Goal: Transaction & Acquisition: Purchase product/service

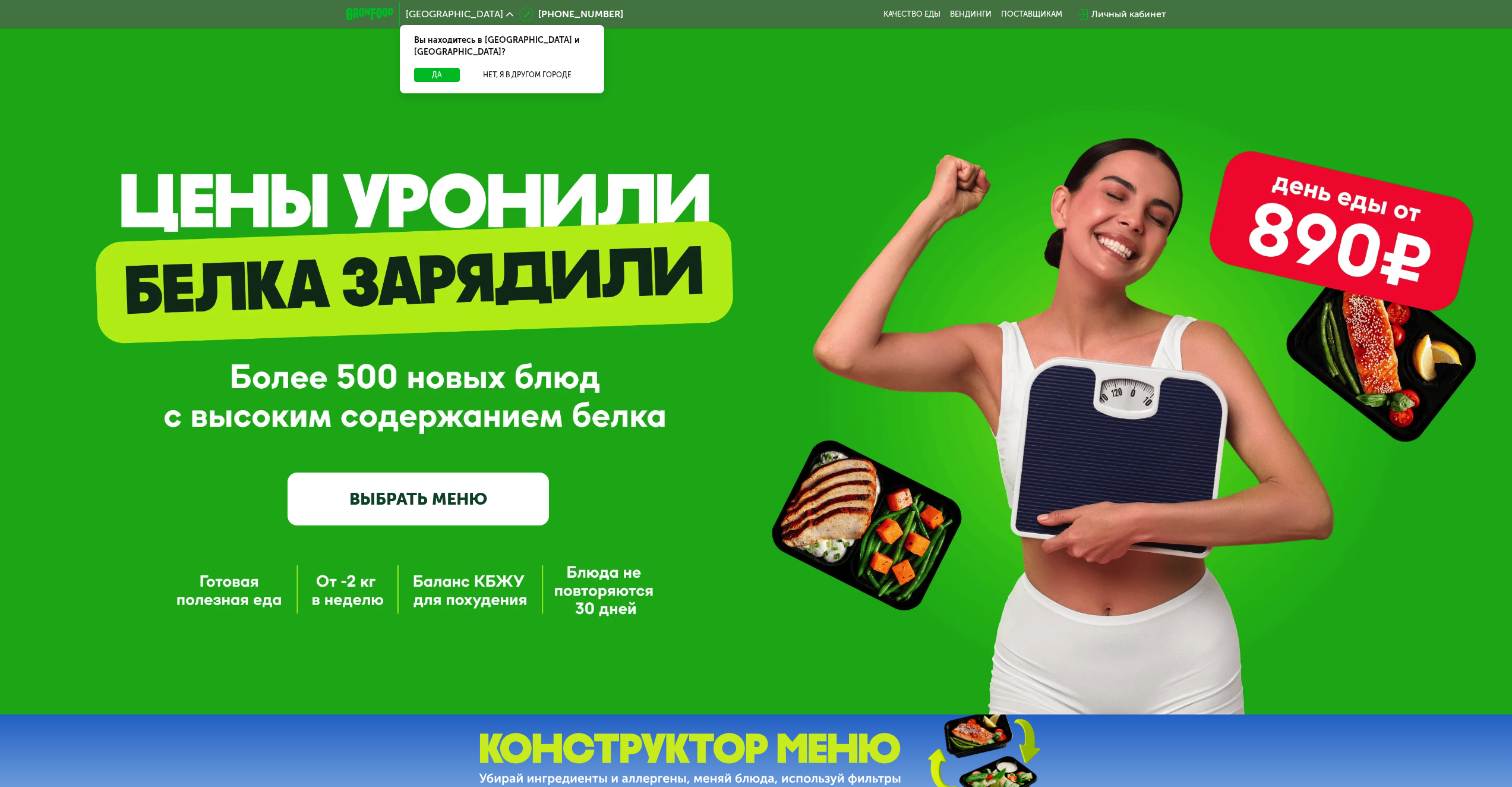
click at [452, 509] on link "ВЫБРАТЬ МЕНЮ" at bounding box center [418, 498] width 261 height 52
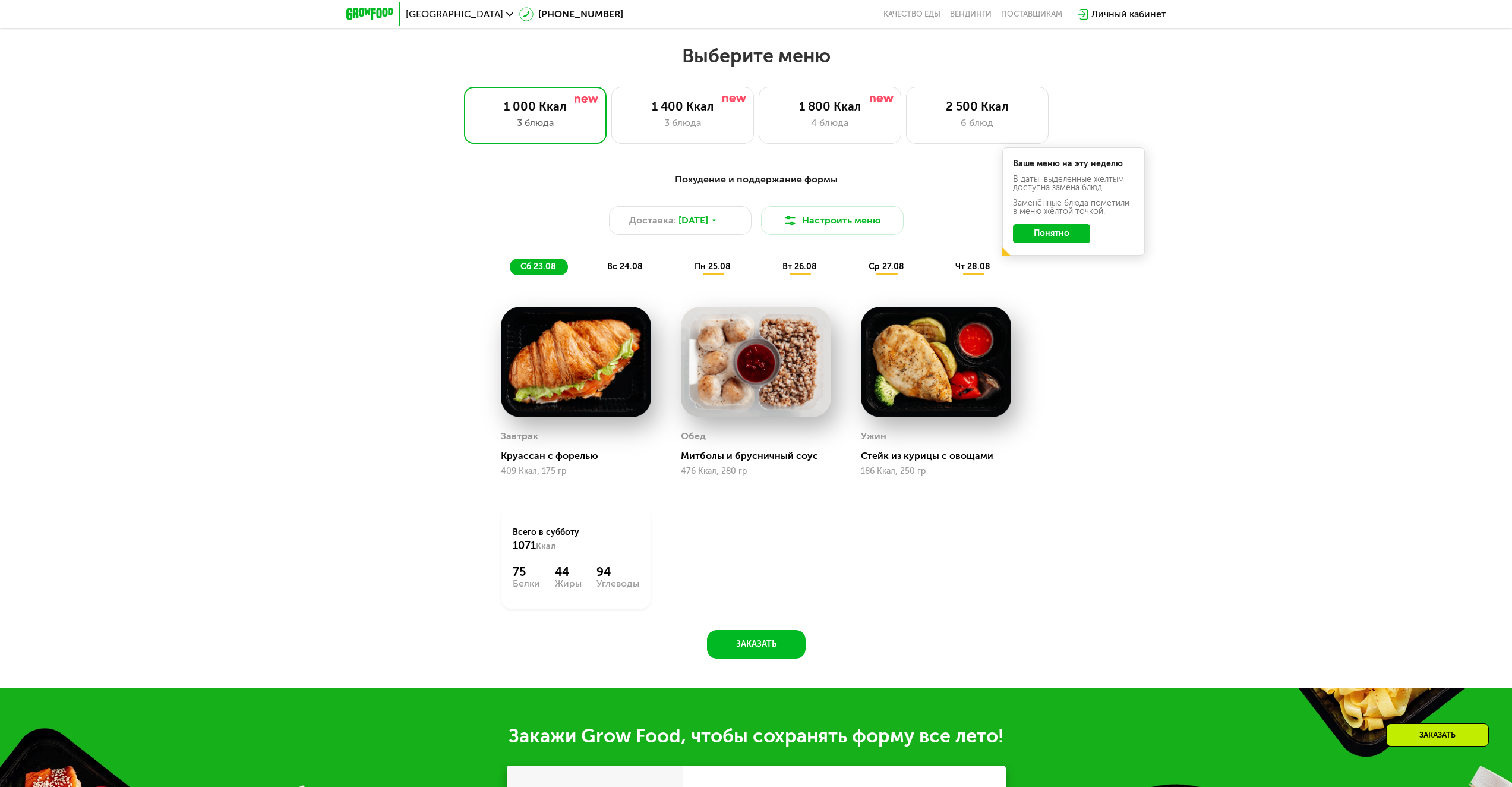
scroll to position [821, 0]
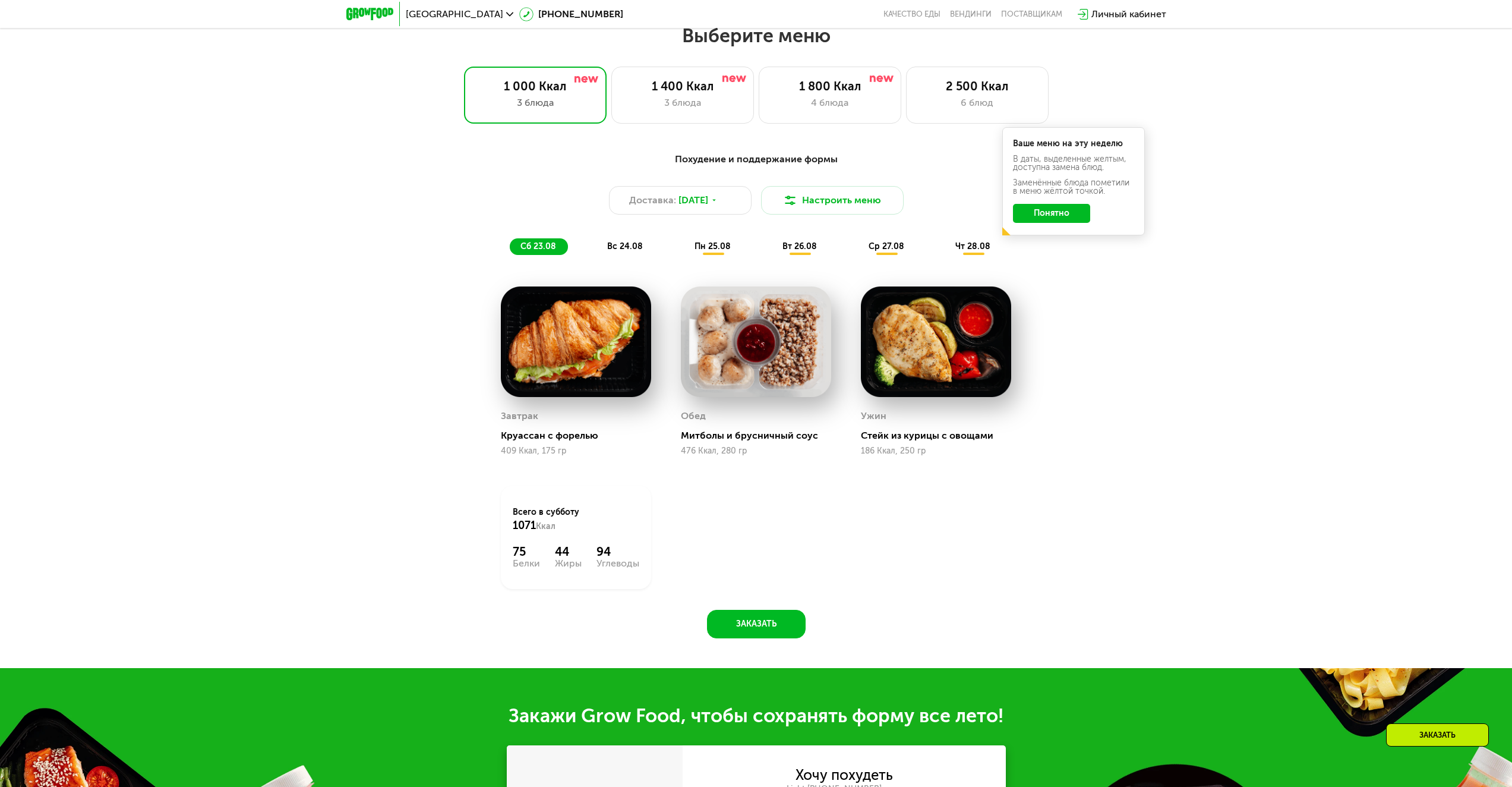
click at [635, 251] on span "вс 24.08" at bounding box center [625, 246] width 36 height 10
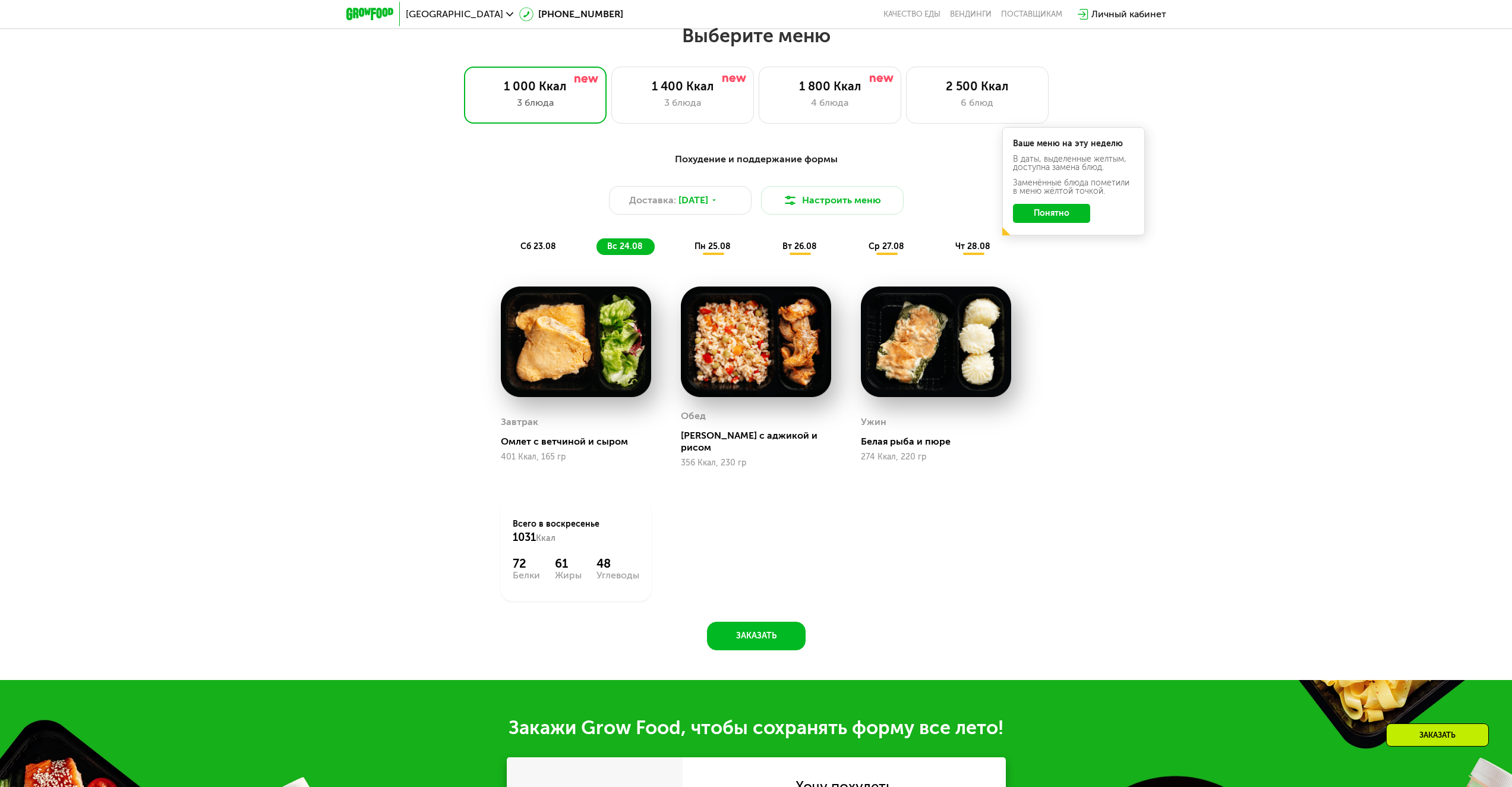
click at [716, 249] on span "пн 25.08" at bounding box center [712, 246] width 36 height 10
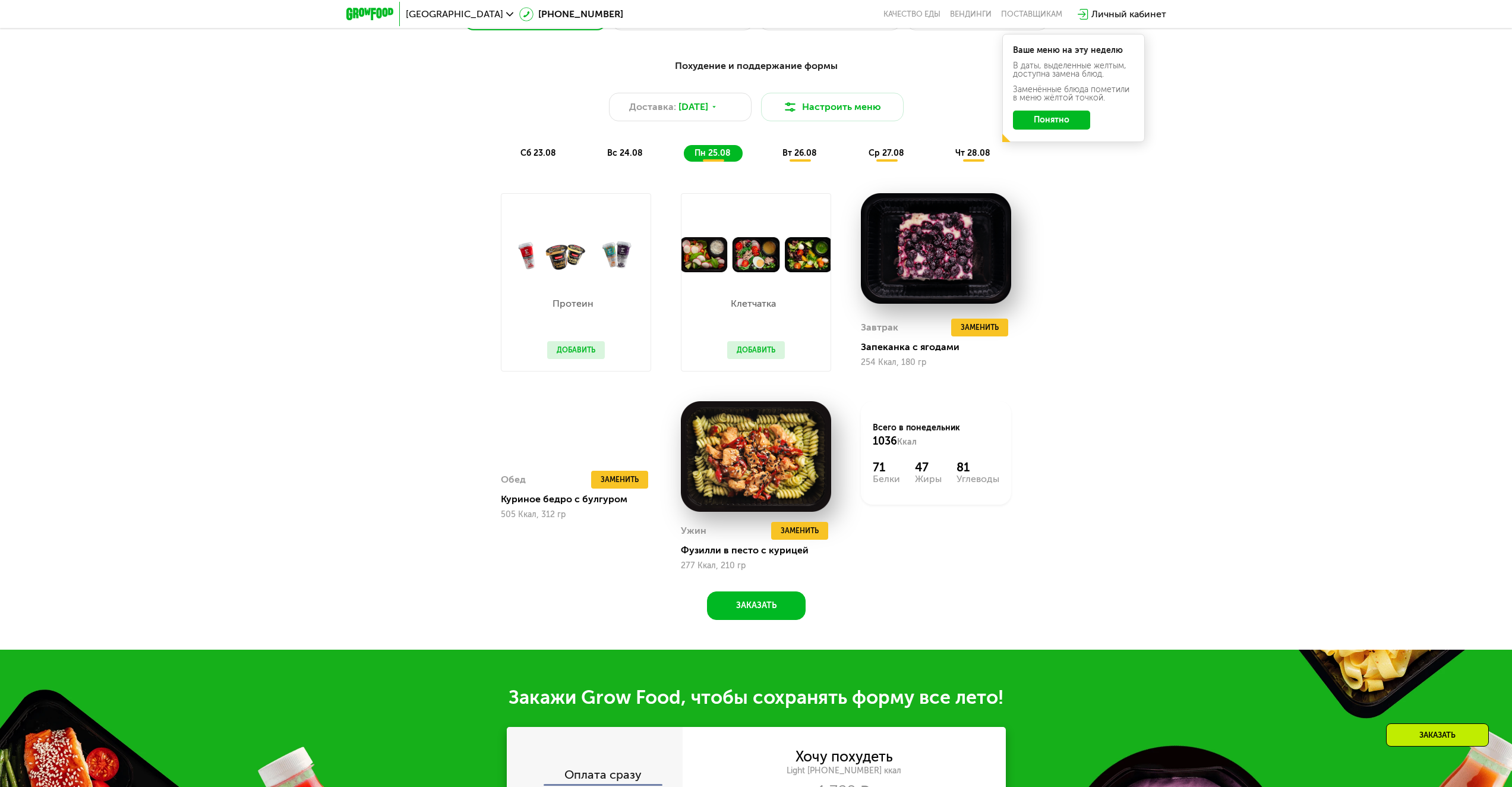
scroll to position [940, 0]
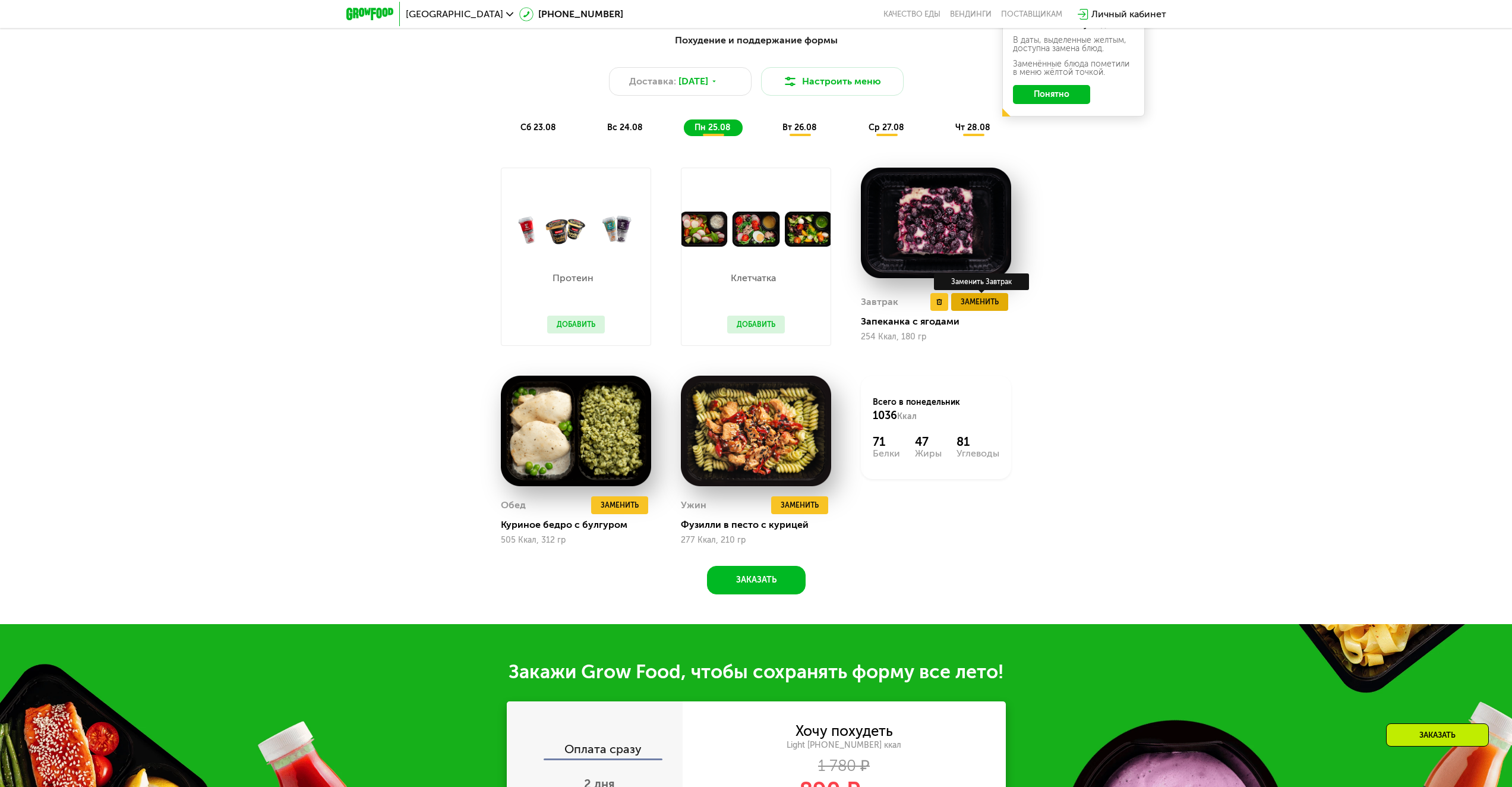
click at [983, 308] on span "Заменить" at bounding box center [979, 301] width 38 height 12
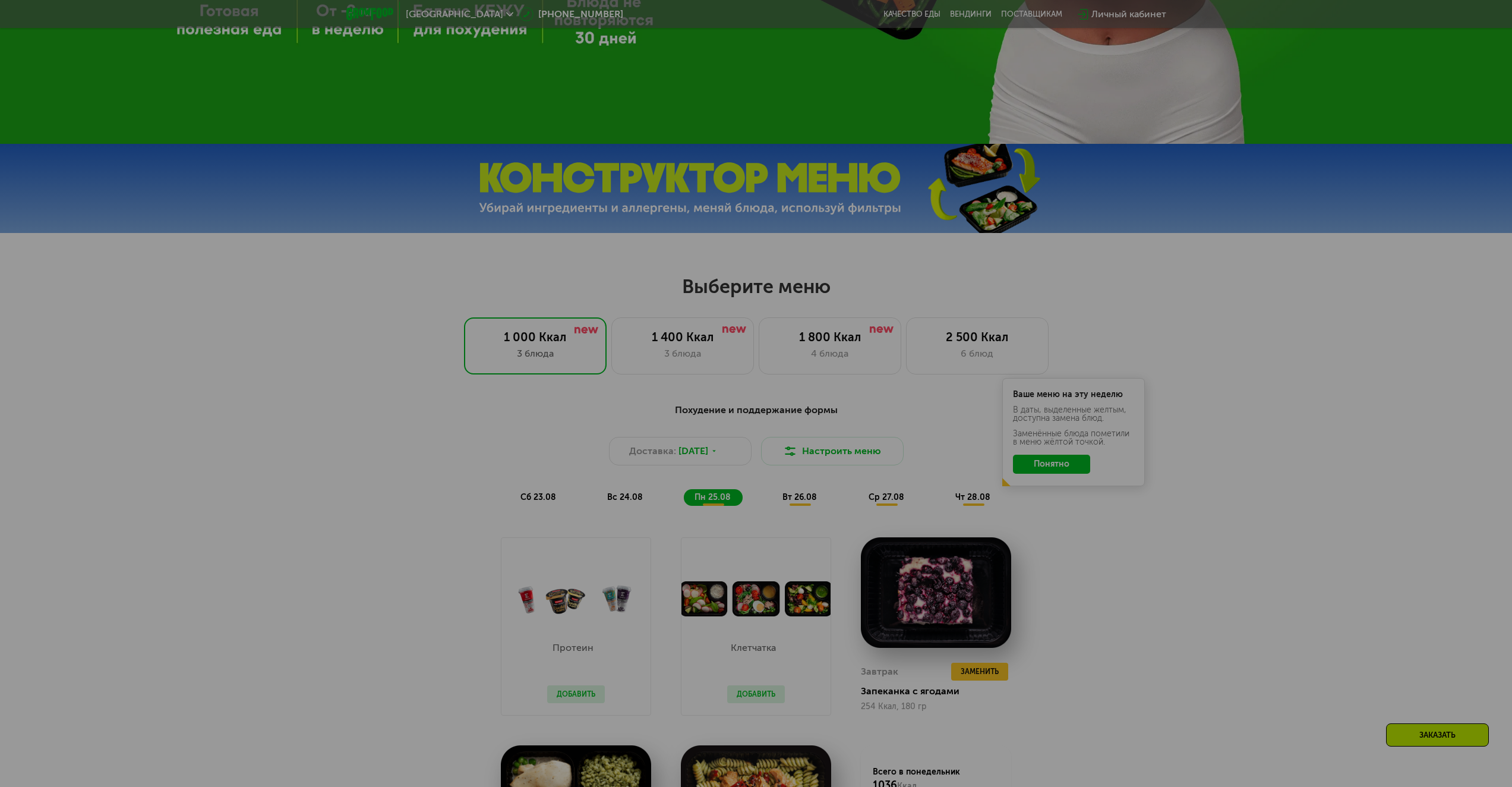
scroll to position [583, 0]
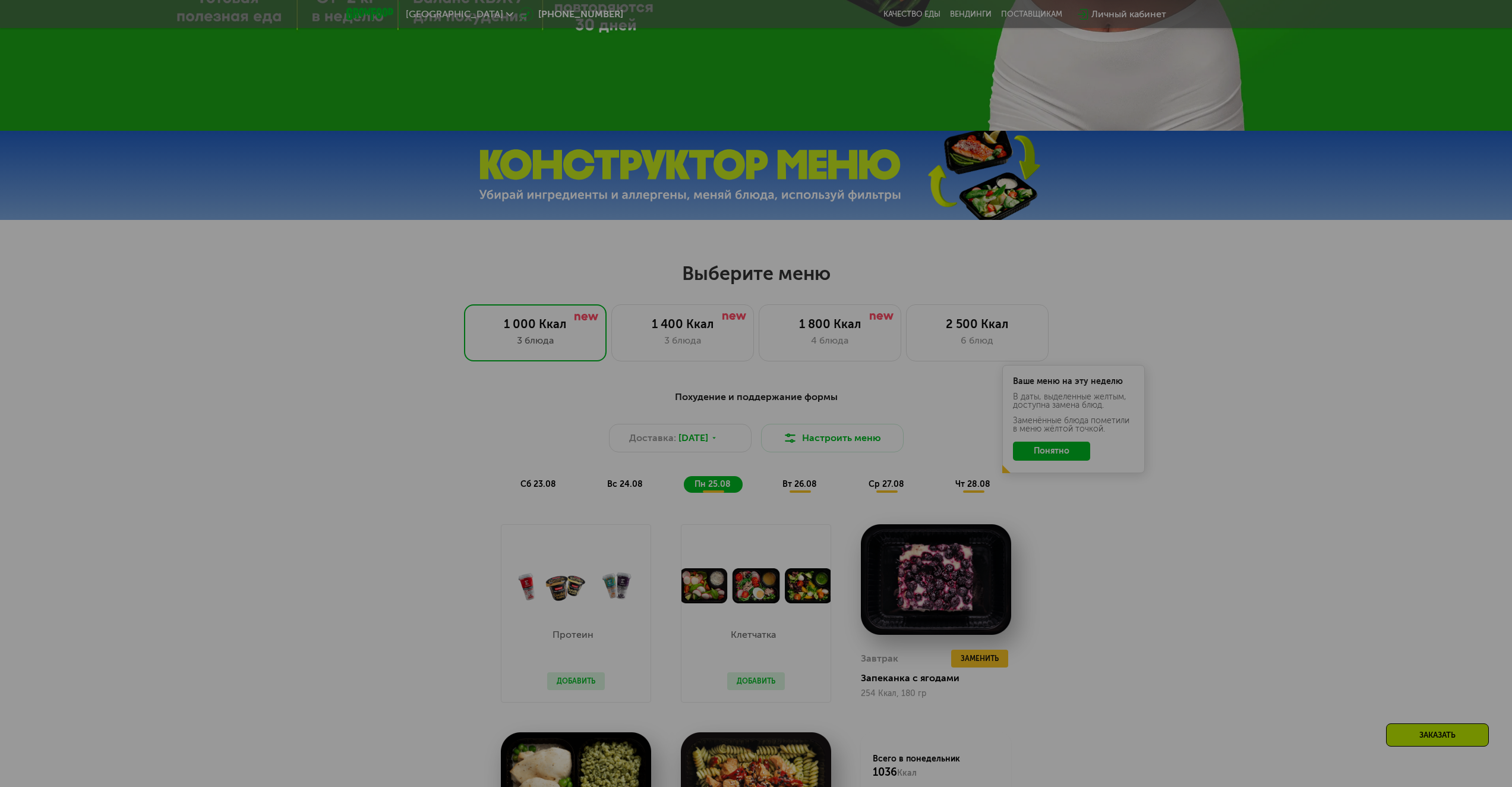
click at [1060, 483] on div at bounding box center [756, 393] width 1512 height 787
click at [1410, 677] on div at bounding box center [756, 393] width 1512 height 787
click at [1408, 672] on div at bounding box center [756, 393] width 1512 height 787
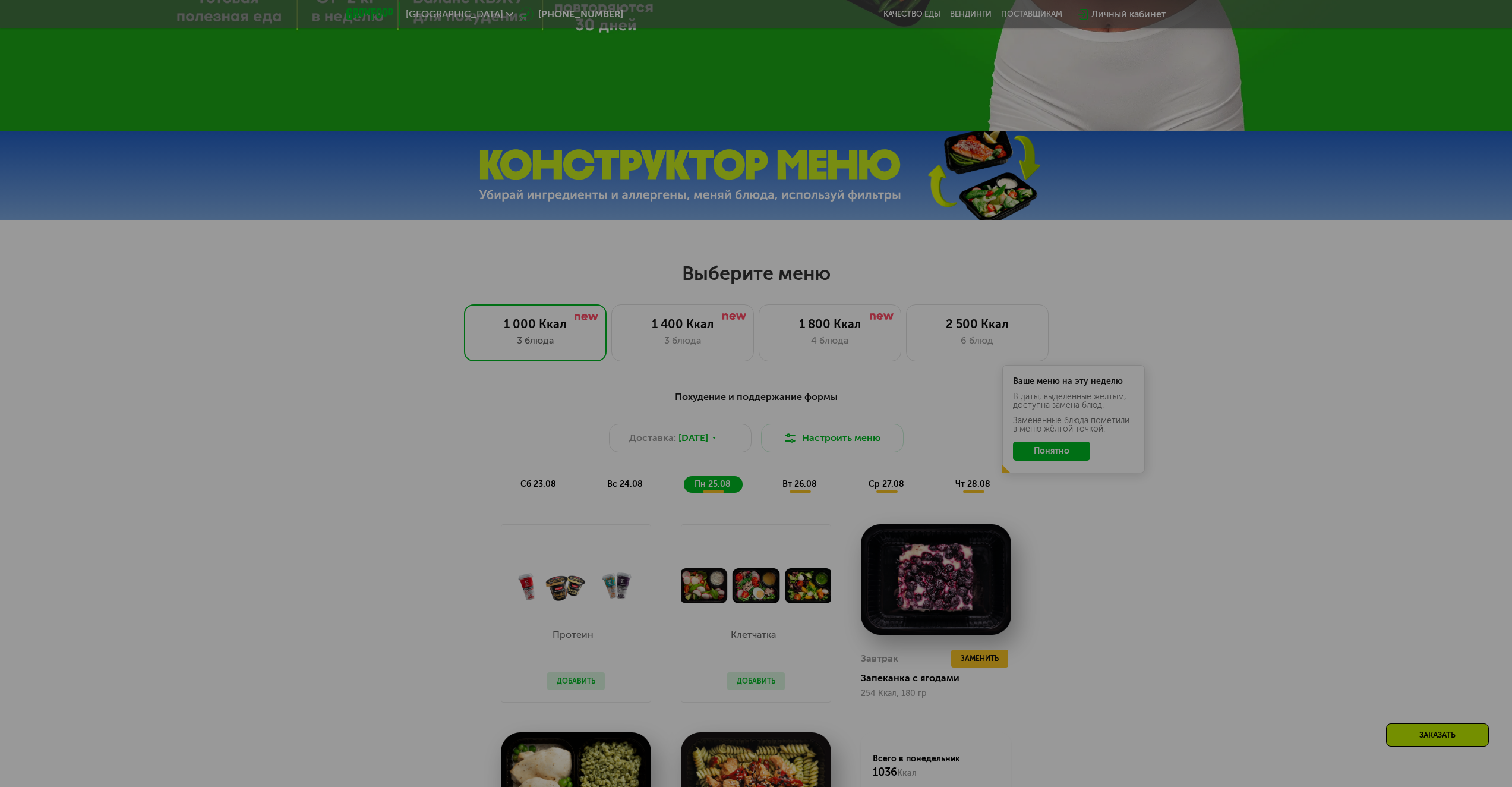
click at [1406, 667] on div at bounding box center [756, 393] width 1512 height 787
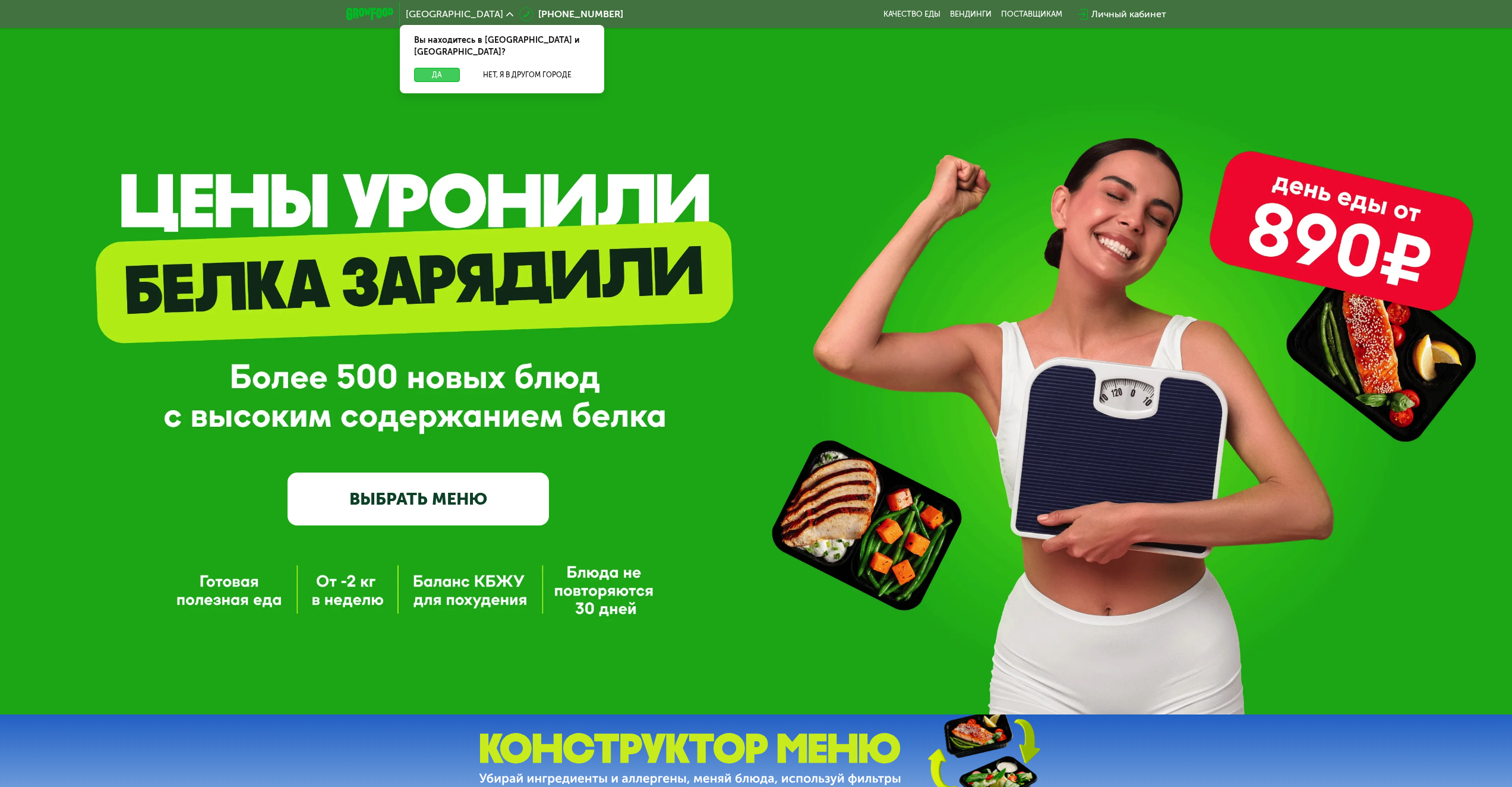
click at [438, 68] on button "Да" at bounding box center [437, 75] width 45 height 14
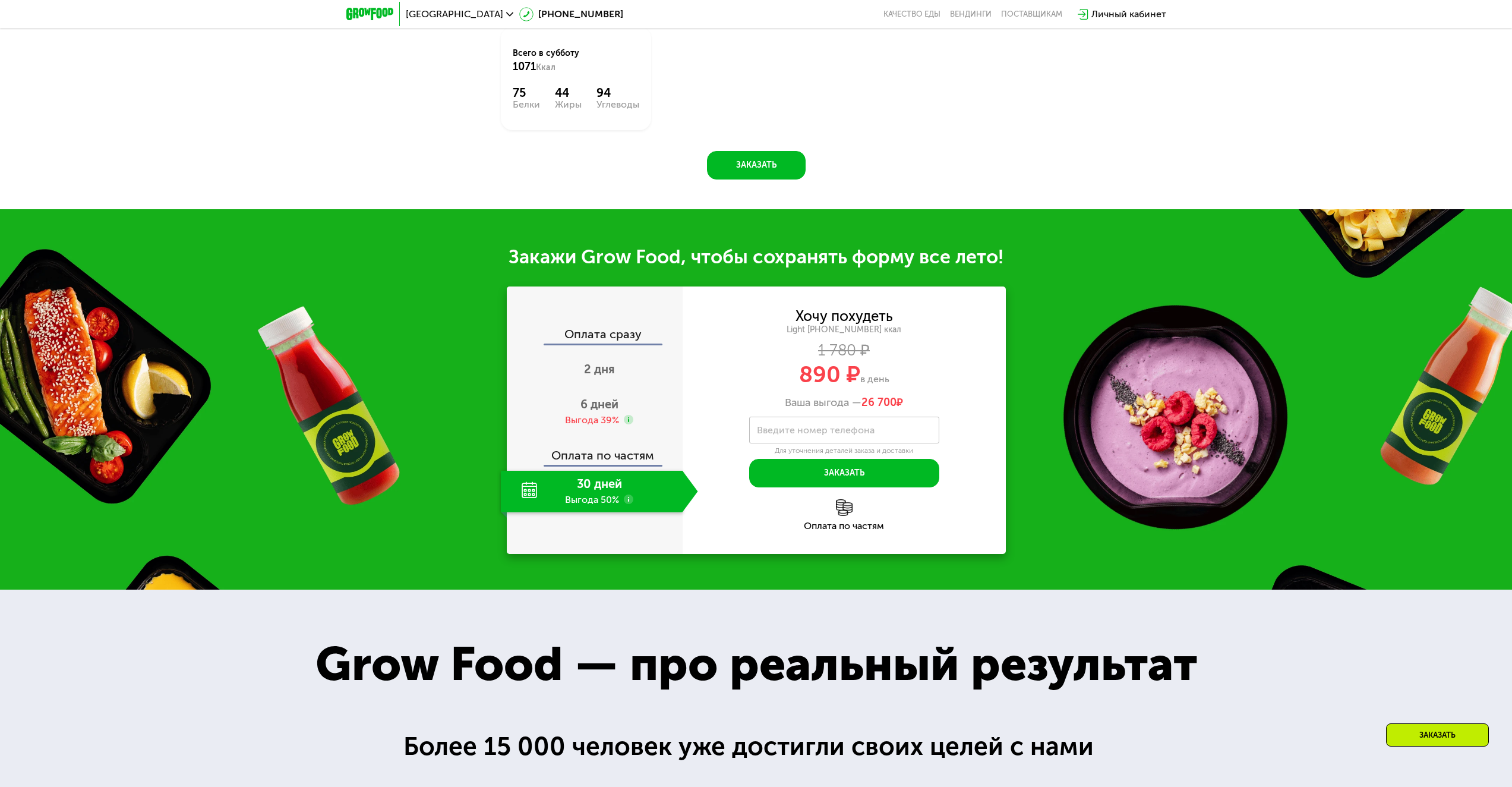
scroll to position [1367, 0]
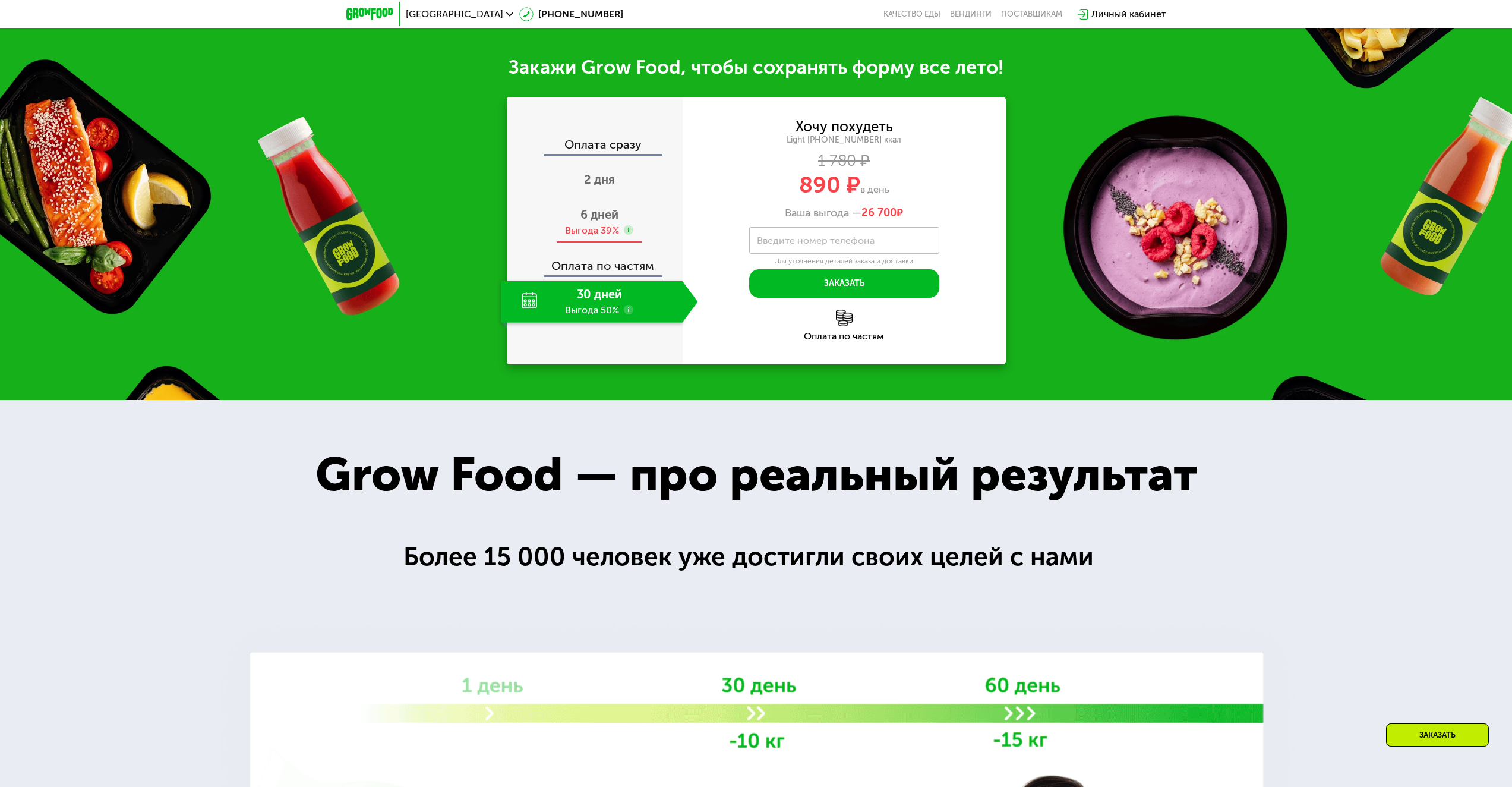
click at [611, 222] on span "6 дней" at bounding box center [599, 215] width 38 height 14
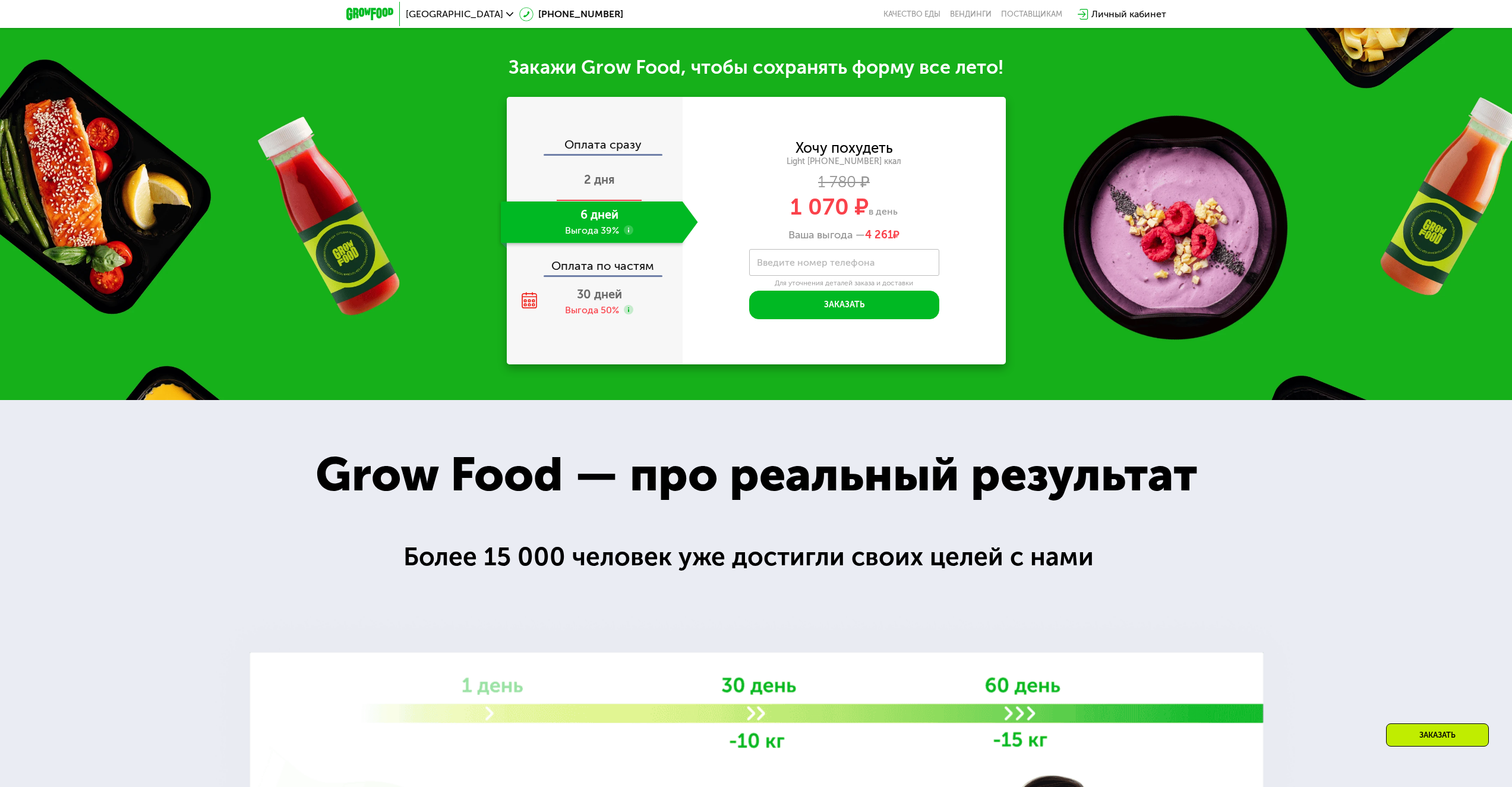
click at [624, 201] on div "2 дня" at bounding box center [599, 180] width 197 height 42
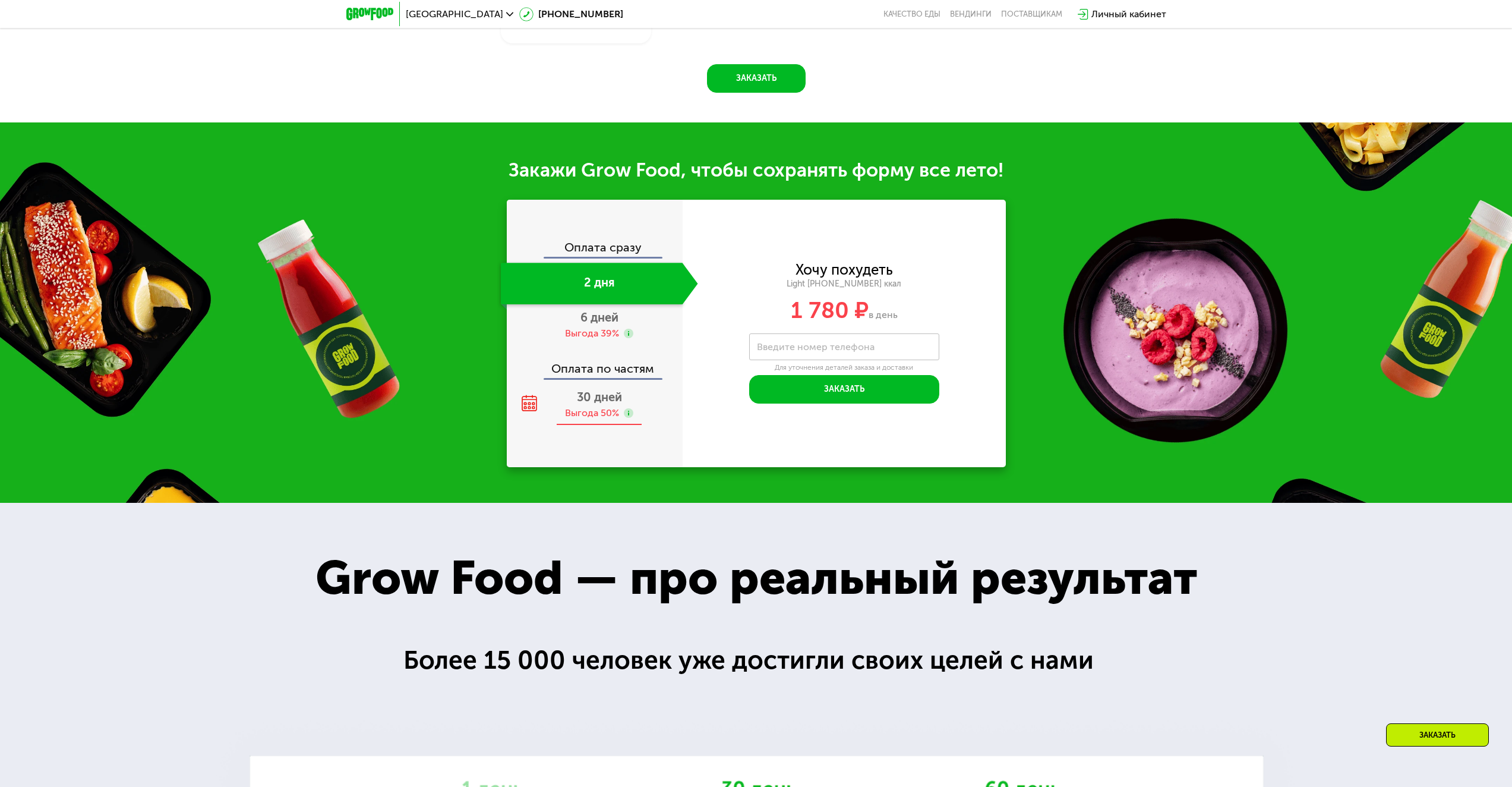
click at [616, 404] on span "30 дней" at bounding box center [599, 397] width 45 height 14
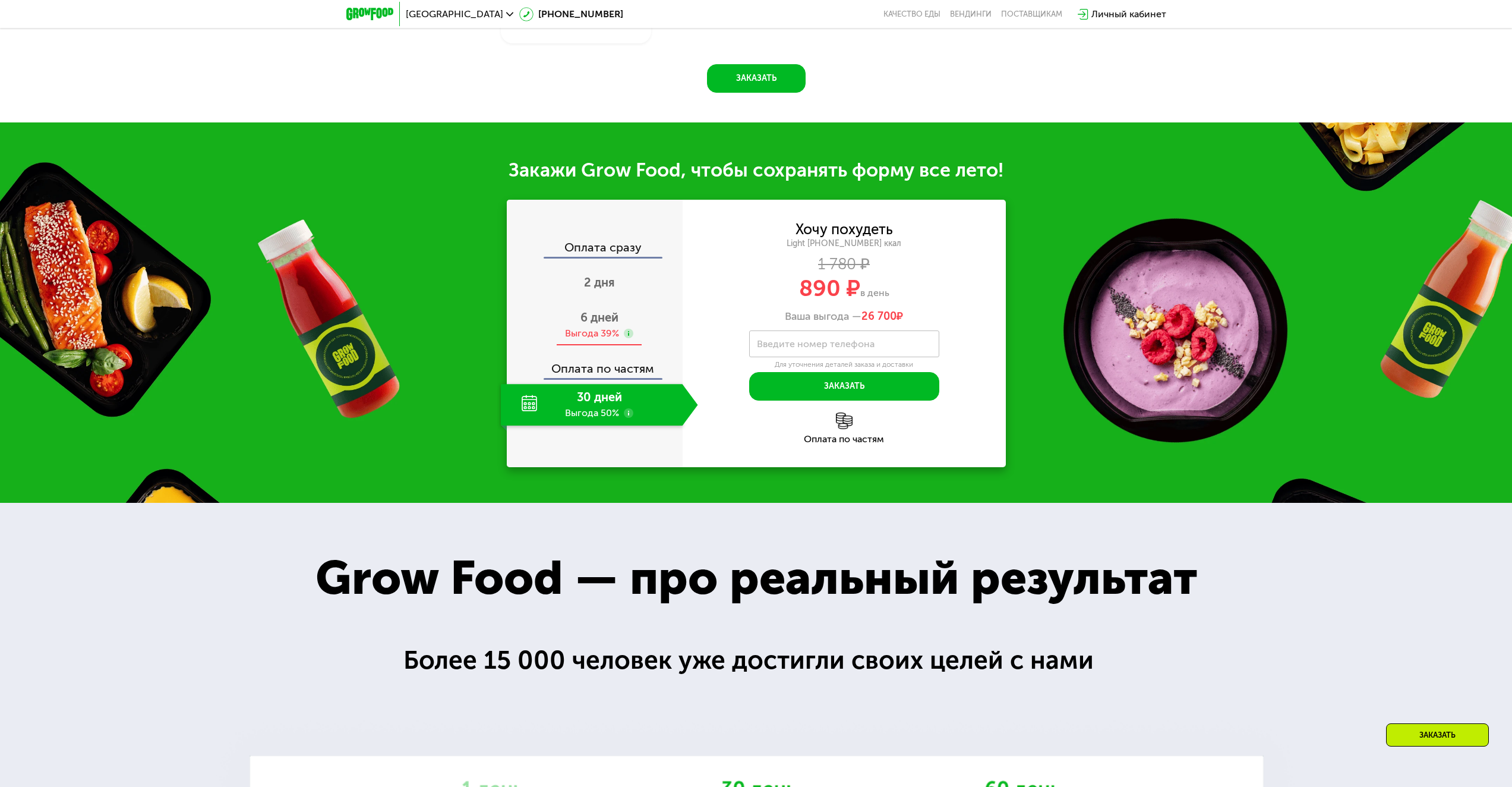
click at [613, 314] on div "6 дней Выгода 39%" at bounding box center [599, 325] width 197 height 42
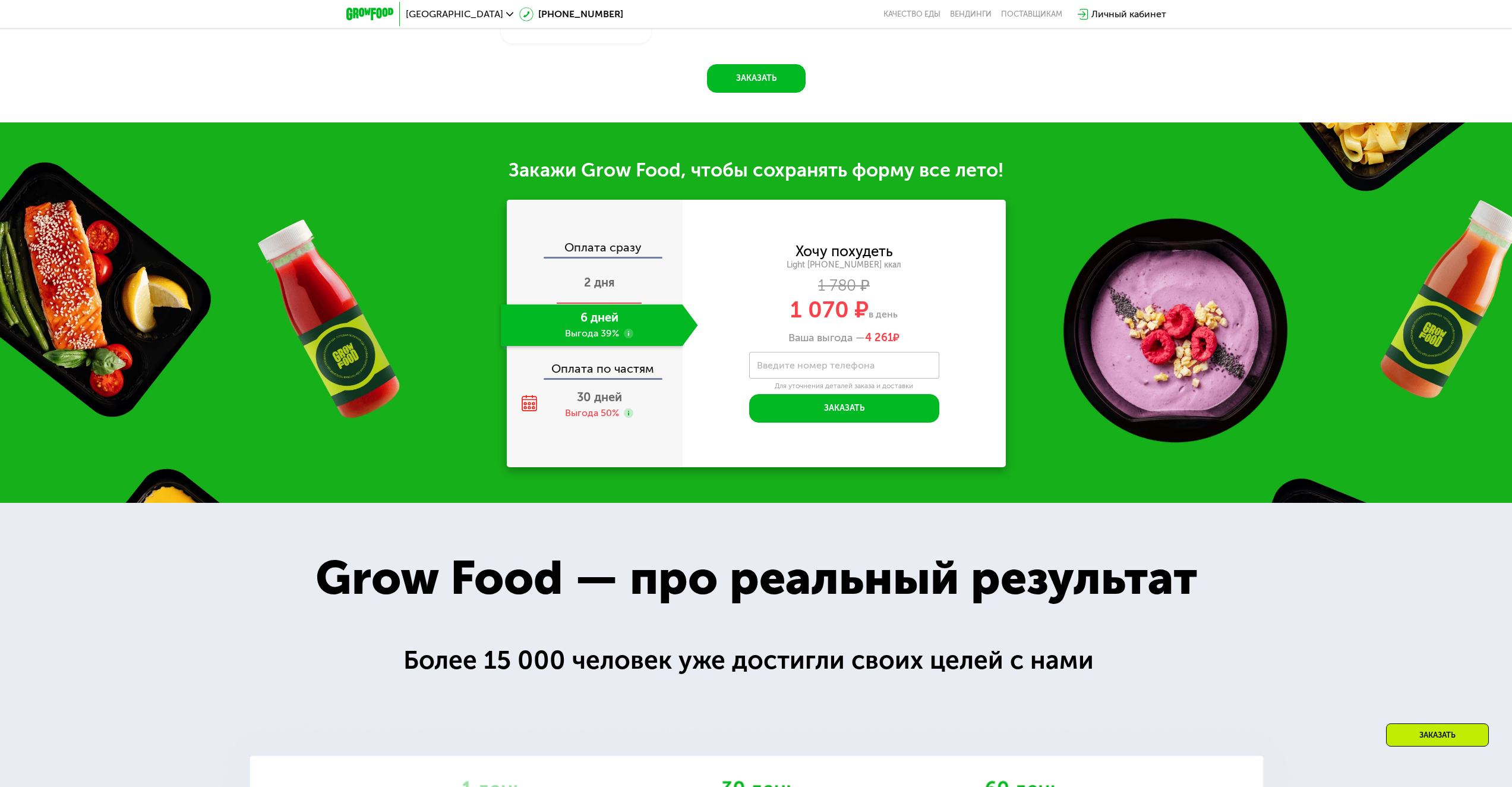
click at [635, 286] on div "2 дня" at bounding box center [599, 283] width 197 height 42
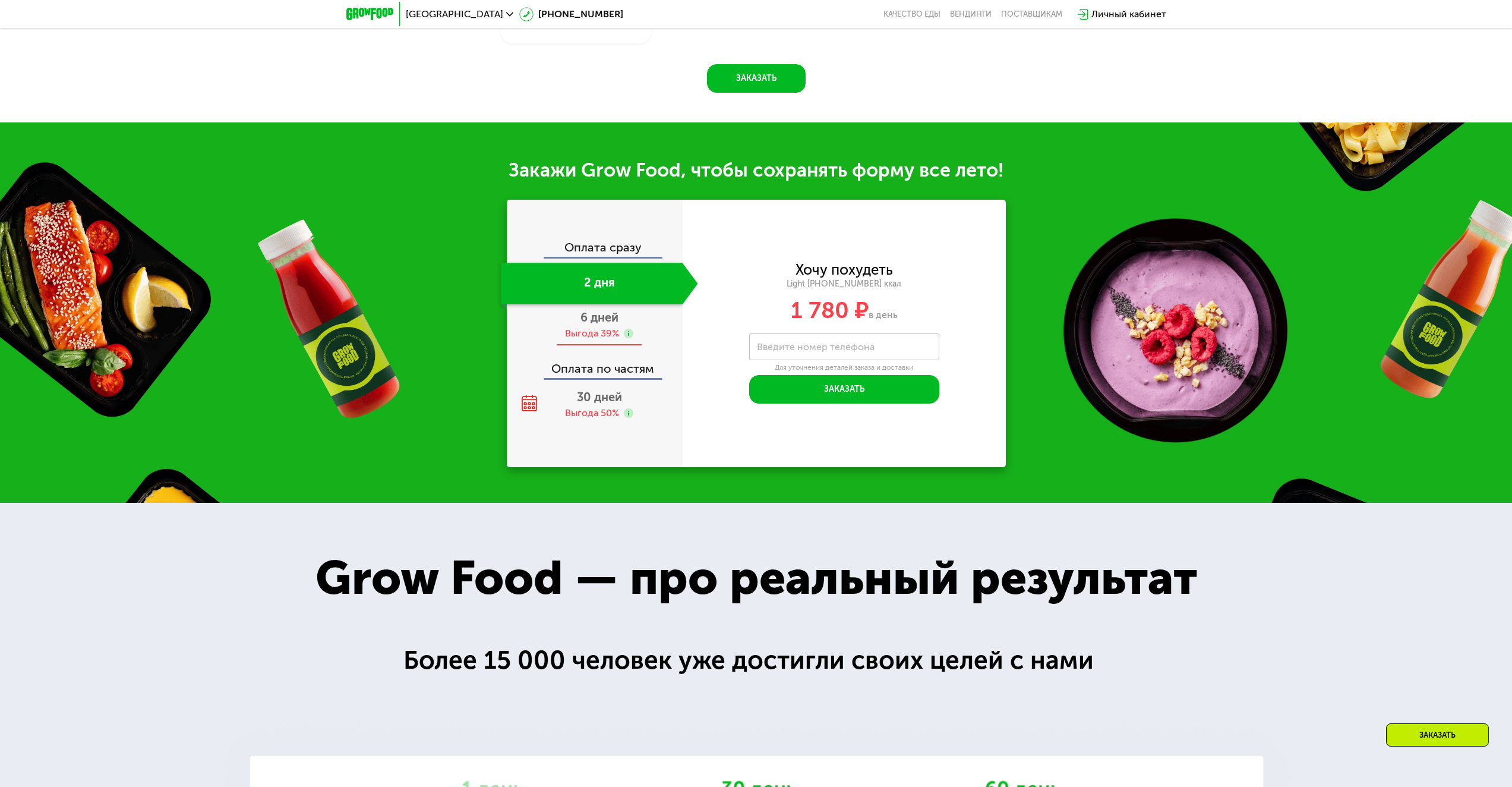
click at [605, 315] on span "6 дней" at bounding box center [599, 317] width 38 height 14
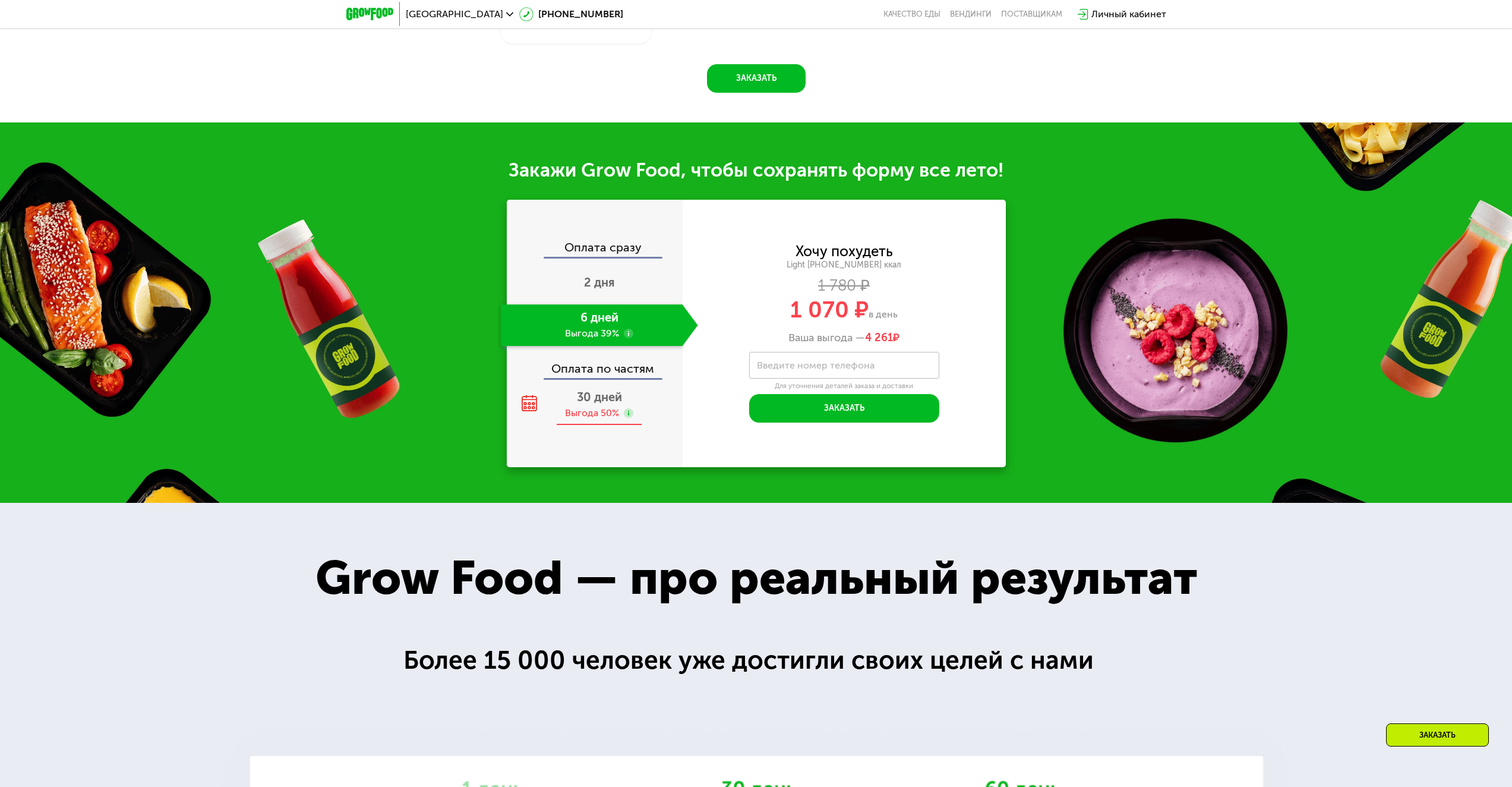
click at [609, 396] on span "30 дней" at bounding box center [599, 397] width 45 height 14
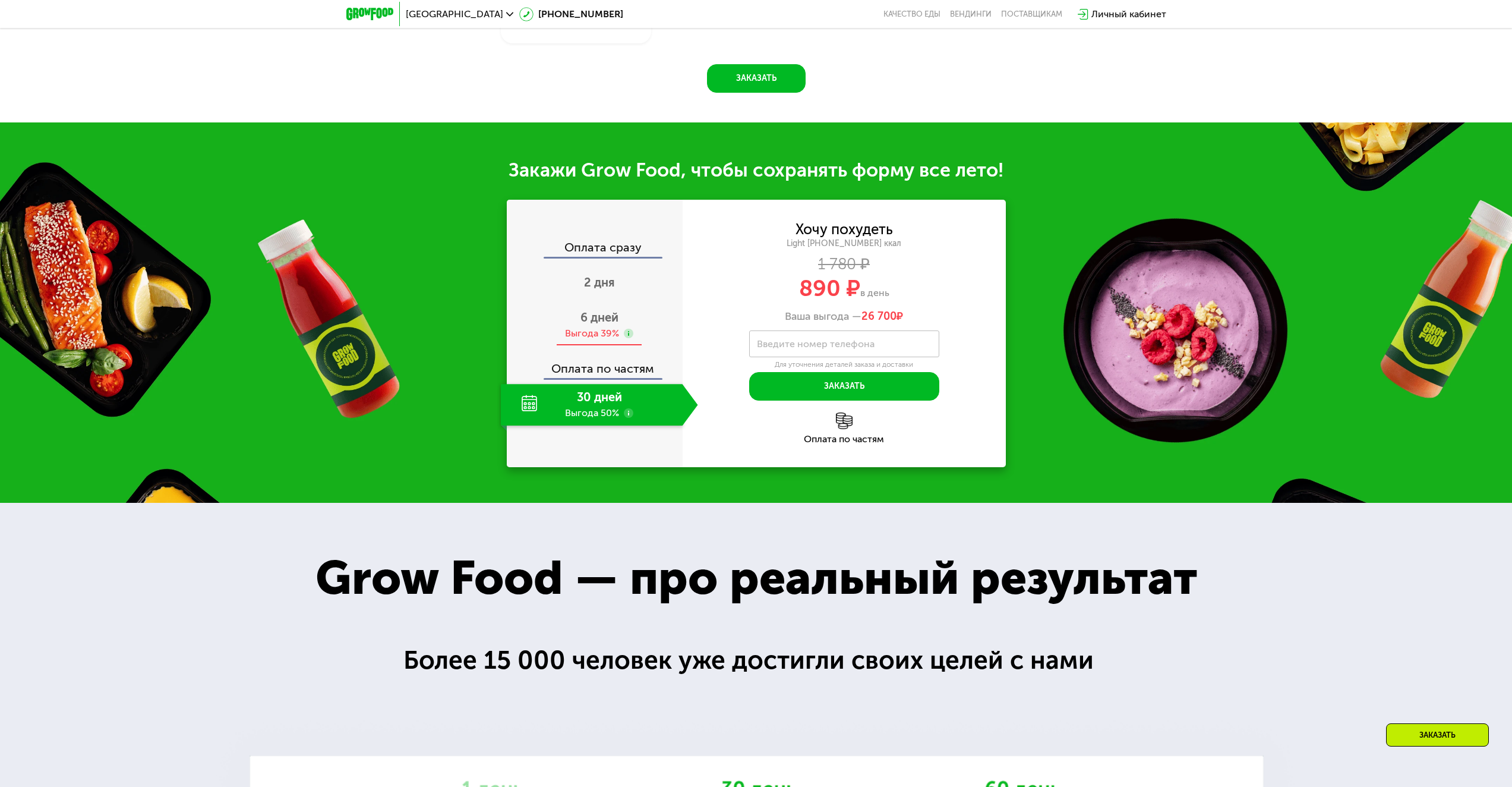
click at [589, 333] on div "Выгода 39%" at bounding box center [592, 333] width 54 height 13
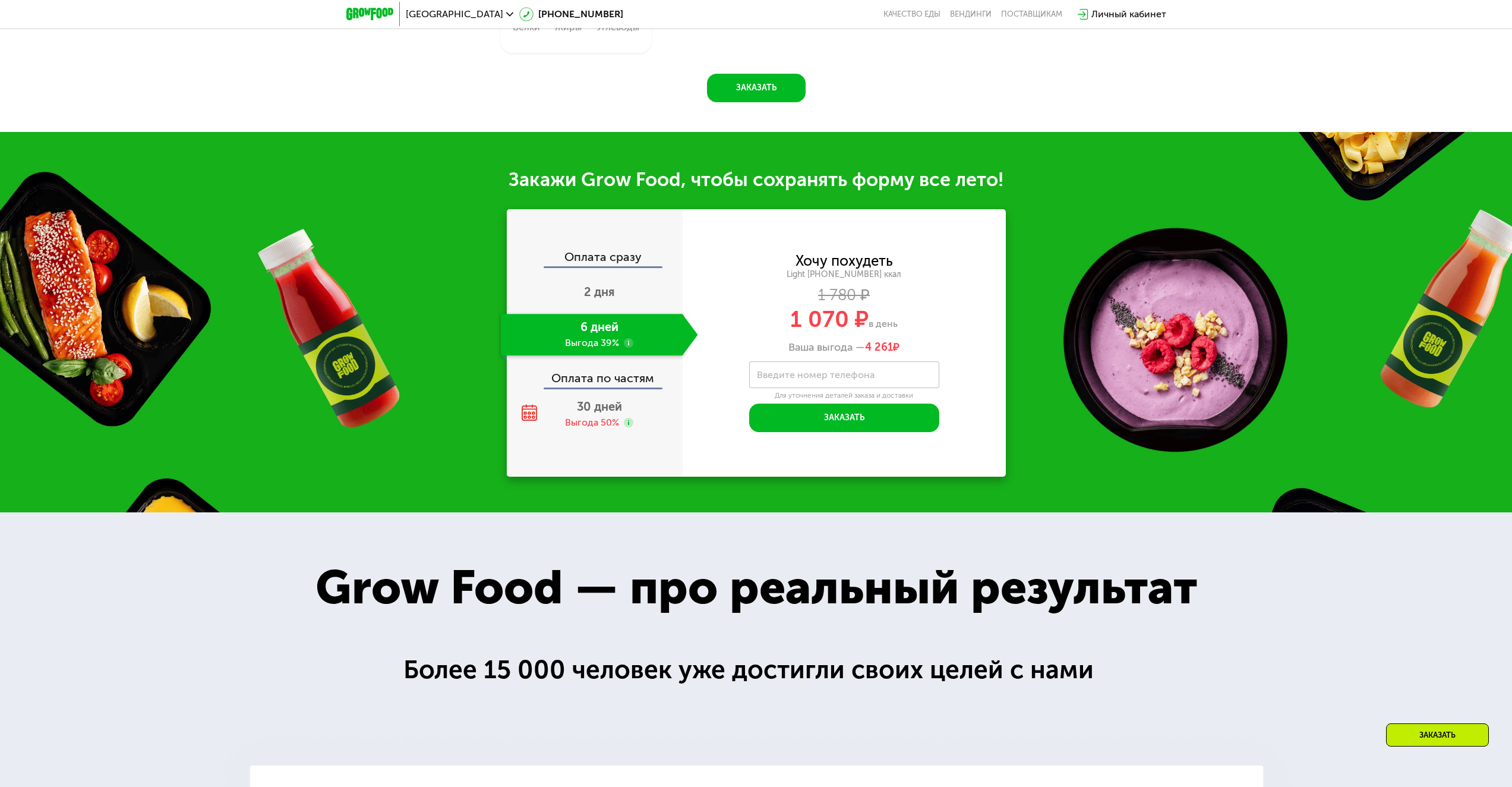
scroll to position [1129, 0]
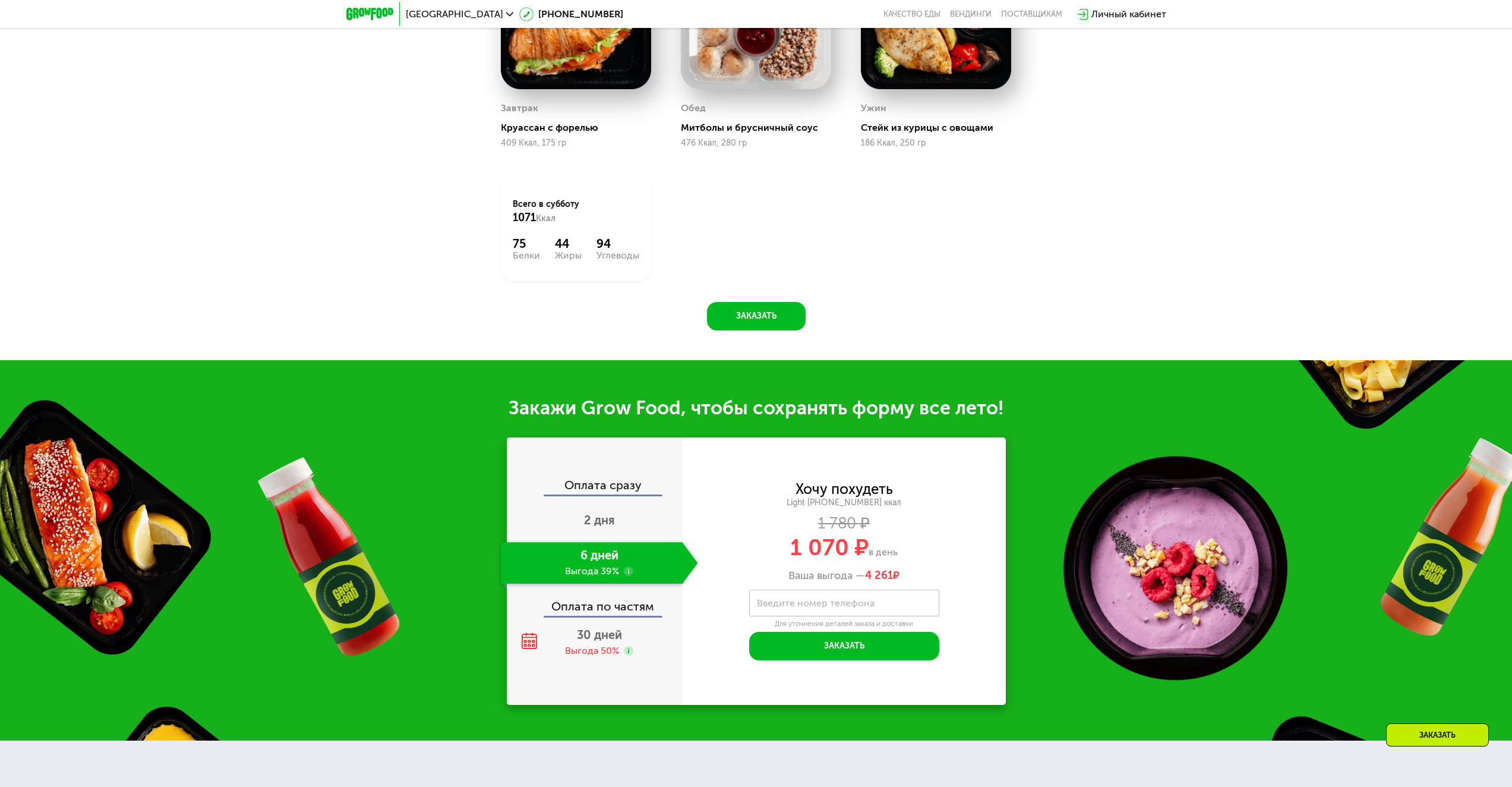
click at [855, 606] on label "Введите номер телефона" at bounding box center [815, 603] width 117 height 6
click at [855, 612] on input "Введите номер телефона" at bounding box center [844, 603] width 190 height 27
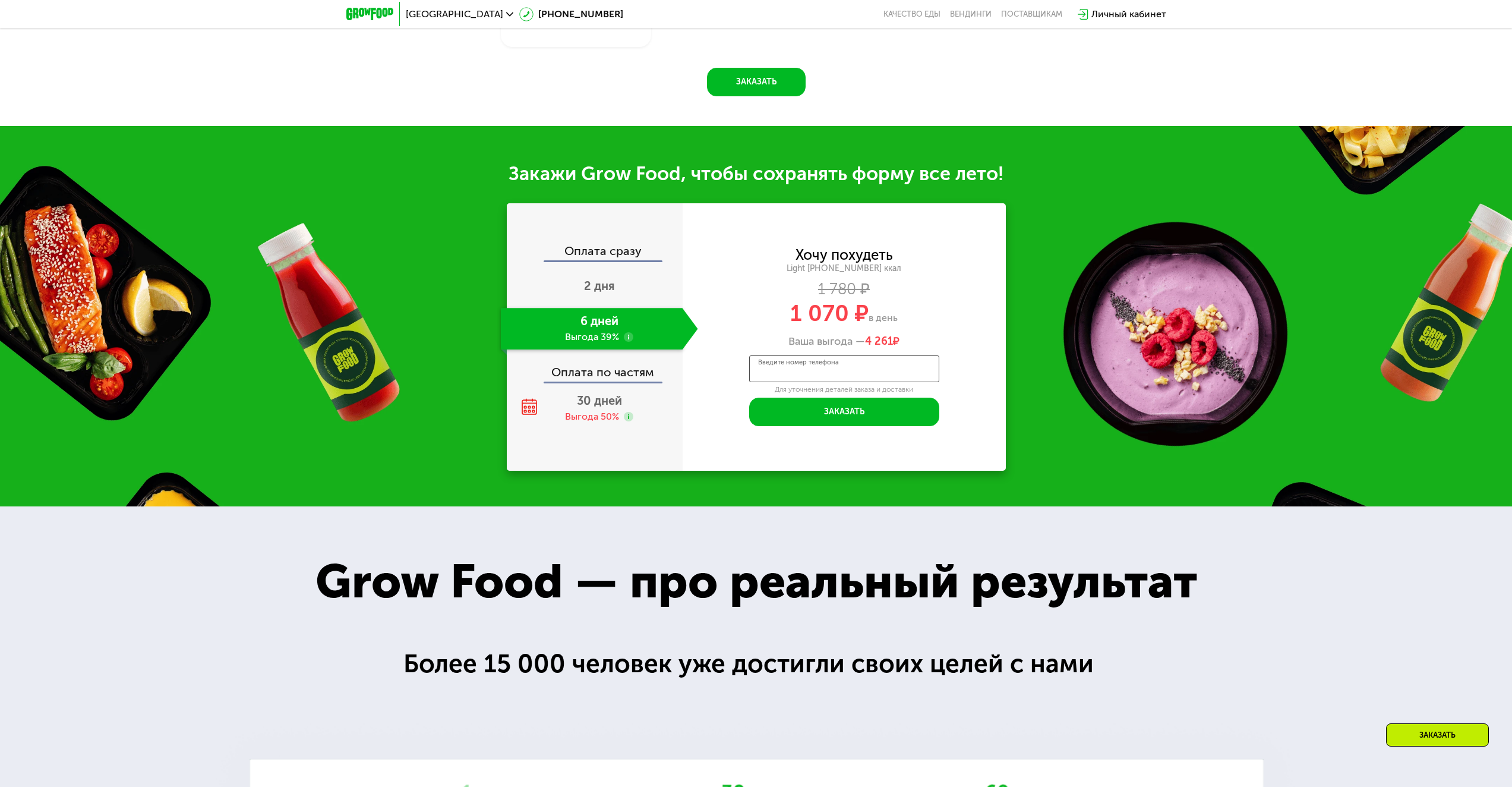
scroll to position [1367, 0]
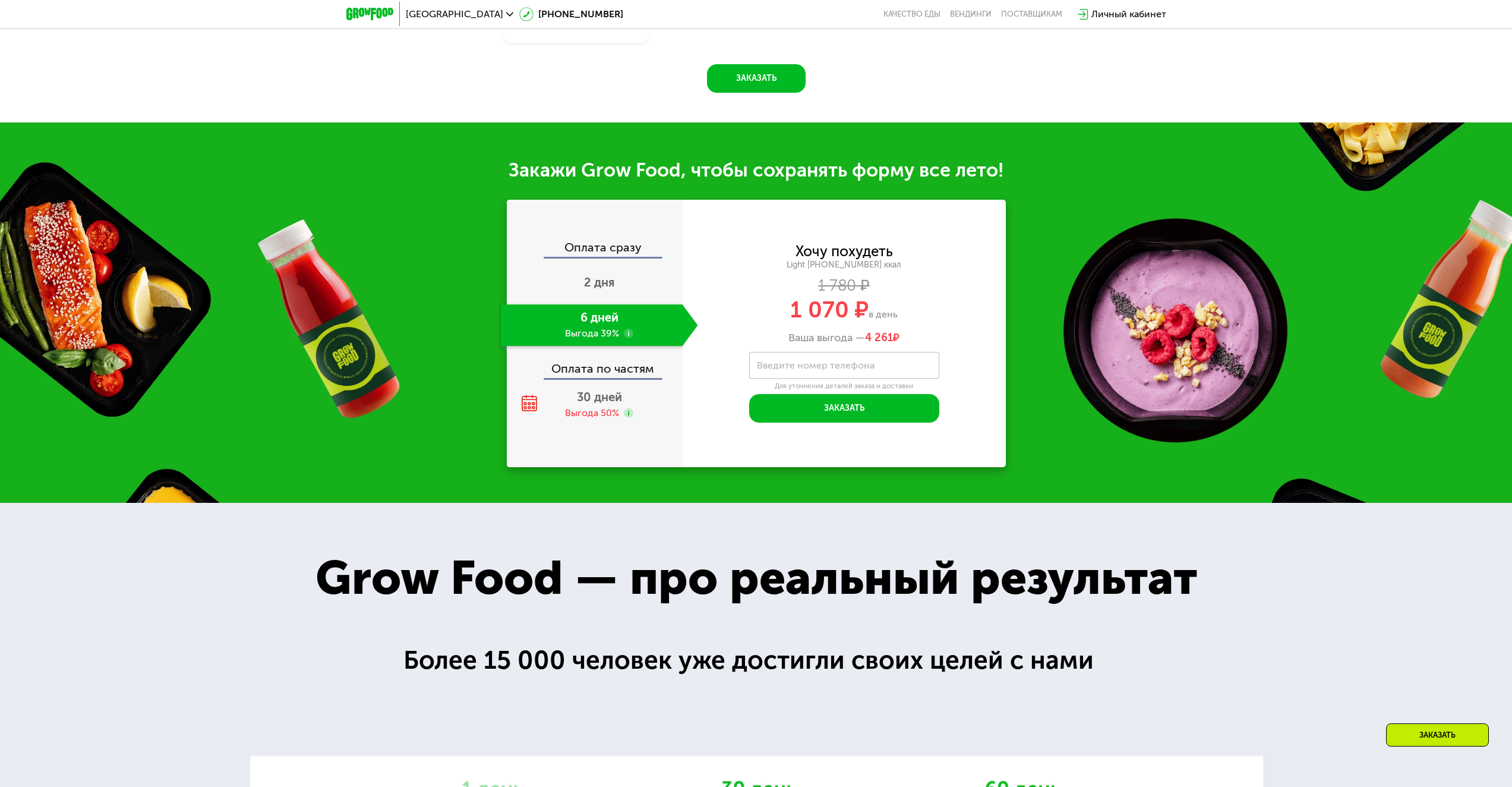
click at [1456, 734] on div "Заказать" at bounding box center [1437, 735] width 103 height 23
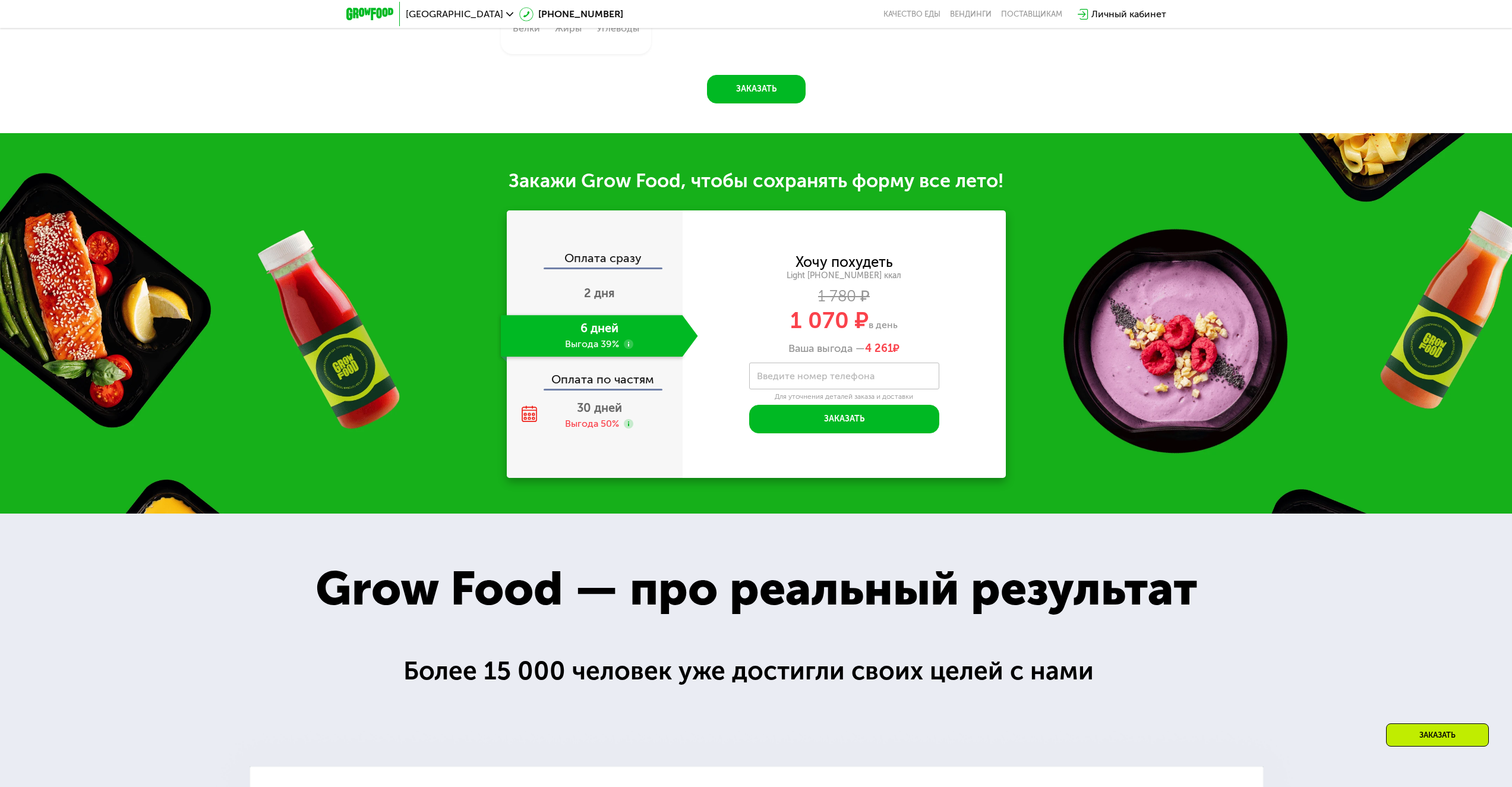
scroll to position [1316, 0]
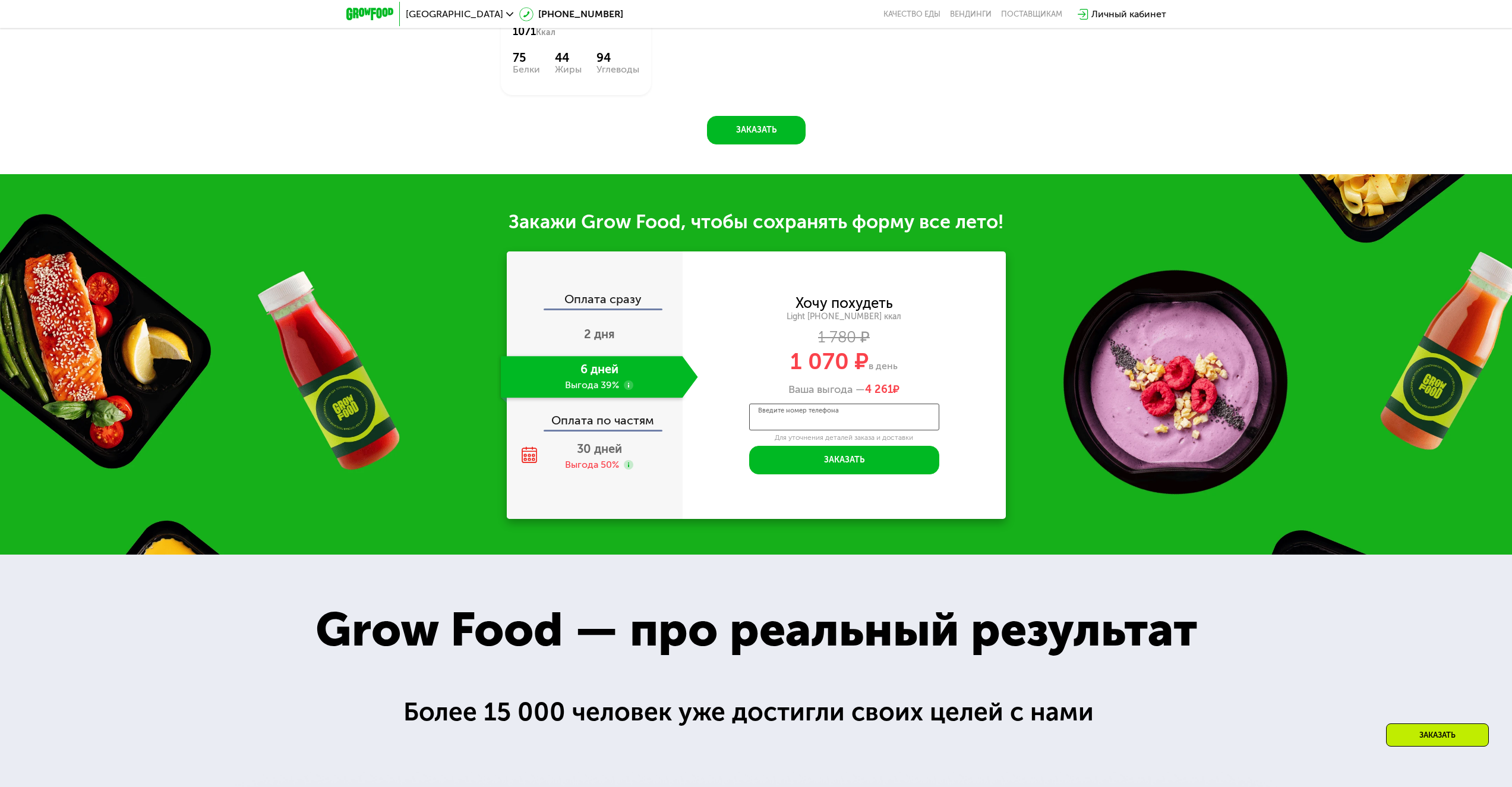
click at [892, 418] on input "Введите номер телефона" at bounding box center [844, 417] width 190 height 27
type input "**********"
click at [1118, 13] on div "Личный кабинет" at bounding box center [1129, 14] width 75 height 14
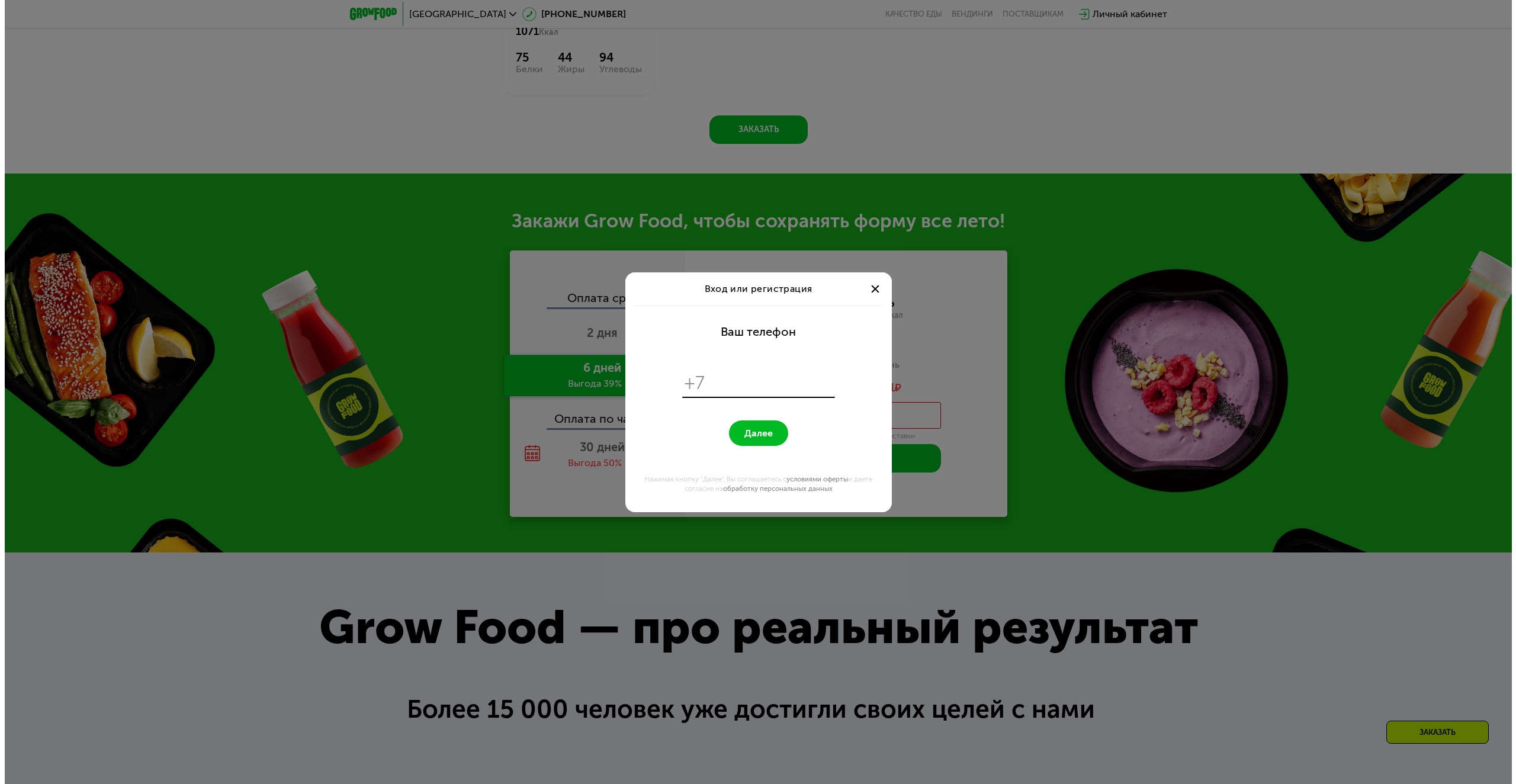
scroll to position [0, 0]
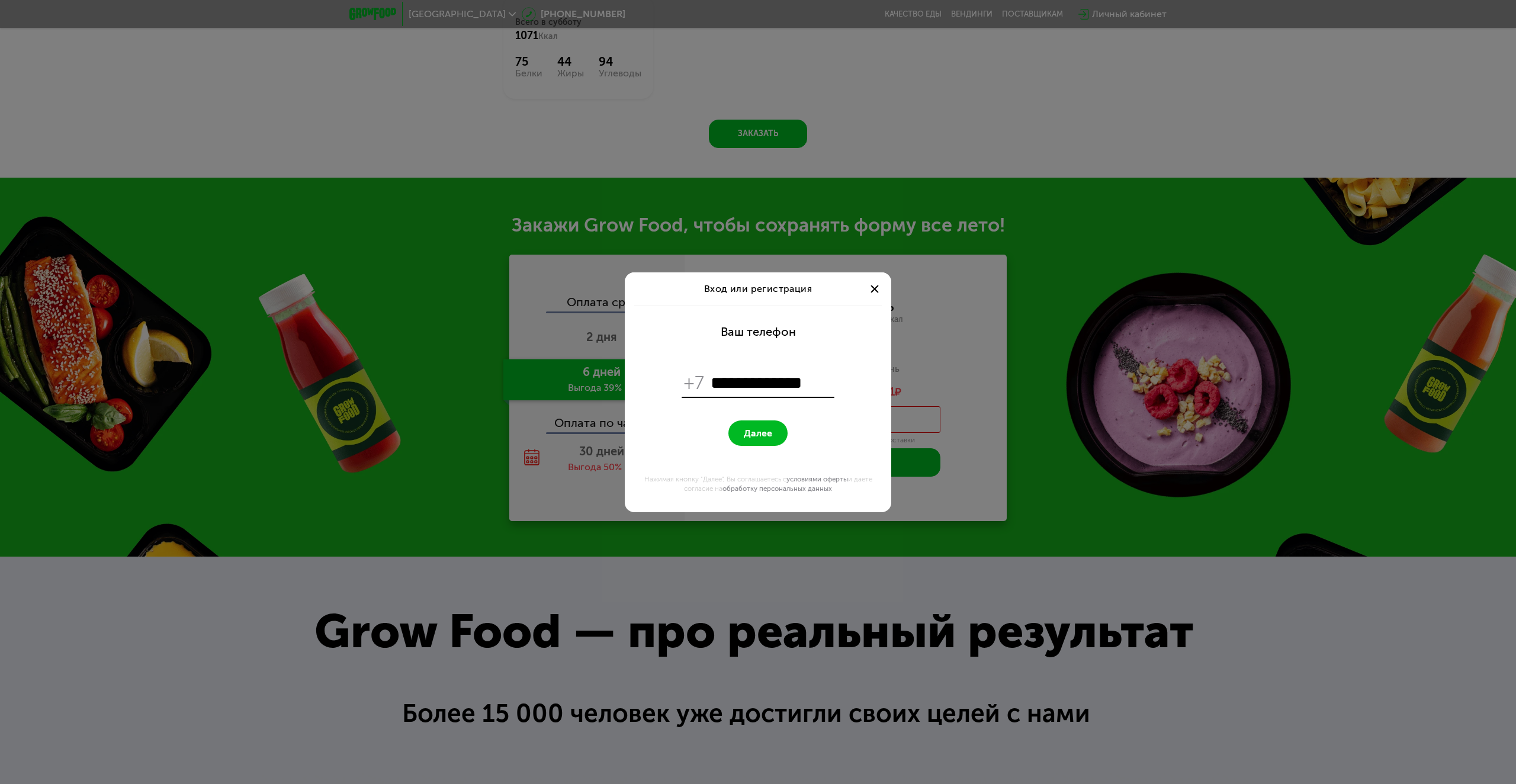
type input "**********"
click at [744, 435] on span "Далее" at bounding box center [758, 433] width 28 height 11
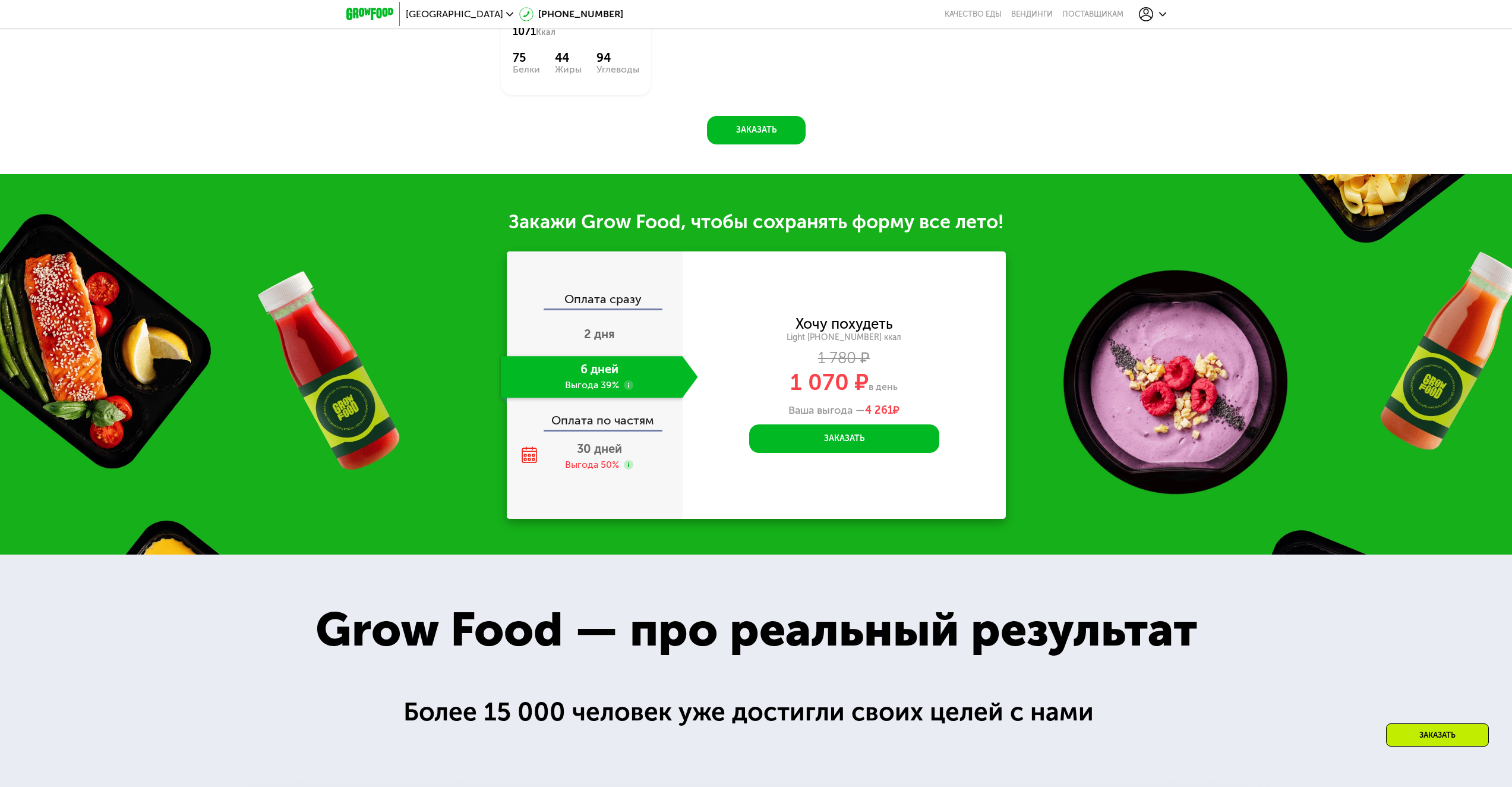
scroll to position [1222, 0]
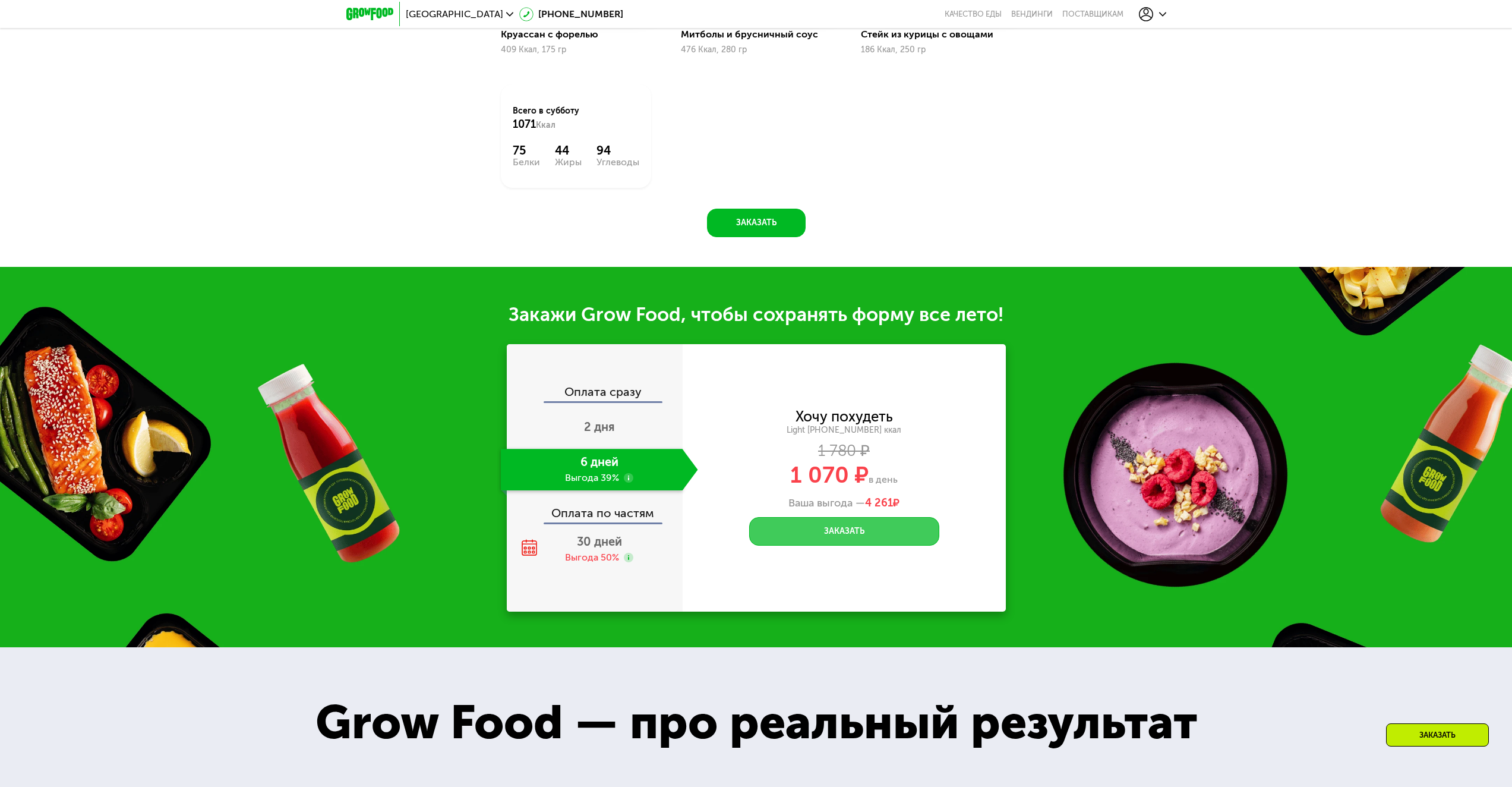
click at [868, 536] on button "Заказать" at bounding box center [844, 531] width 190 height 28
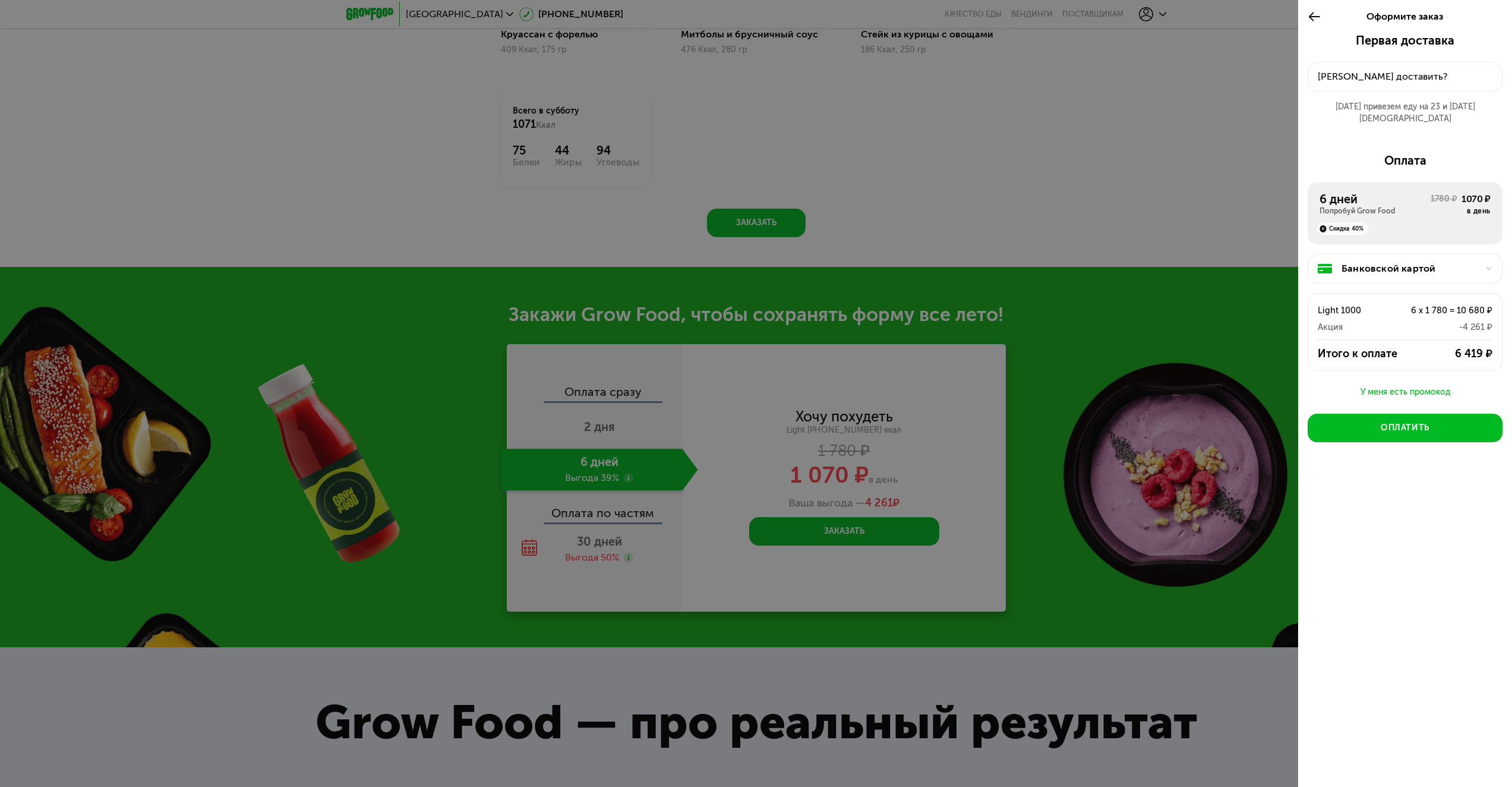
click at [1445, 78] on div "Куда доставить?" at bounding box center [1405, 77] width 175 height 14
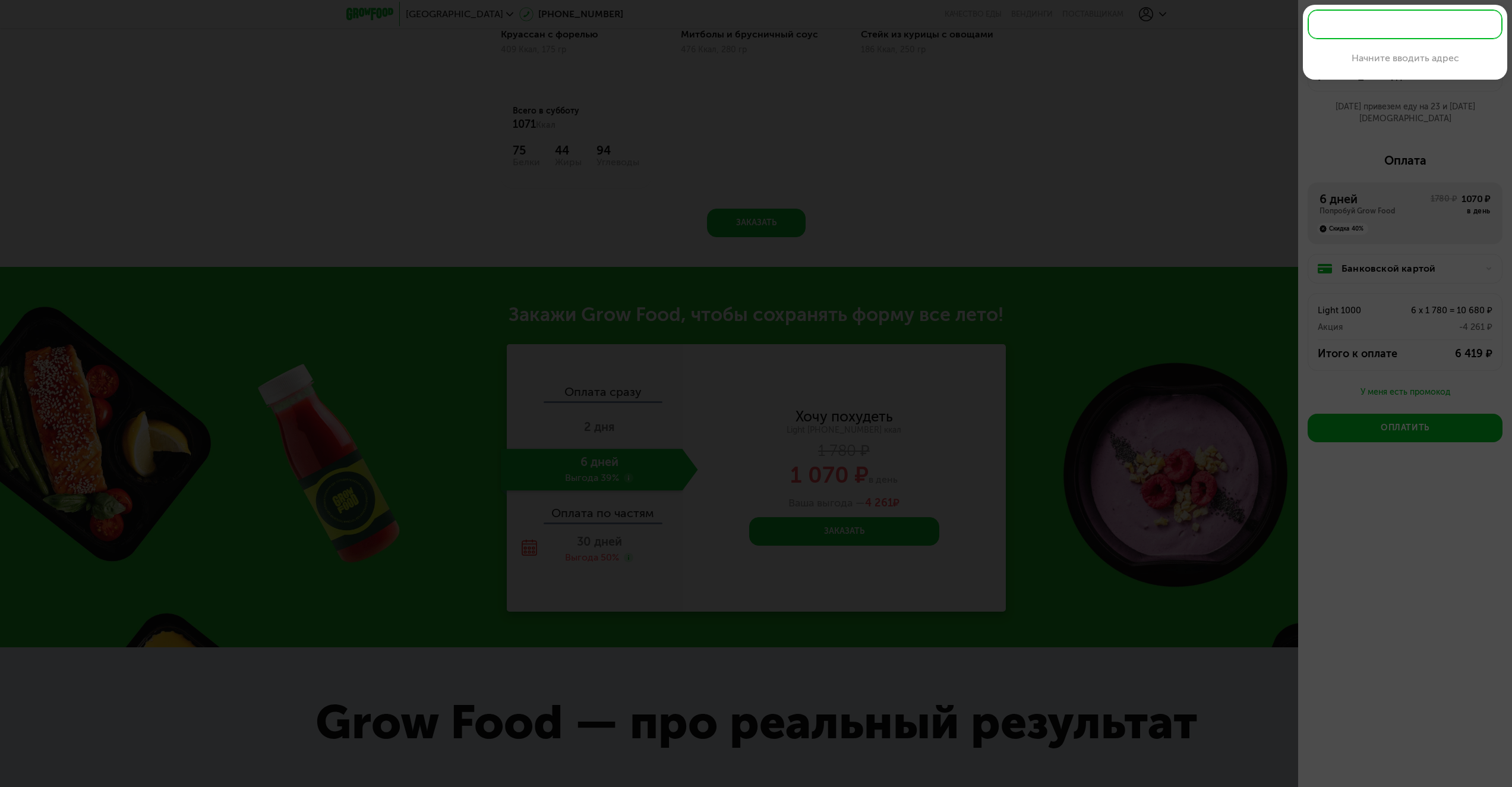
click at [1445, 78] on div "Начните вводить адрес" at bounding box center [1405, 42] width 204 height 75
click at [1446, 88] on div at bounding box center [756, 393] width 1512 height 787
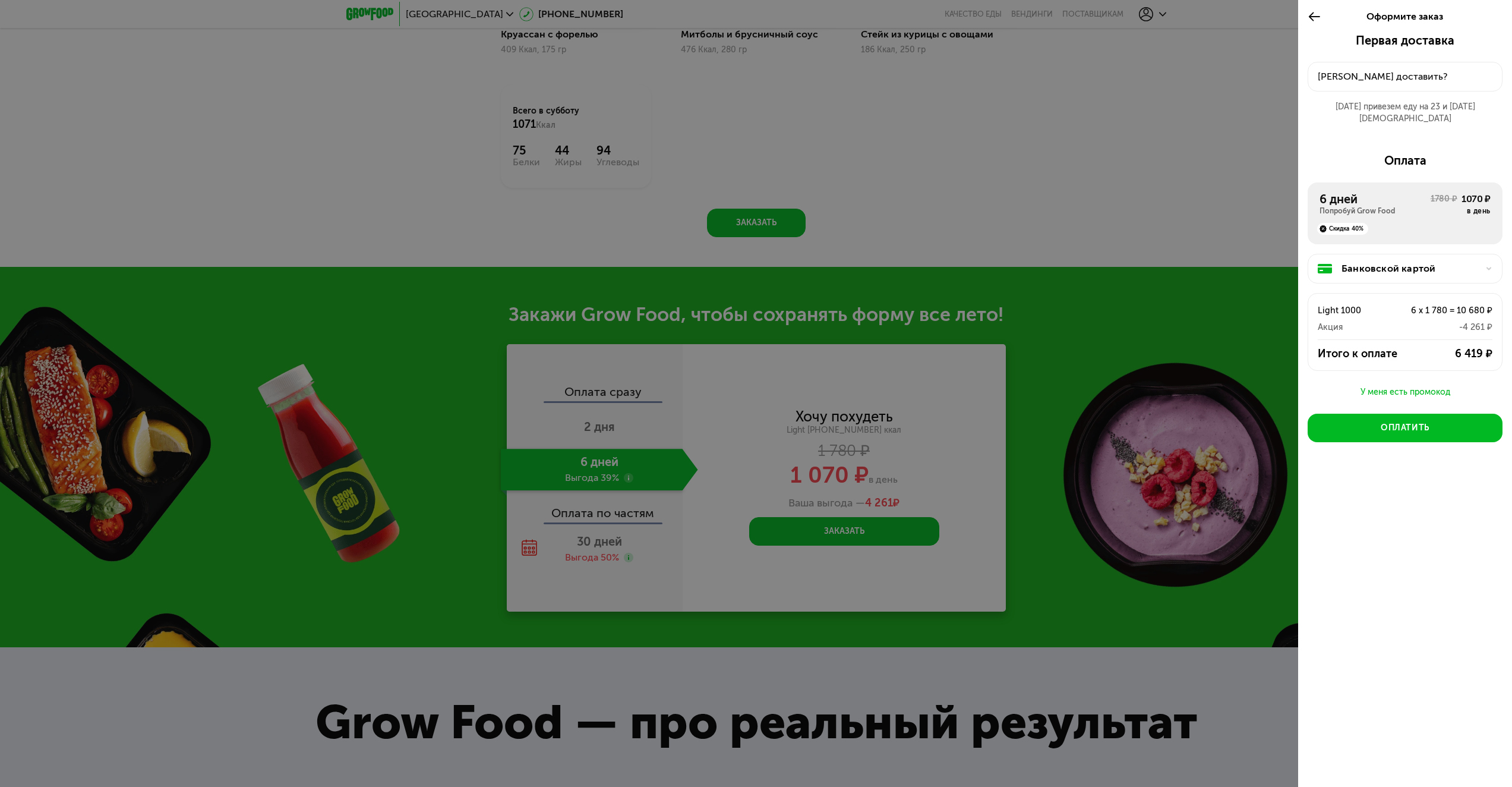
click at [1489, 70] on div "Куда доставить?" at bounding box center [1405, 77] width 175 height 14
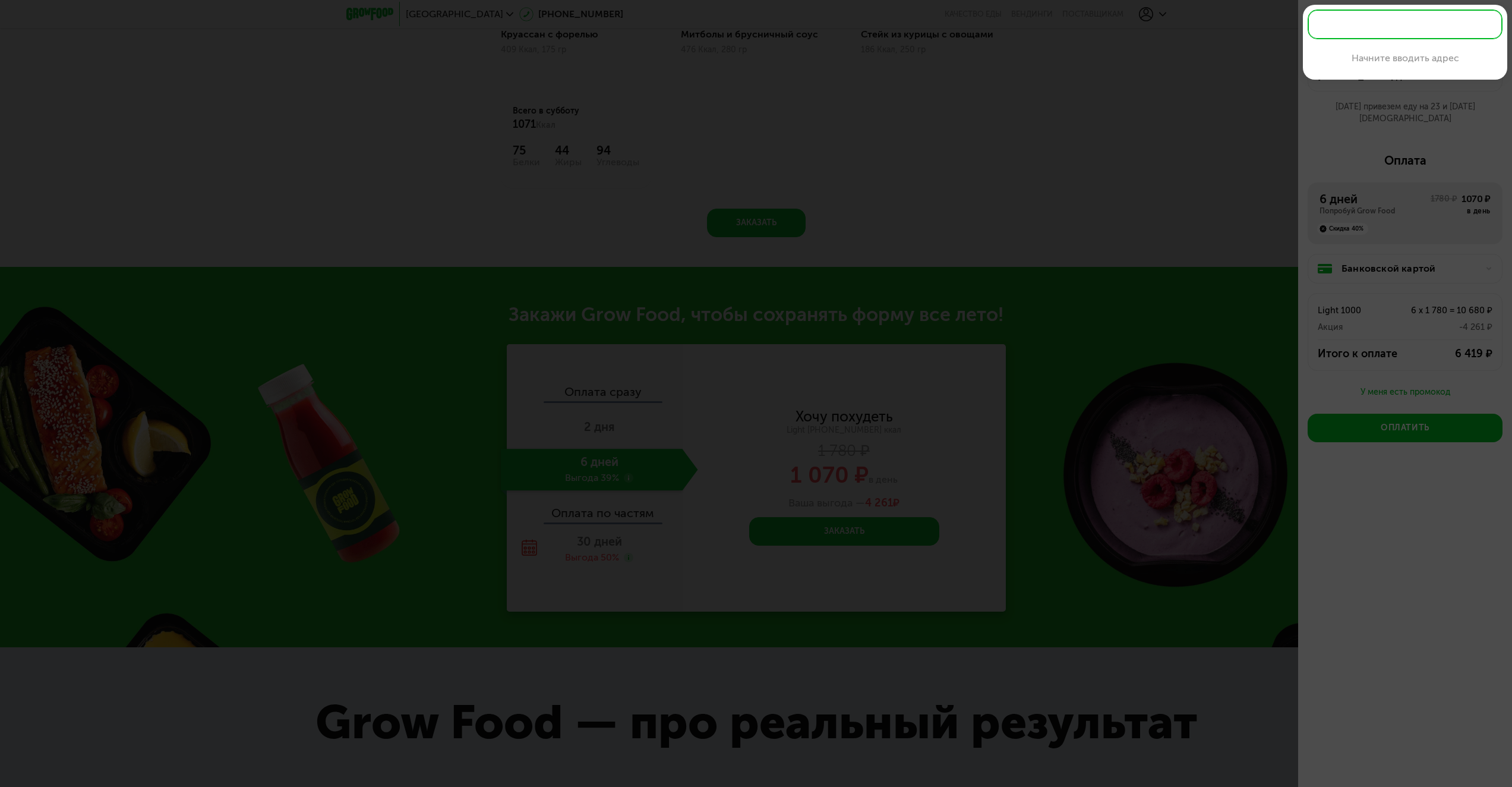
click at [1476, 122] on div at bounding box center [756, 393] width 1512 height 787
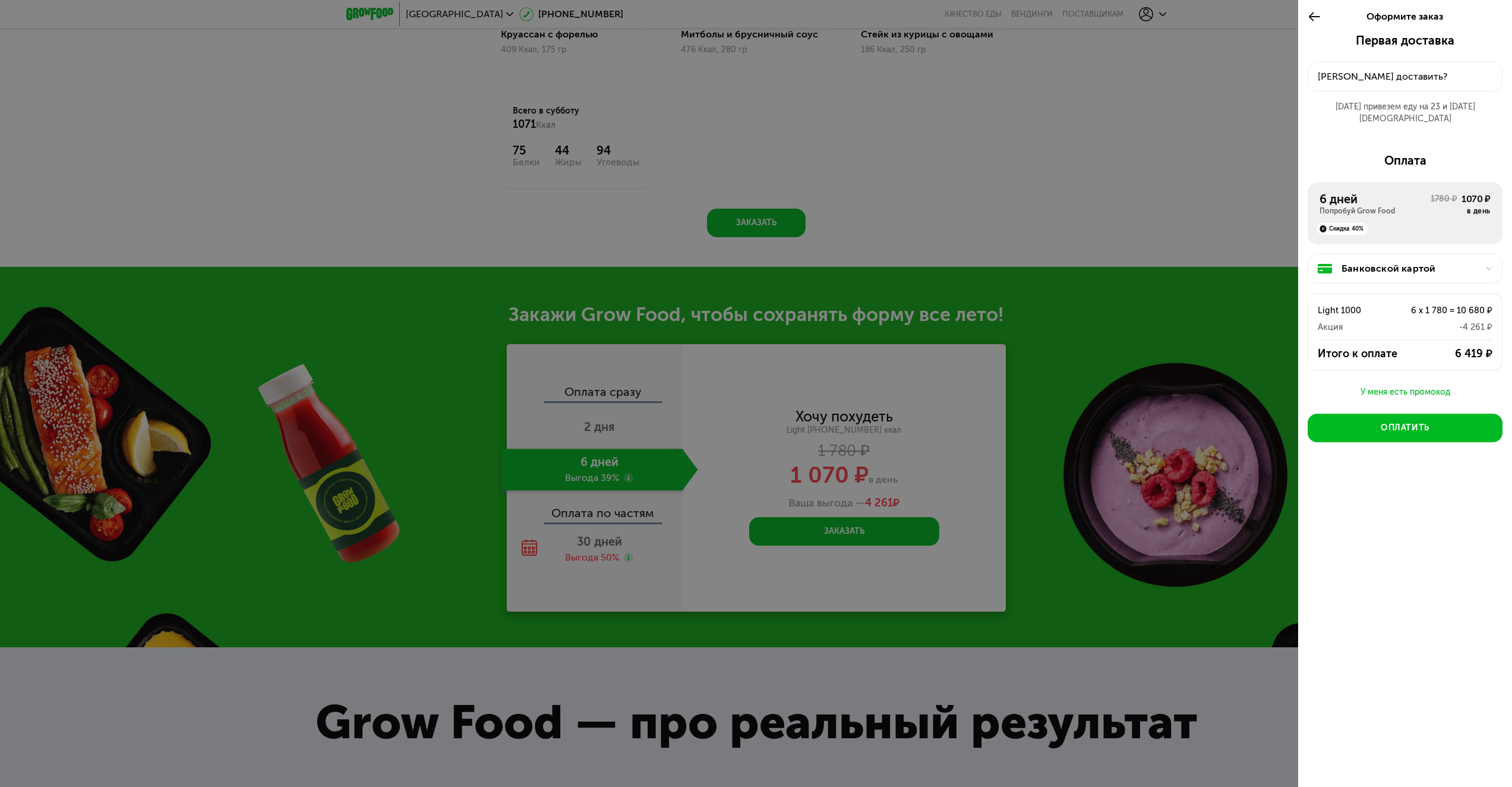
click at [1454, 74] on div "Куда доставить?" at bounding box center [1405, 77] width 175 height 14
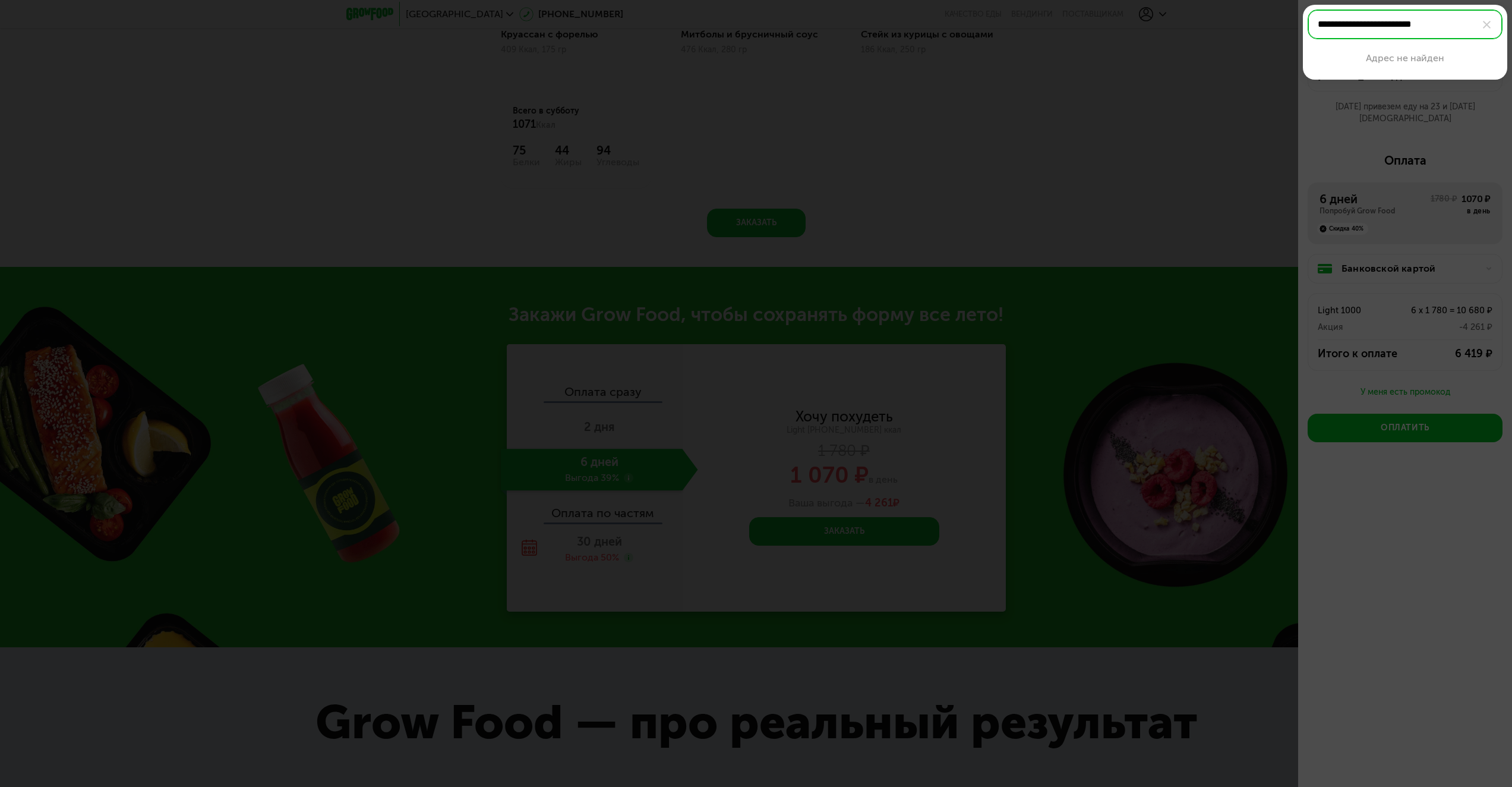
type input "**********"
click at [1431, 119] on div at bounding box center [756, 393] width 1512 height 787
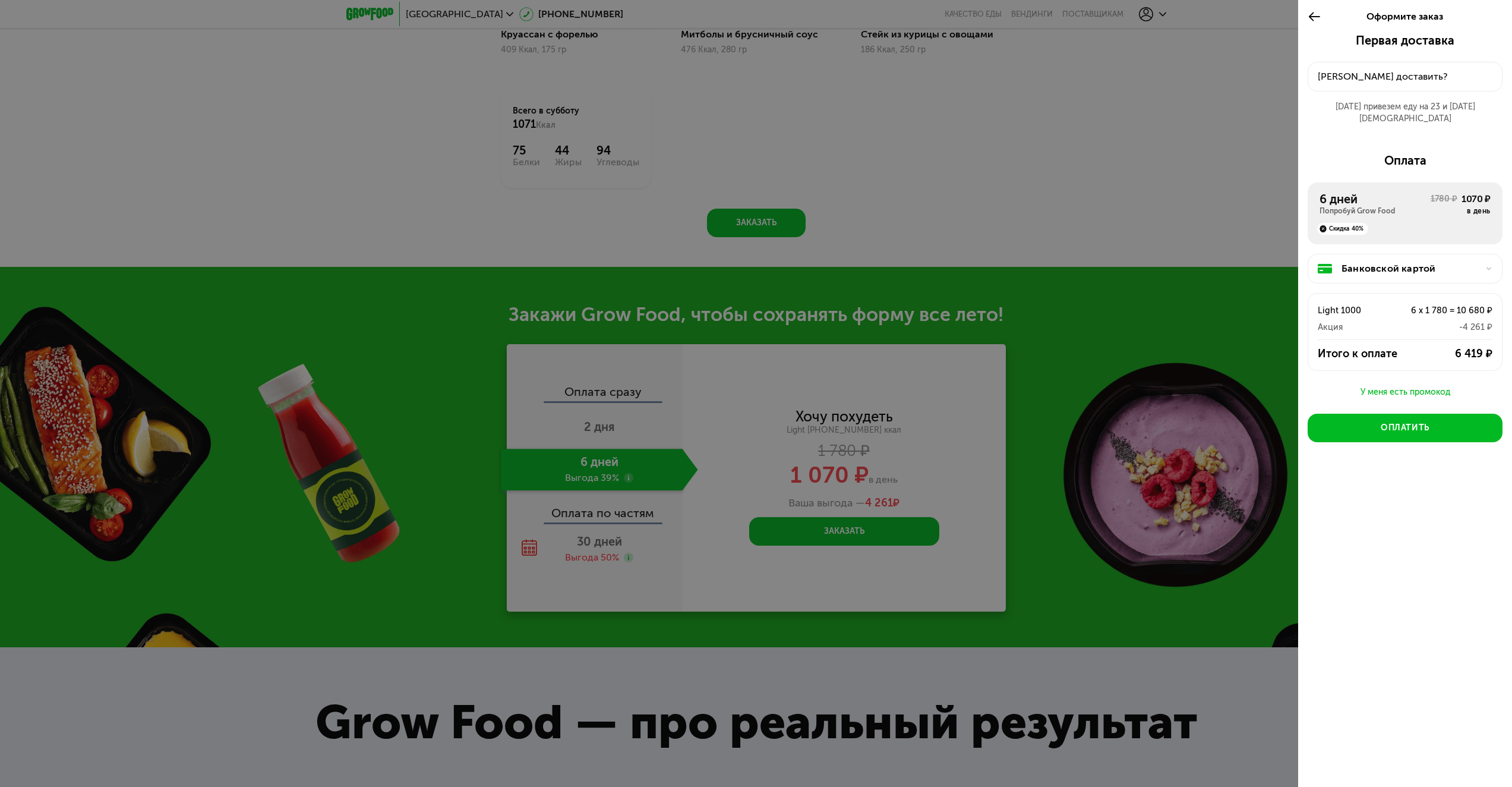
click at [1418, 72] on div "Куда доставить?" at bounding box center [1405, 77] width 175 height 14
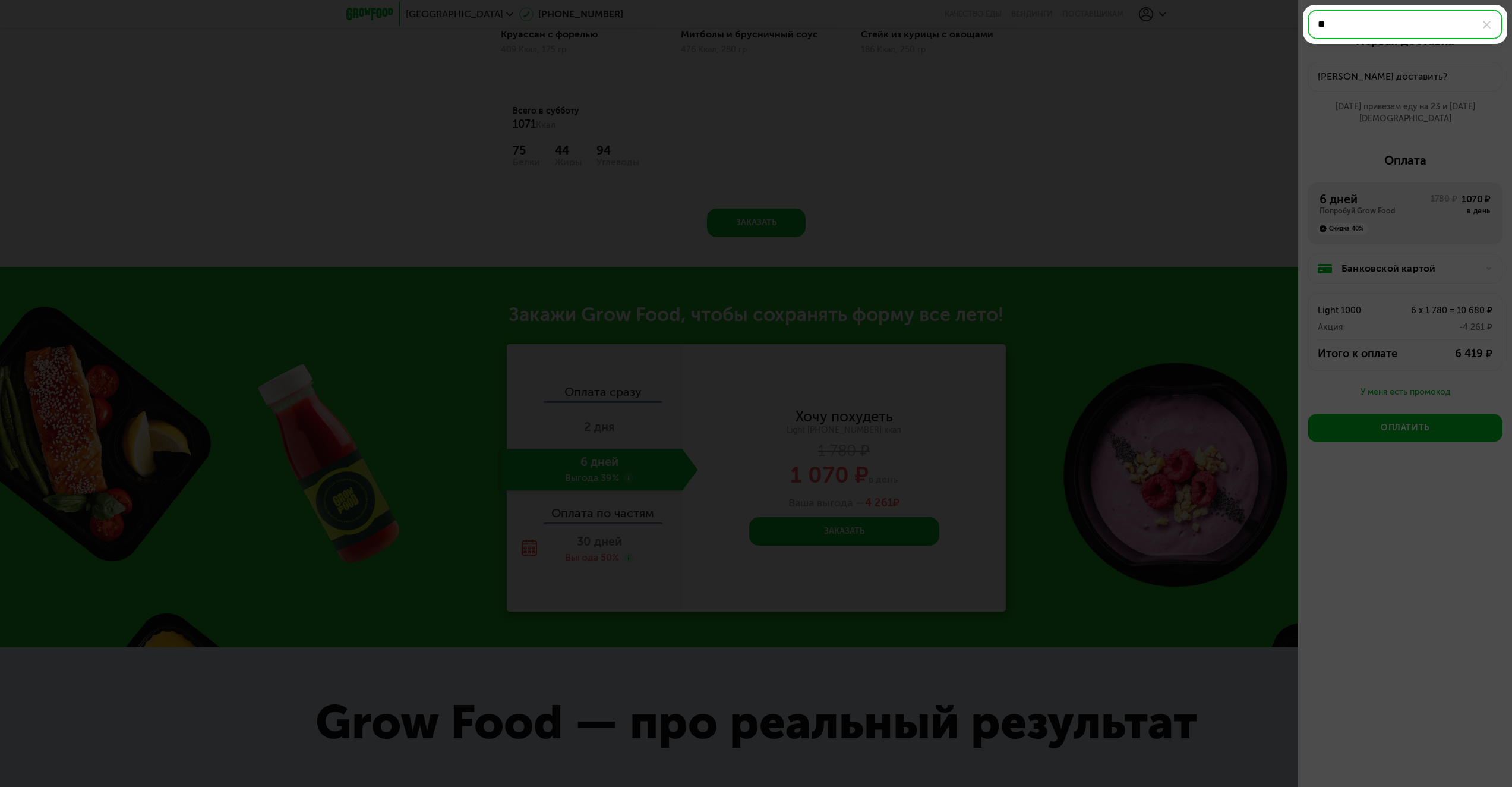
type input "*"
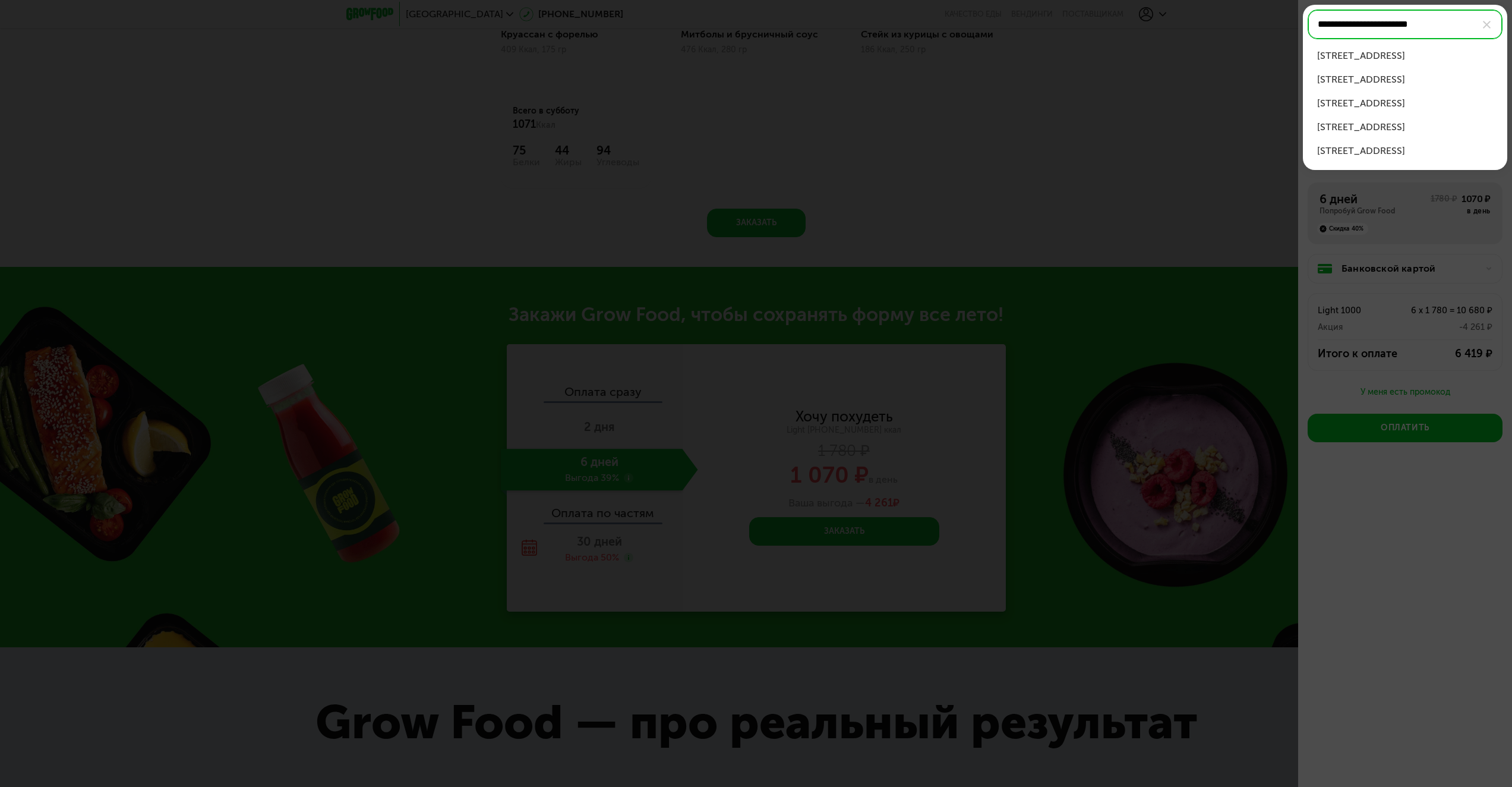
click at [1456, 123] on div "Протопоповский пер, д 19 стр 6" at bounding box center [1405, 127] width 176 height 14
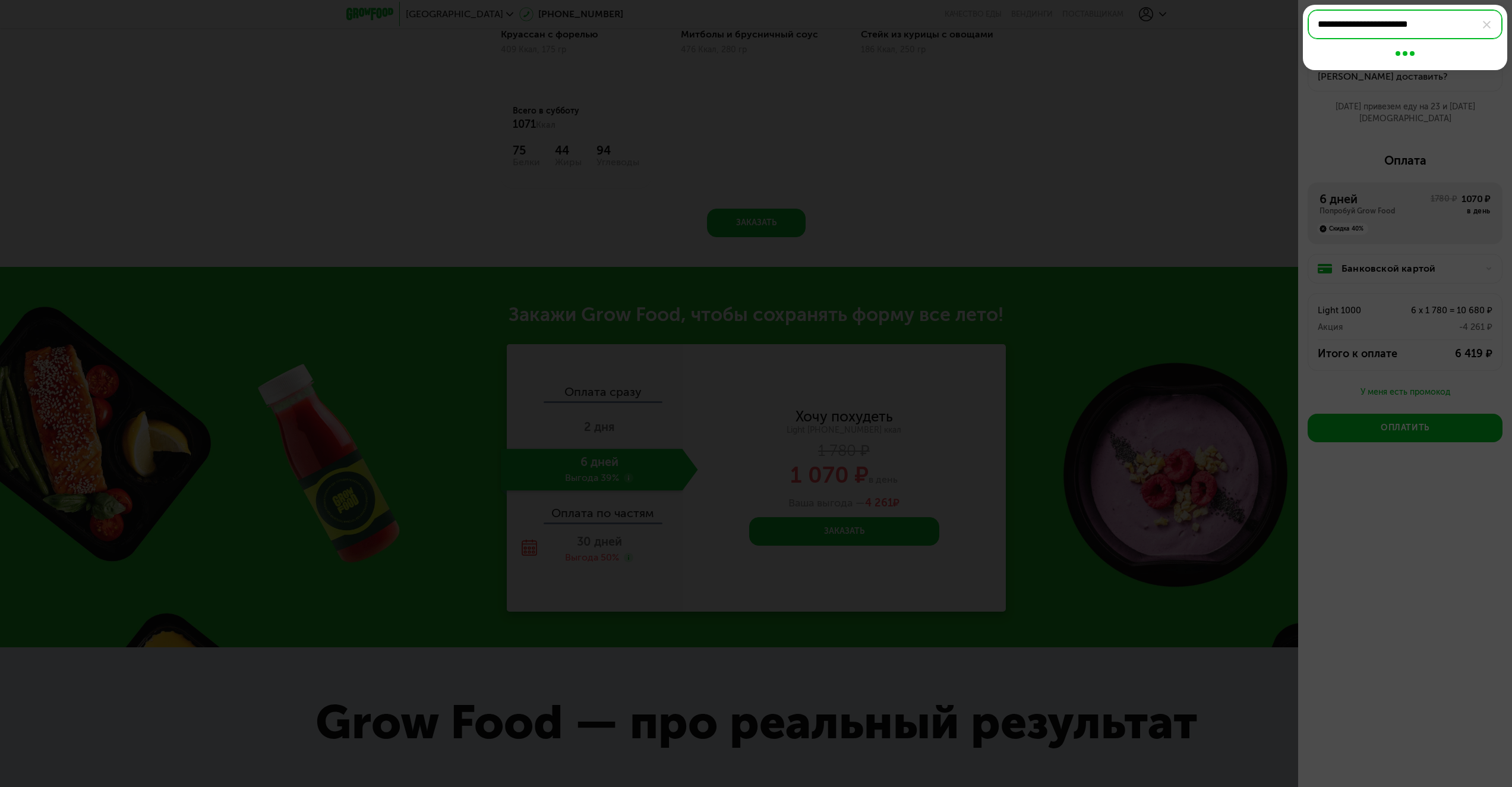
type input "**********"
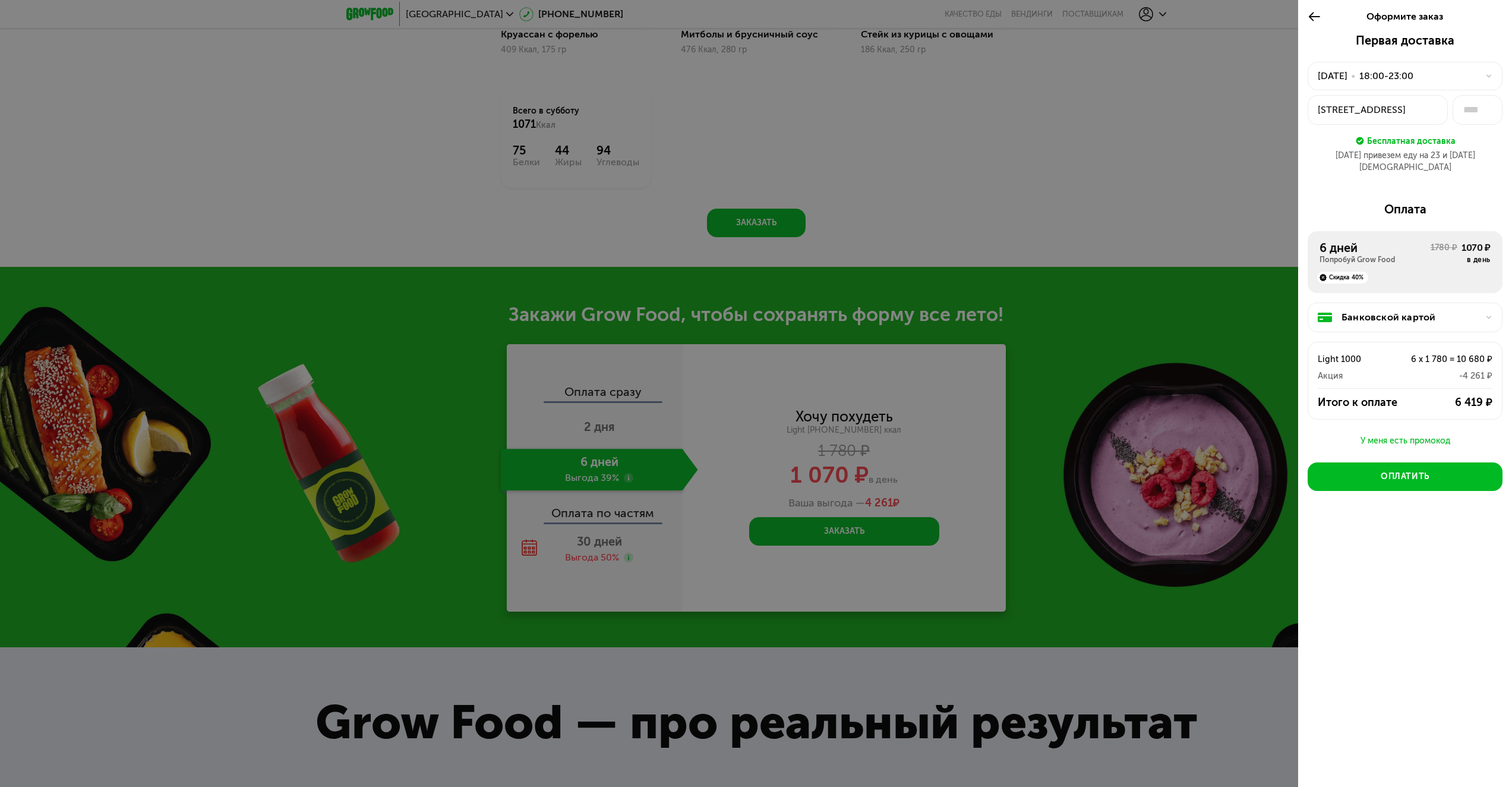
click at [1487, 74] on icon at bounding box center [1489, 76] width 7 height 7
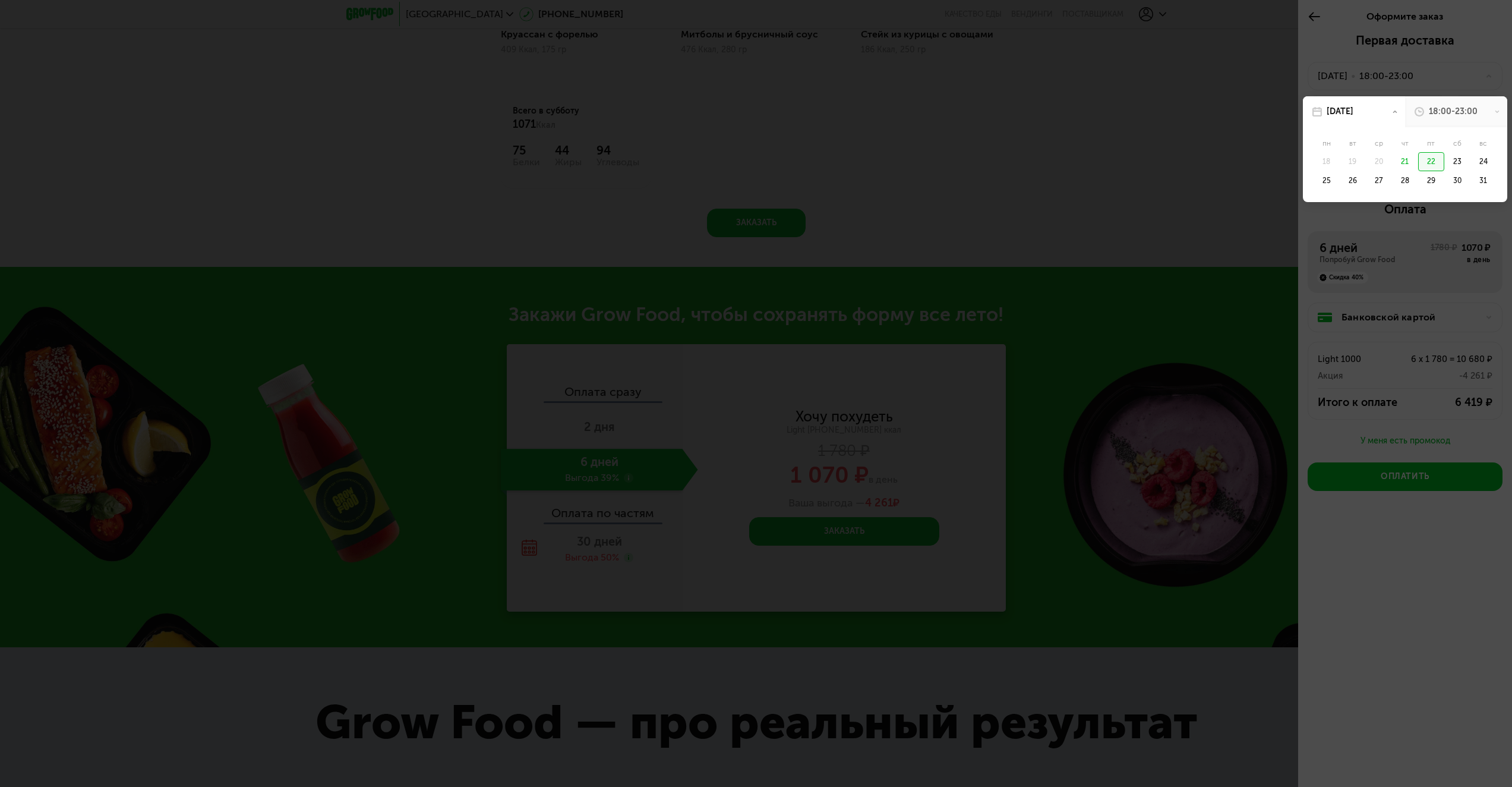
click at [1401, 162] on div "21" at bounding box center [1404, 161] width 26 height 19
click at [1403, 161] on div "21" at bounding box center [1404, 161] width 26 height 19
click at [1436, 164] on div "22" at bounding box center [1431, 161] width 26 height 19
click at [1404, 168] on div "18:00-20:00" at bounding box center [1404, 168] width 59 height 19
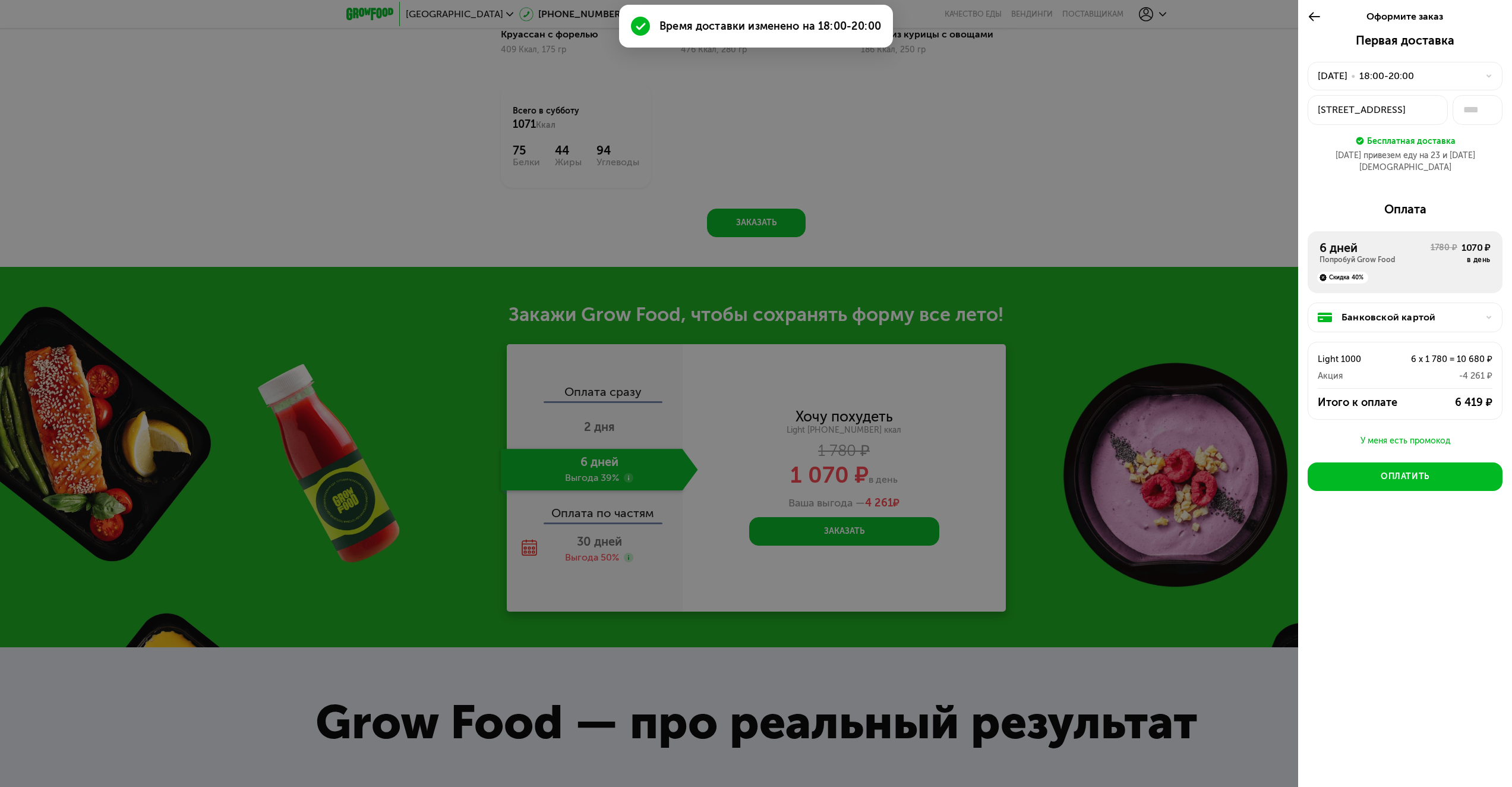
click at [1423, 112] on div "[STREET_ADDRESS]" at bounding box center [1377, 110] width 120 height 14
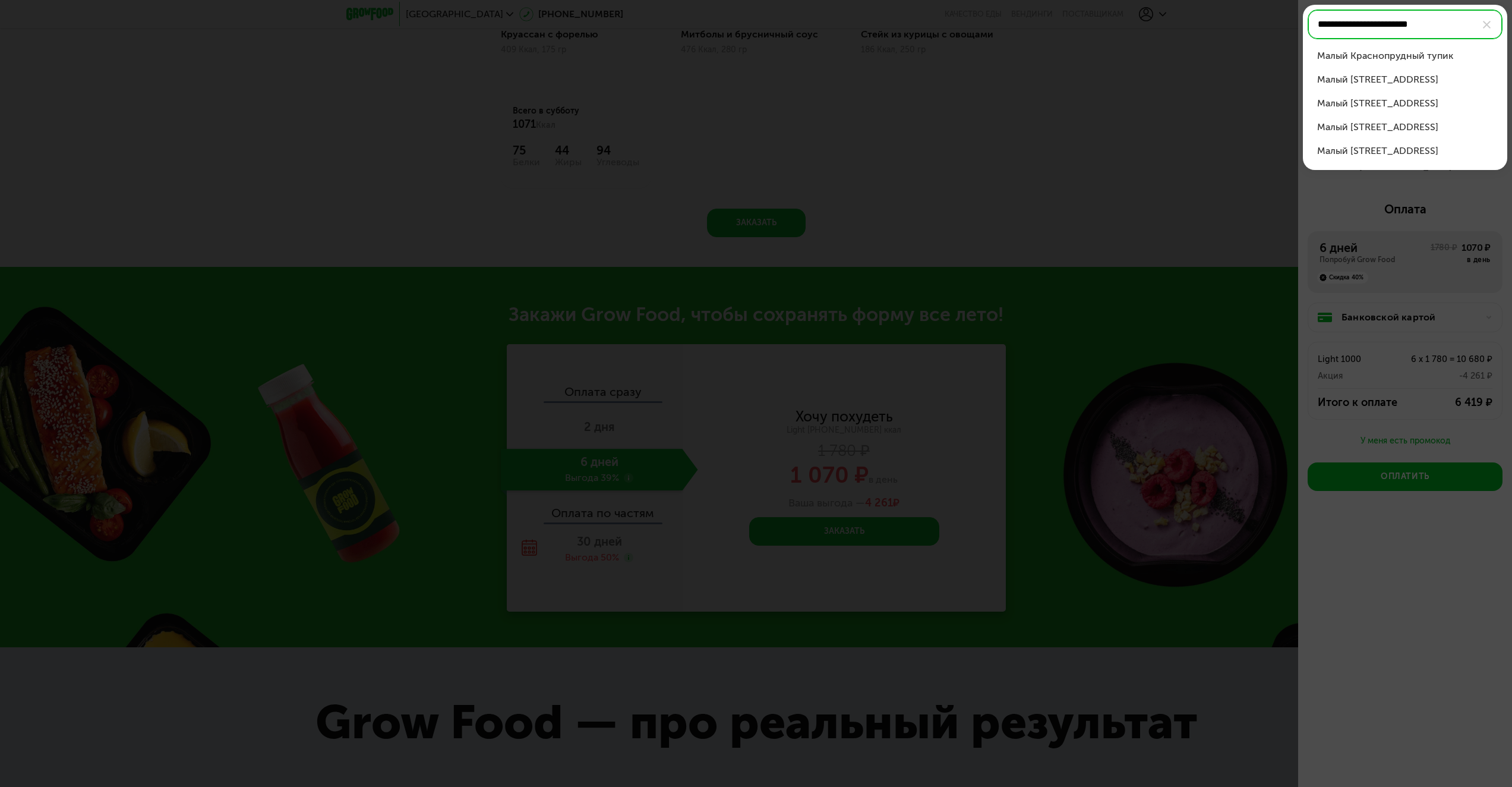
click at [1434, 83] on div "Малый Краснопрудный тупик, д 2" at bounding box center [1405, 80] width 176 height 14
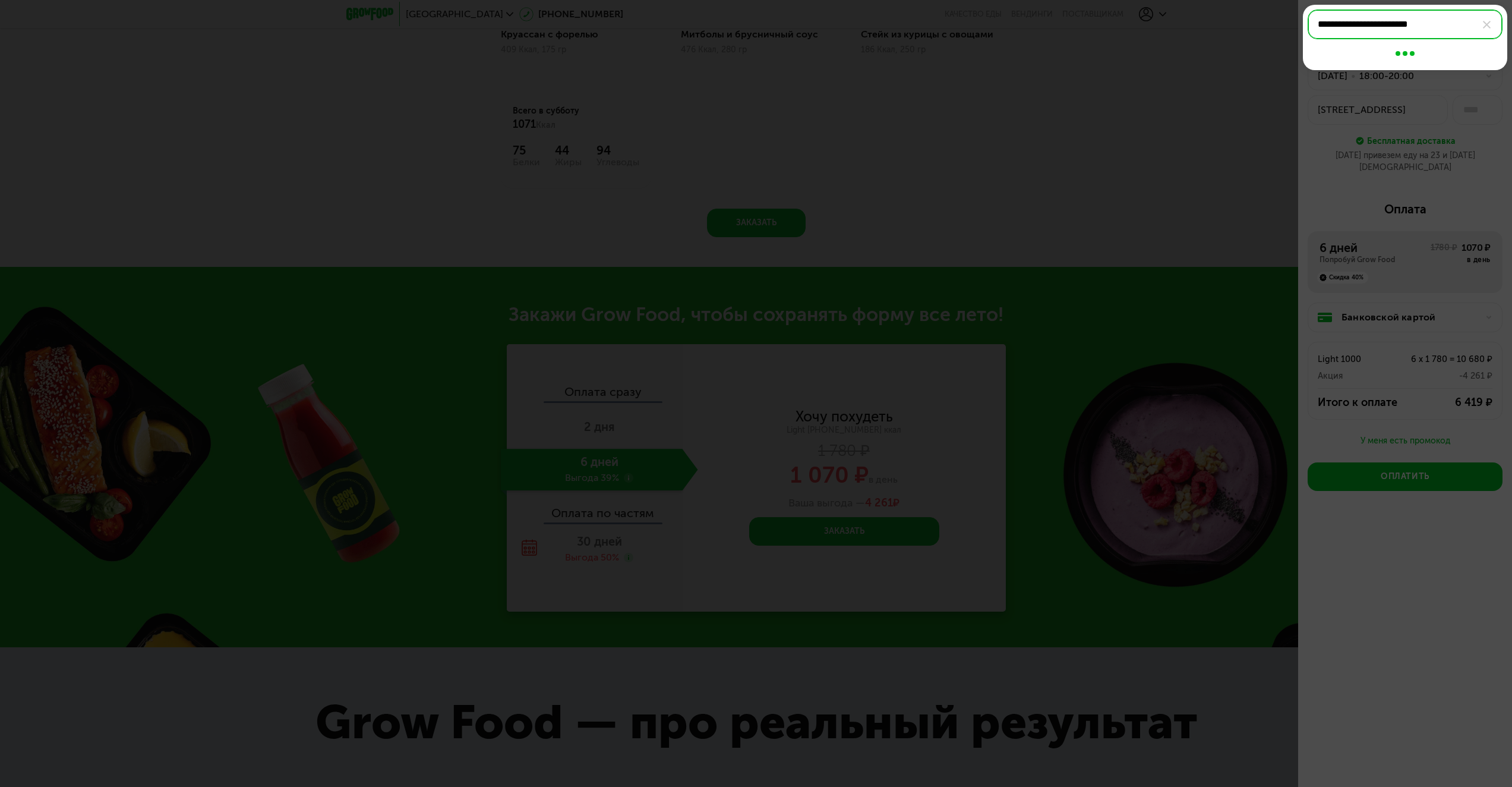
type input "**********"
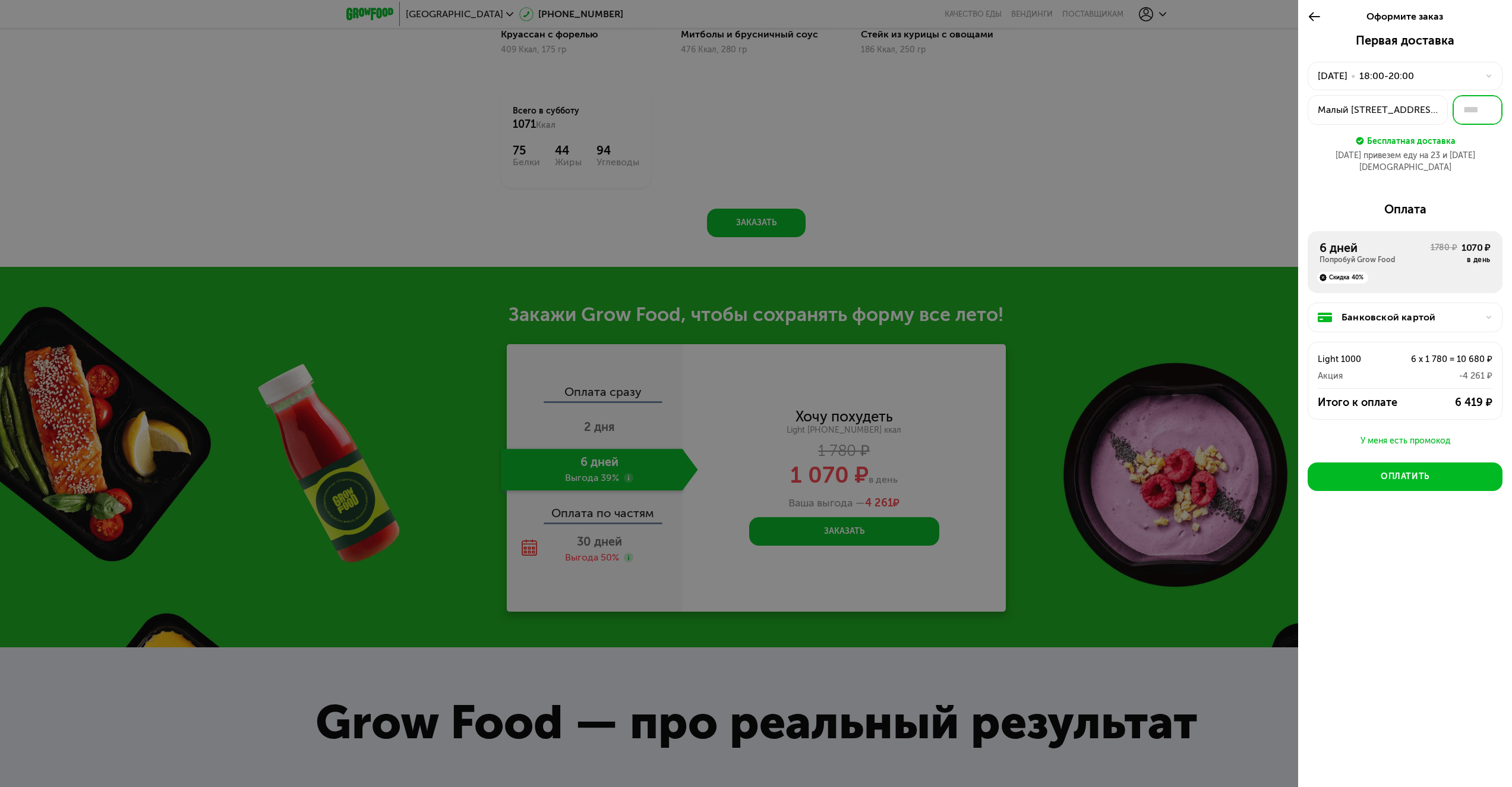
click at [1478, 107] on input "text" at bounding box center [1478, 110] width 50 height 30
type input "**"
click at [1489, 167] on div "Первая доставка 22 авг, пт • 18:00-20:00 Малый Краснопрудный тупик, 2 ** Беспла…" at bounding box center [1405, 108] width 195 height 150
click at [1481, 72] on div "22 авг, пт • 18:00-20:00" at bounding box center [1405, 76] width 195 height 28
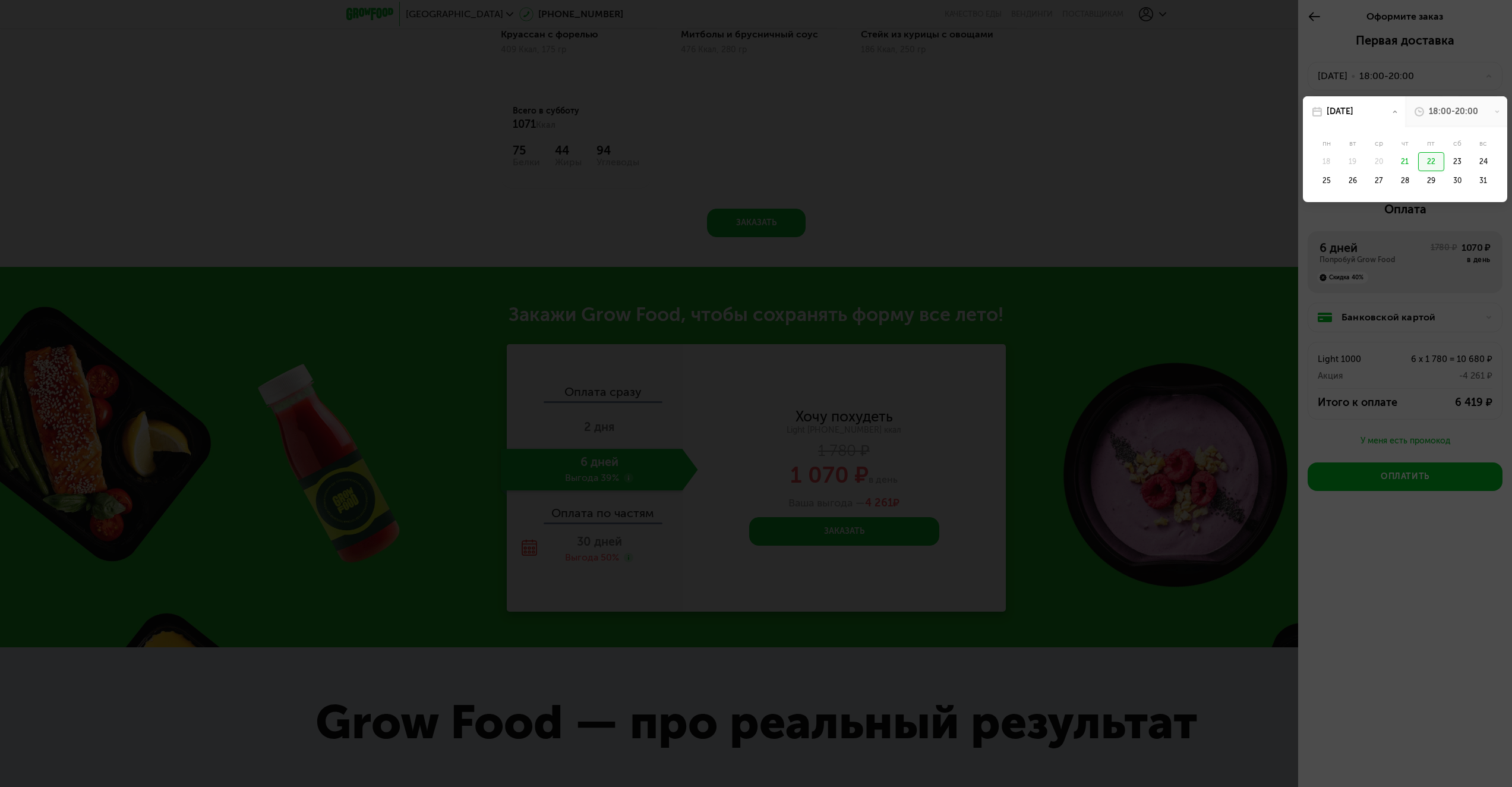
click at [1471, 106] on div "18:00-20:00" at bounding box center [1453, 111] width 49 height 12
click at [1460, 164] on div "19:00-21:00" at bounding box center [1466, 168] width 59 height 19
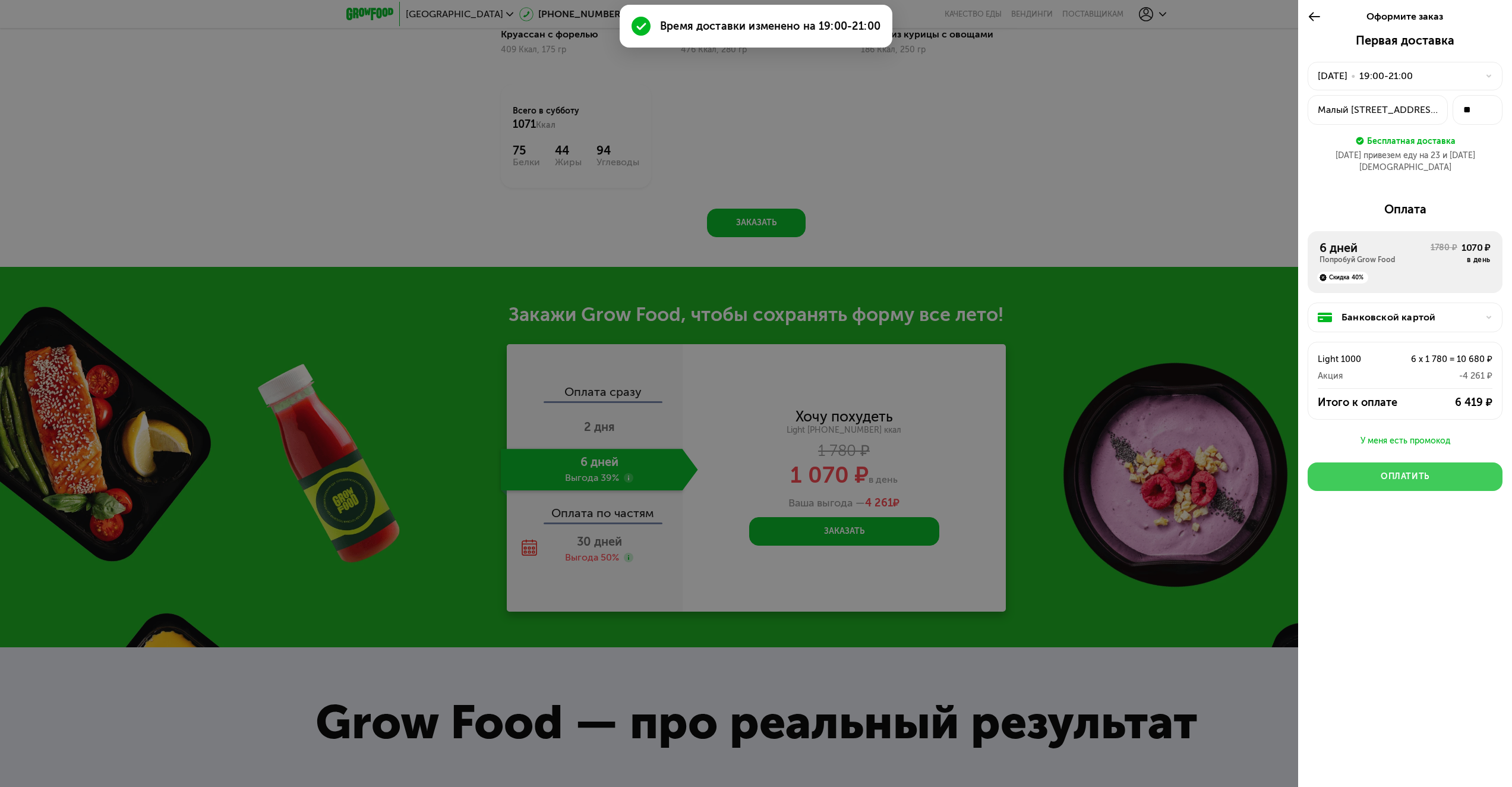
click at [1406, 471] on div "Оплатить" at bounding box center [1405, 476] width 49 height 12
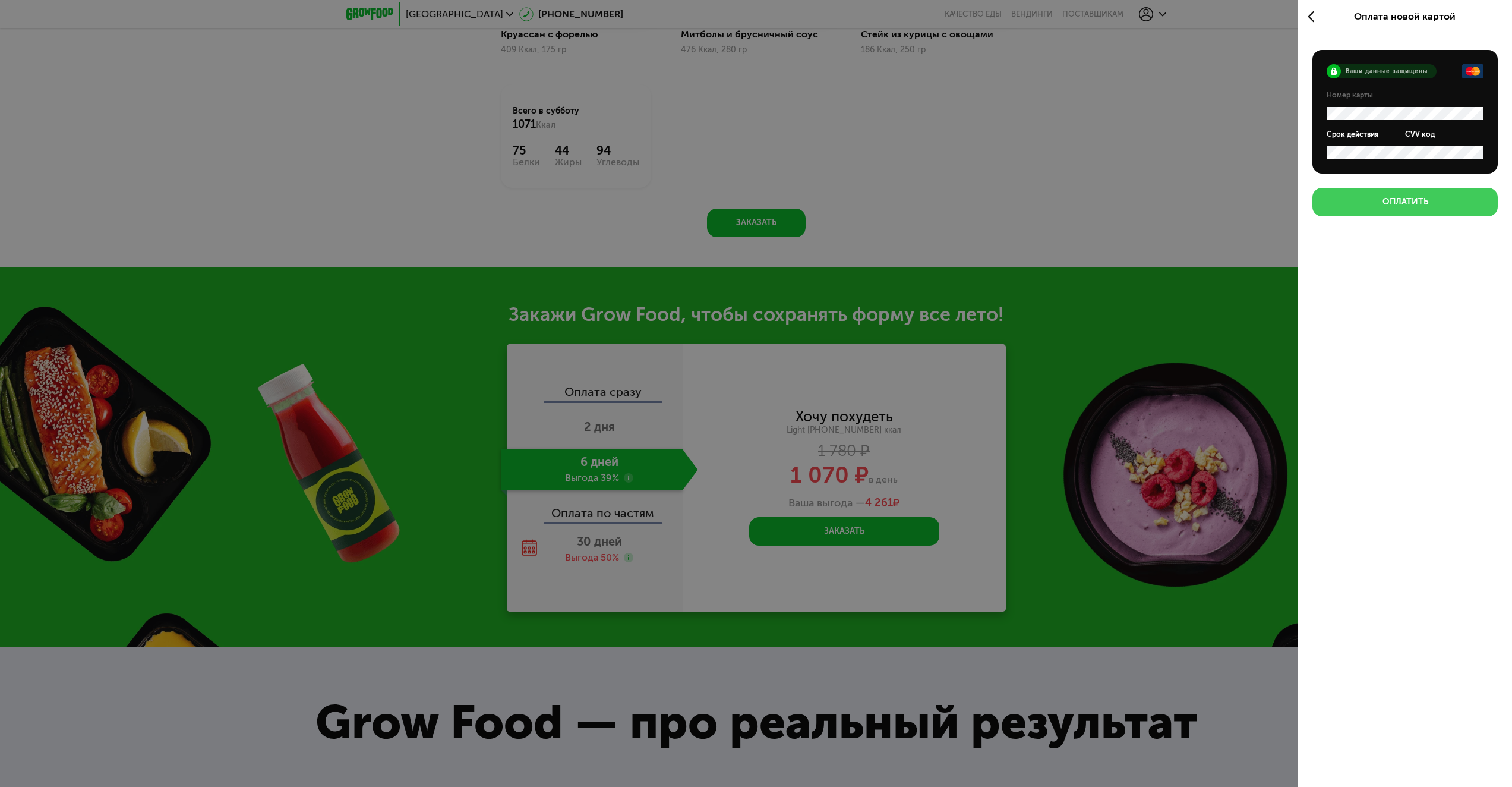
click at [1434, 206] on button "Оплатить" at bounding box center [1405, 202] width 185 height 28
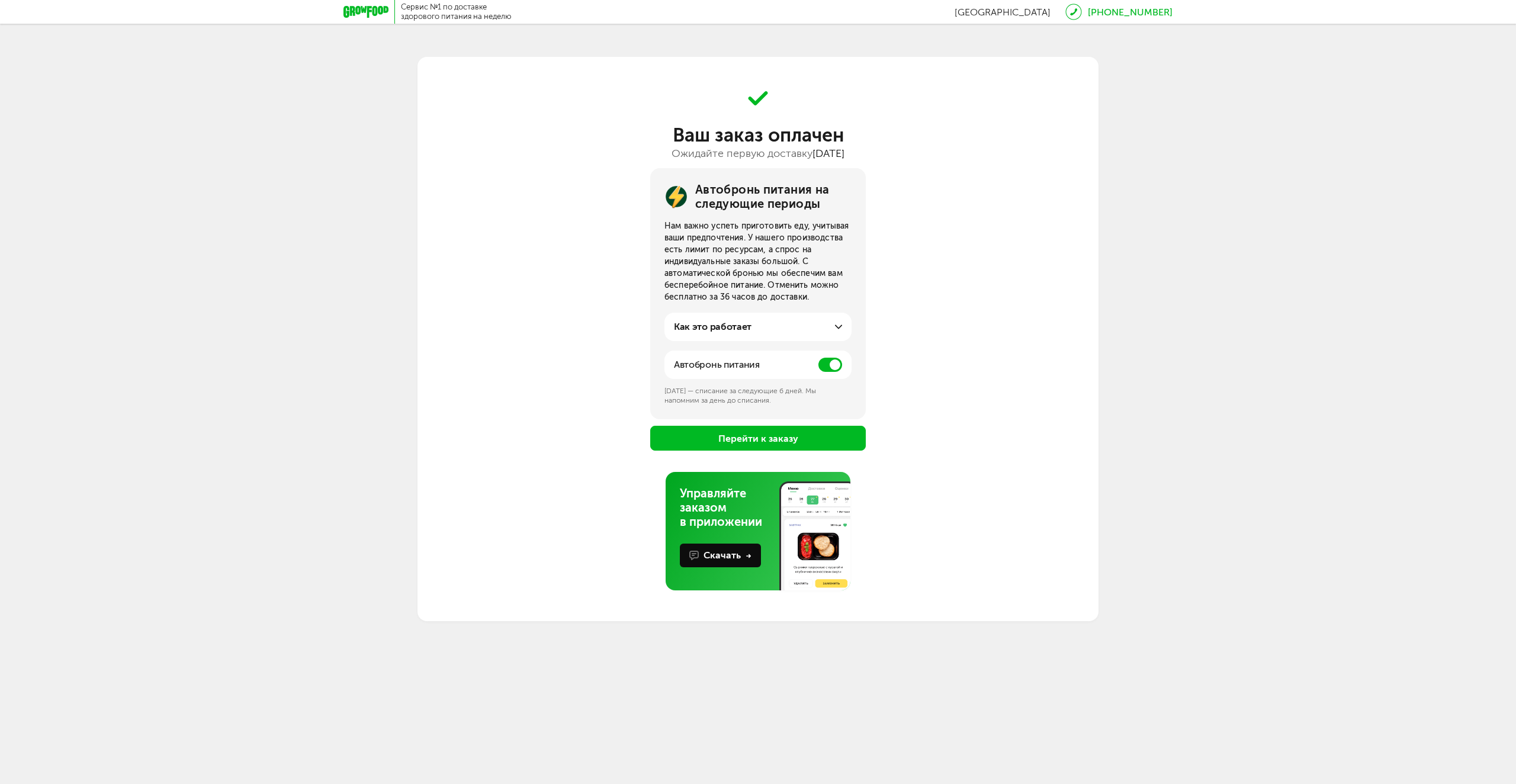
click at [835, 325] on icon at bounding box center [838, 326] width 7 height 7
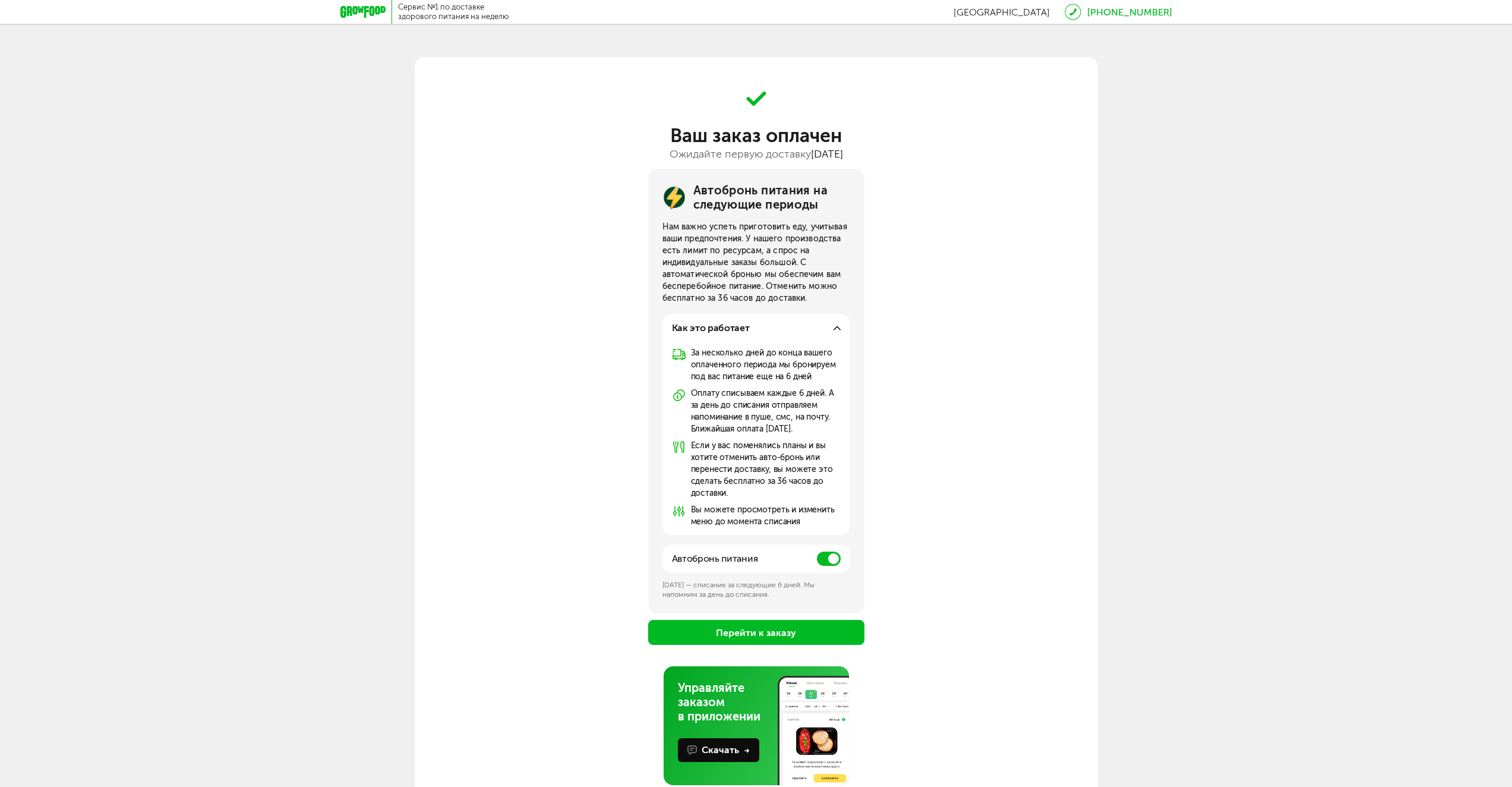
click at [837, 326] on icon at bounding box center [837, 327] width 7 height 7
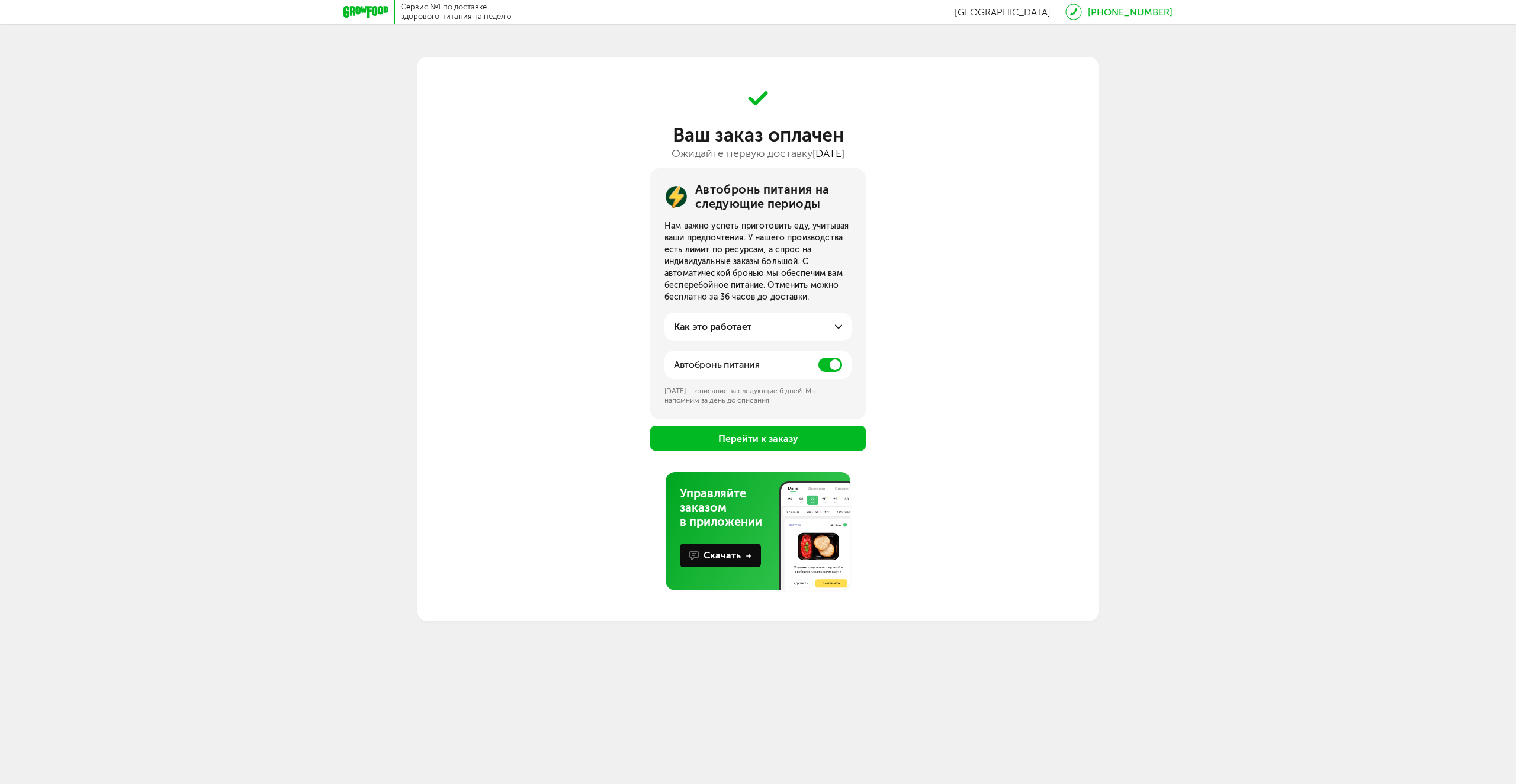
click at [771, 448] on button "Перейти к заказу" at bounding box center [758, 438] width 215 height 25
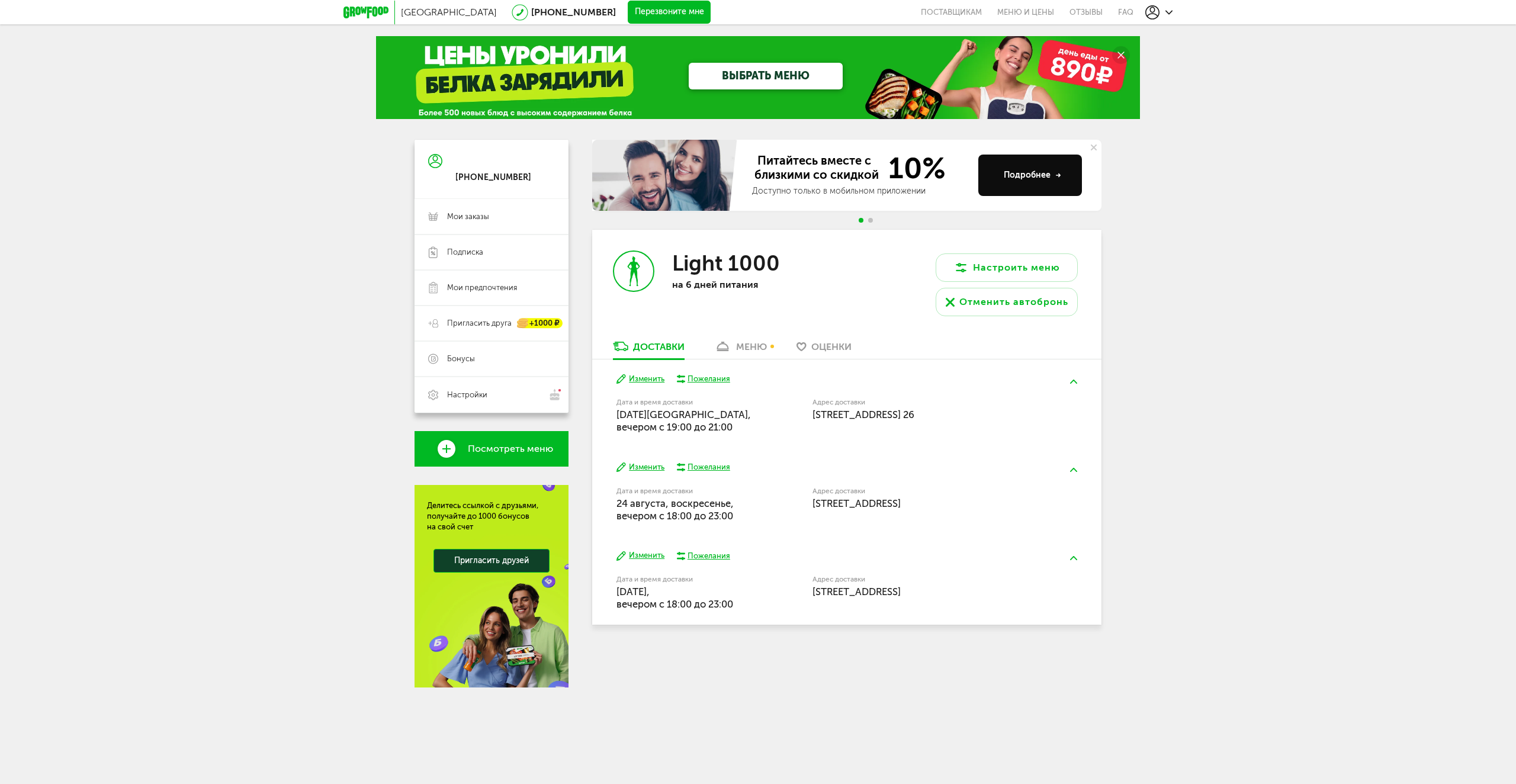
click at [630, 466] on button "Изменить" at bounding box center [640, 467] width 48 height 11
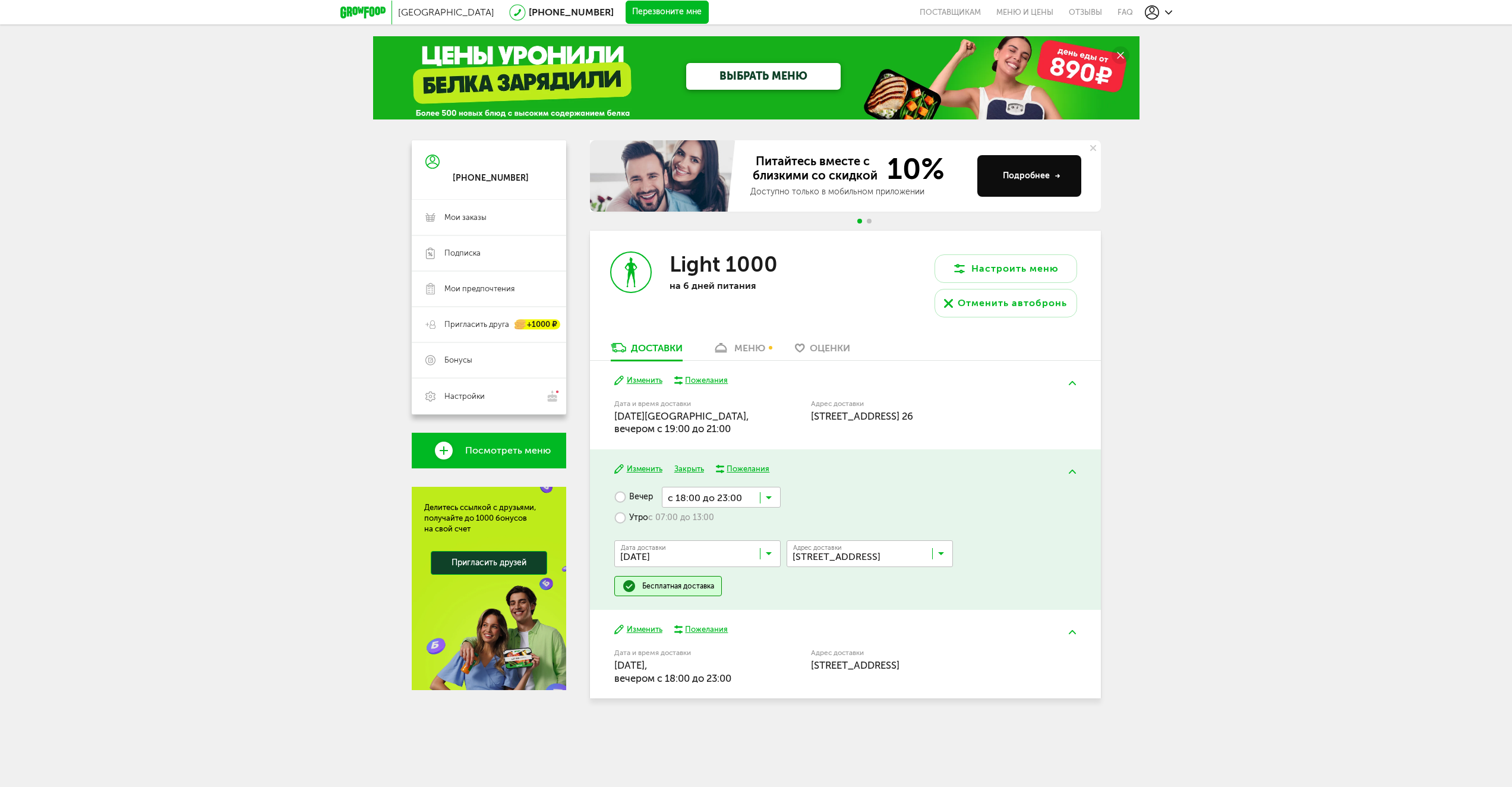
click at [774, 548] on input "Search for option" at bounding box center [700, 557] width 167 height 20
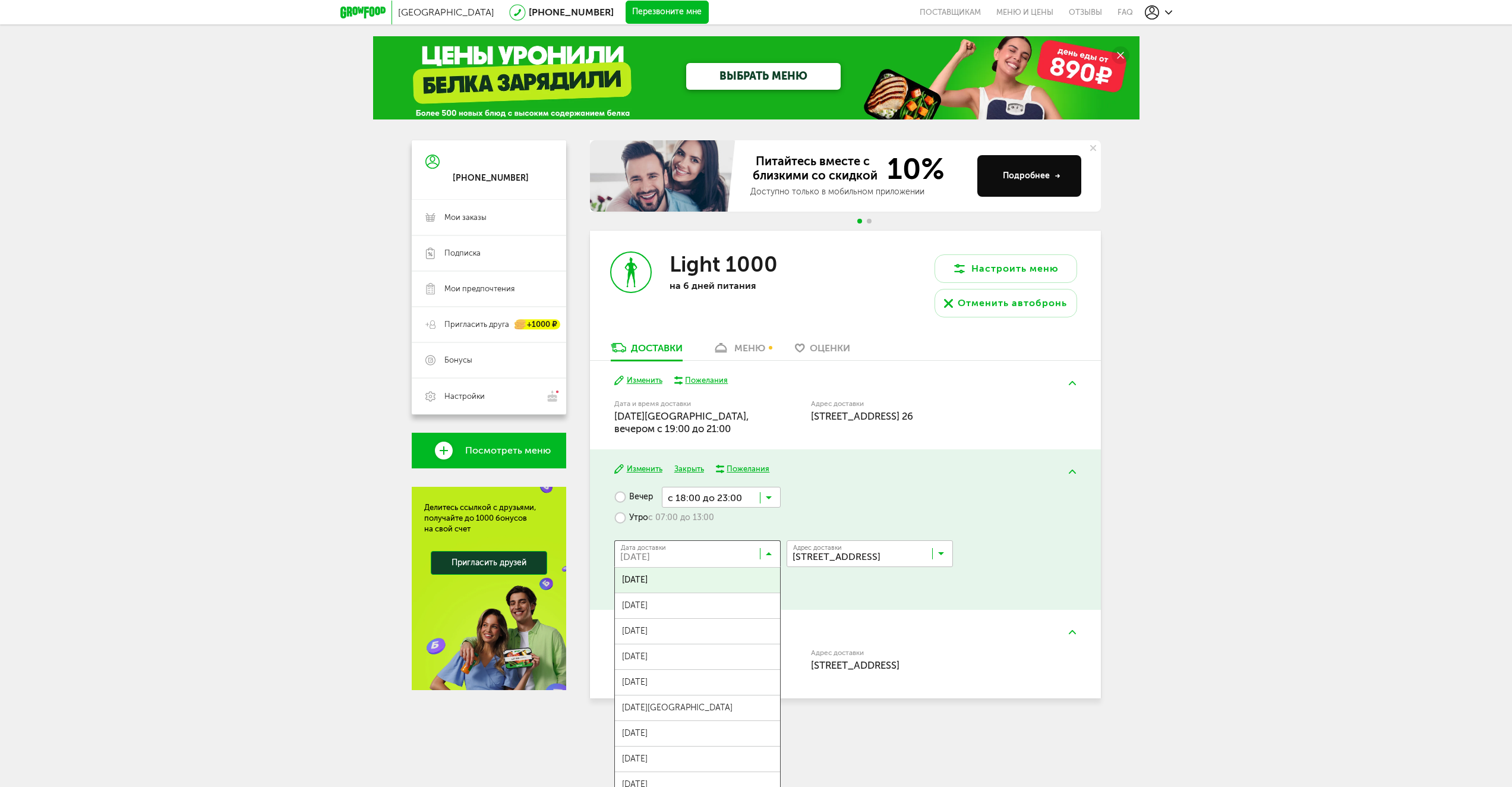
click at [774, 548] on input "Search for option" at bounding box center [700, 557] width 167 height 20
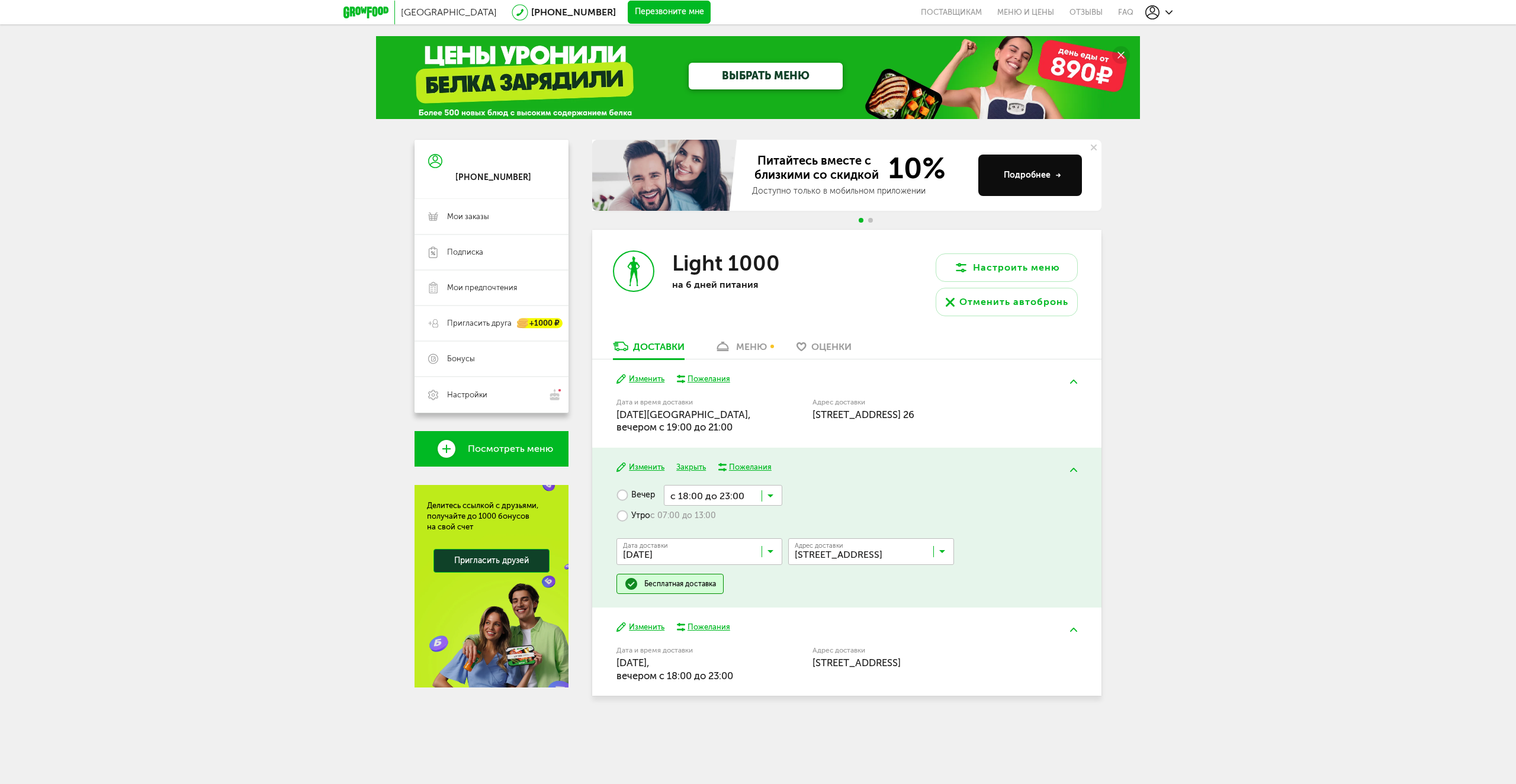
click at [932, 549] on input "Search for option" at bounding box center [874, 555] width 166 height 20
click at [878, 598] on span "Малый [STREET_ADDRESS] 26" at bounding box center [853, 604] width 114 height 25
click at [776, 495] on input "Search for option" at bounding box center [723, 495] width 119 height 20
click at [732, 584] on span "с 20:00 до 22:00" at bounding box center [723, 589] width 117 height 25
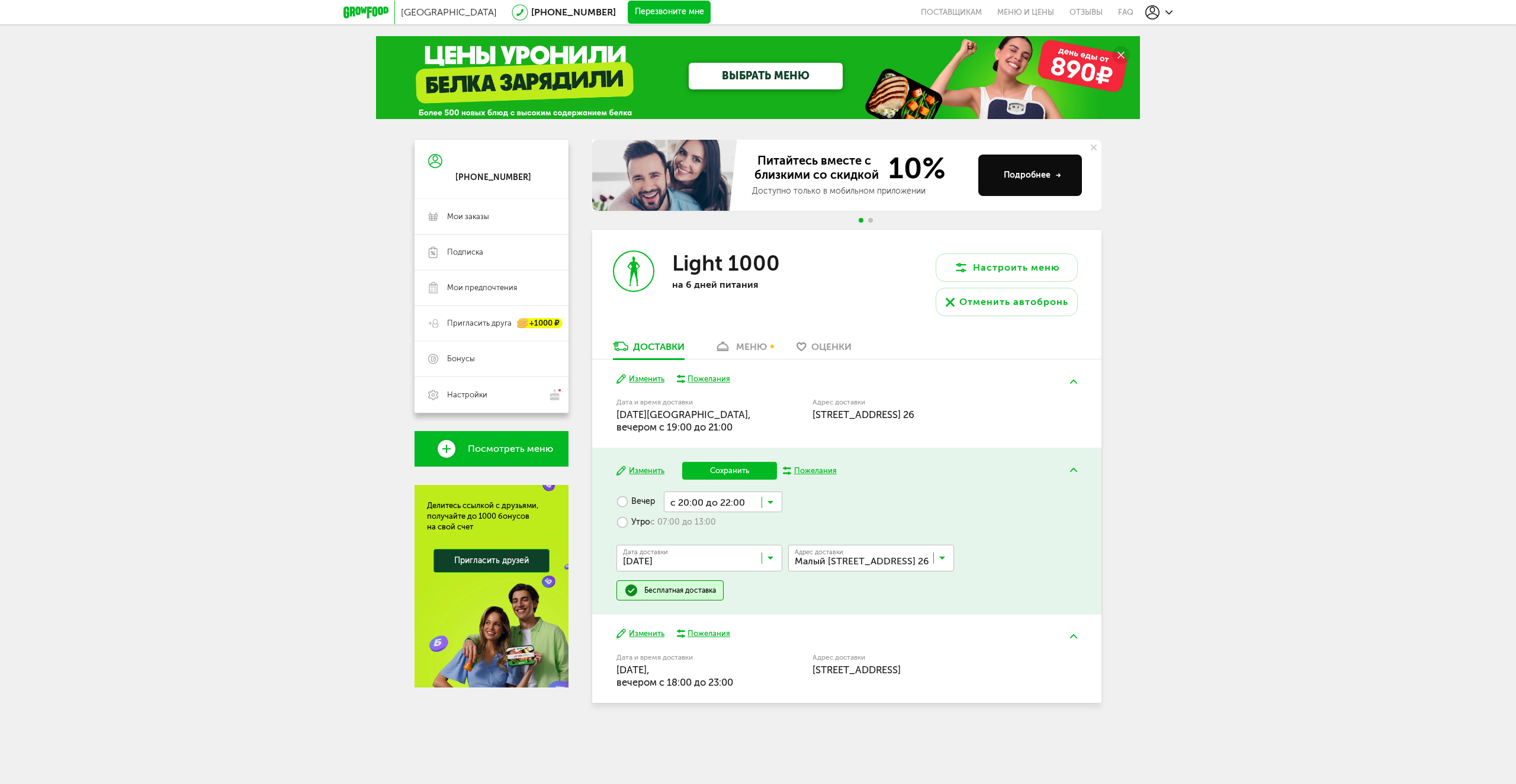
click at [761, 472] on button "Сохранить" at bounding box center [729, 470] width 94 height 18
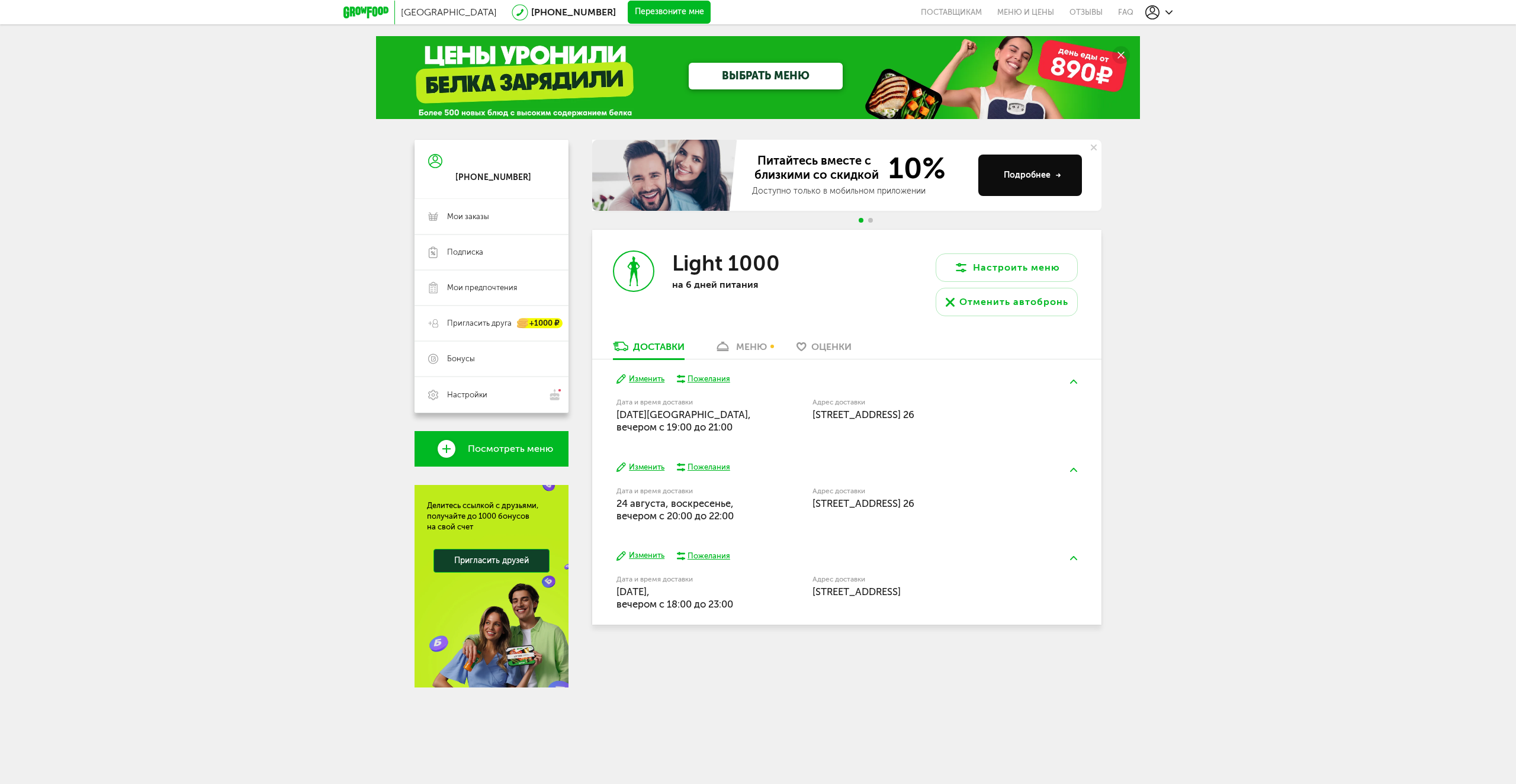
click at [649, 554] on button "Изменить" at bounding box center [640, 555] width 48 height 11
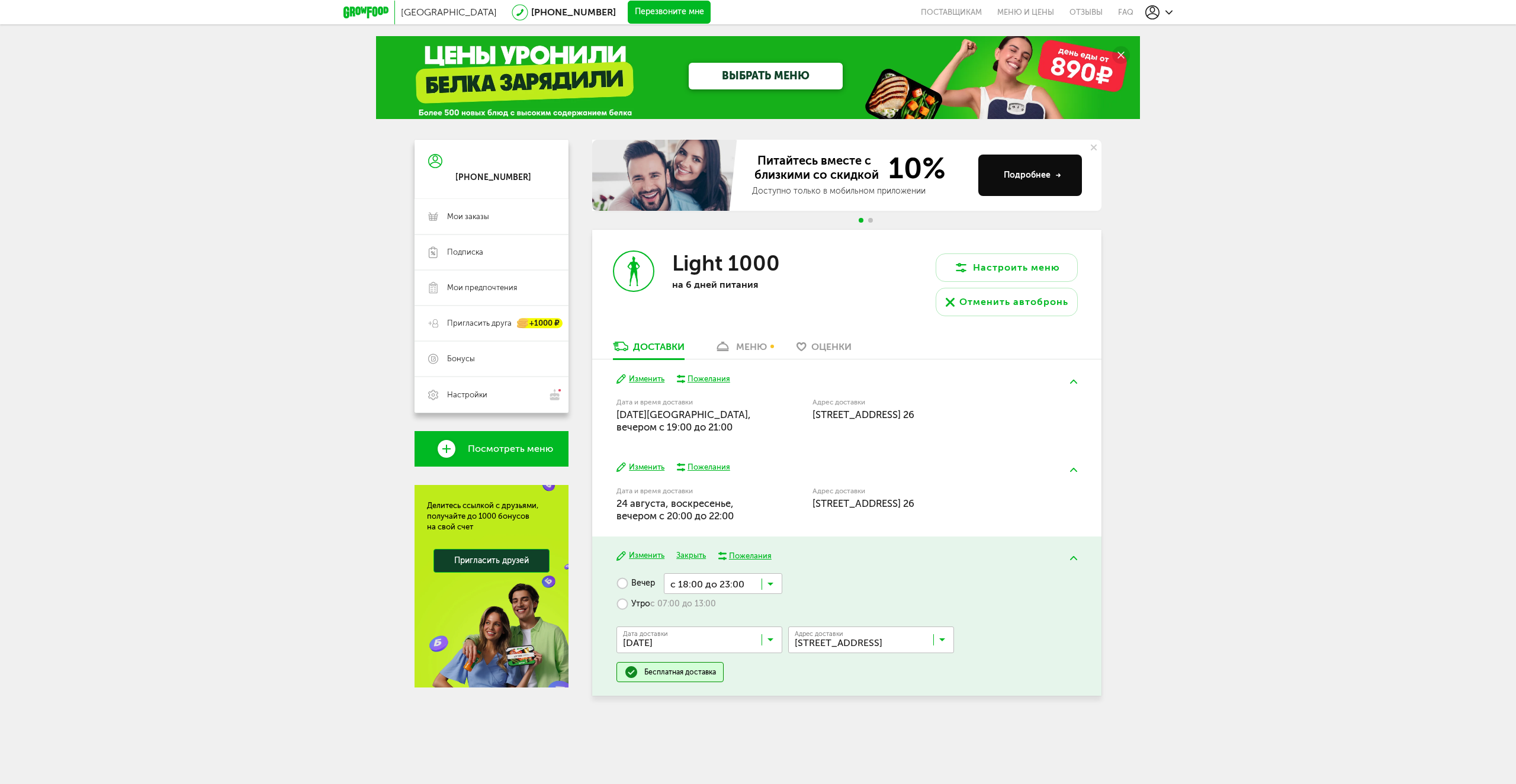
click at [774, 637] on input "Search for option" at bounding box center [702, 643] width 166 height 20
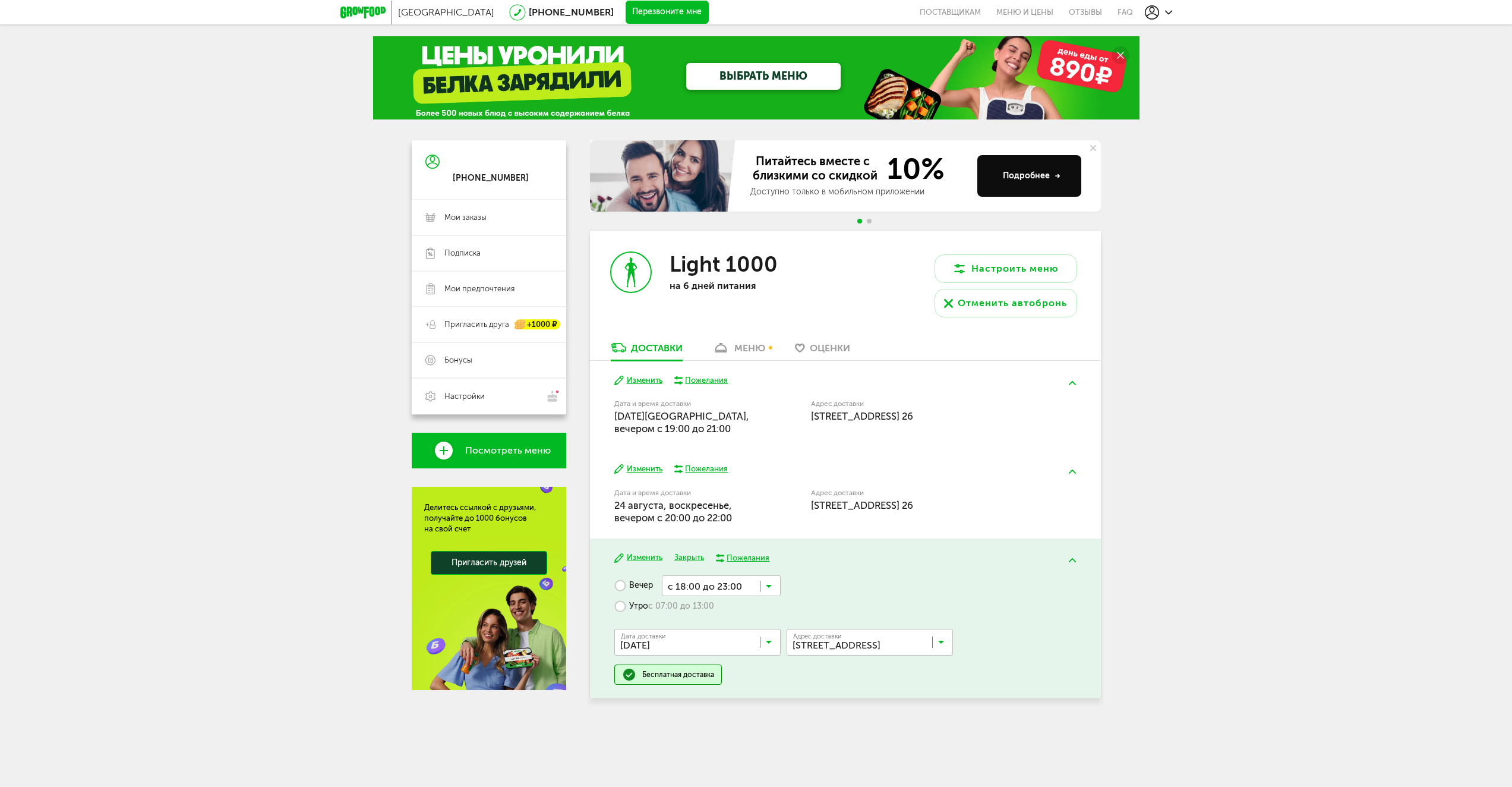
click at [776, 639] on input "Search for option" at bounding box center [700, 645] width 167 height 20
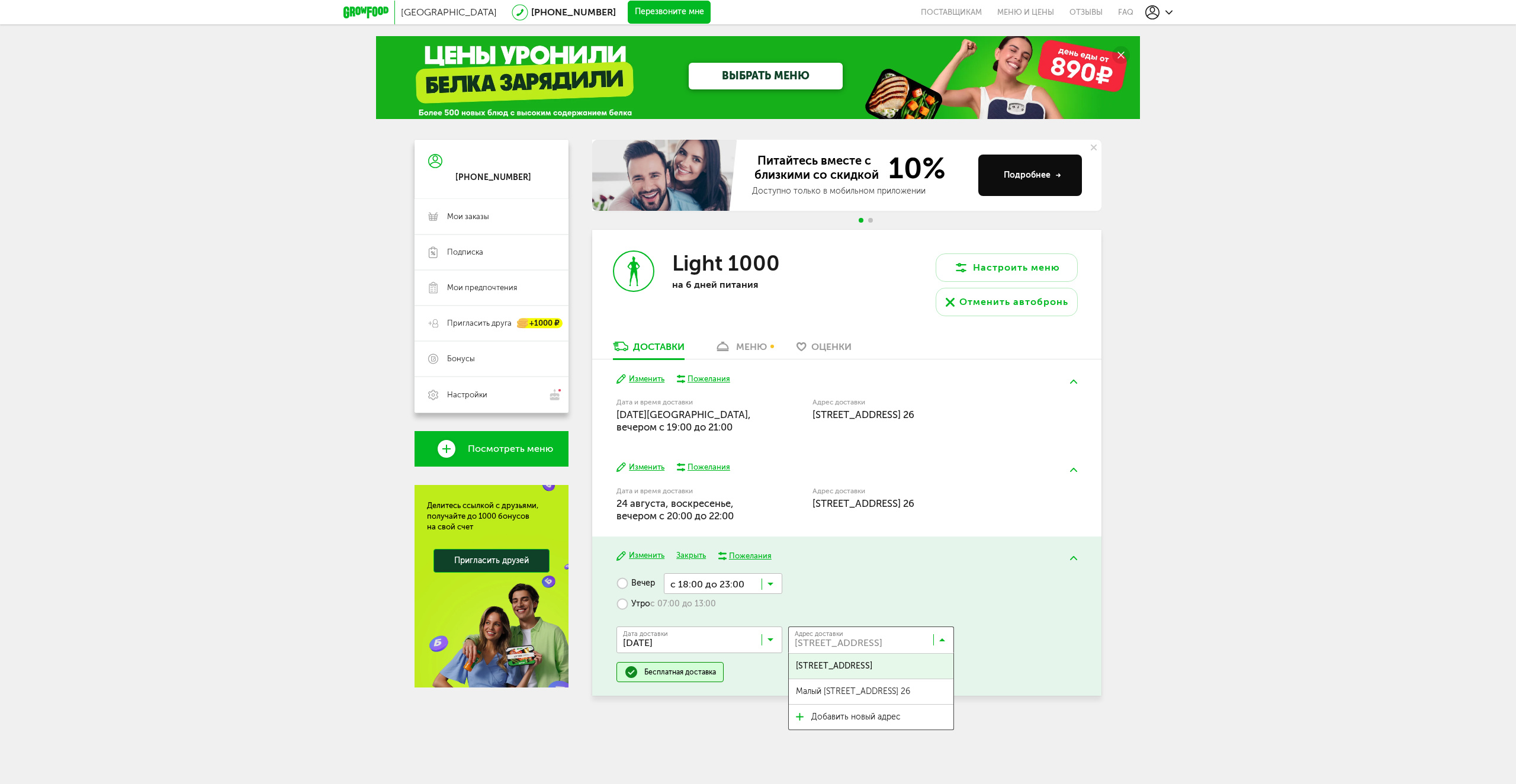
click at [939, 643] on icon at bounding box center [943, 642] width 6 height 12
click at [858, 682] on span "Малый [STREET_ADDRESS] 26" at bounding box center [853, 692] width 114 height 25
click at [773, 585] on icon at bounding box center [771, 587] width 6 height 12
click at [741, 669] on ul "с 18:00 до 23:00 с 18:00 до 20:00 с 19:00 до 21:00 с 20:00 до 22:00 с 21:00 до …" at bounding box center [723, 665] width 119 height 143
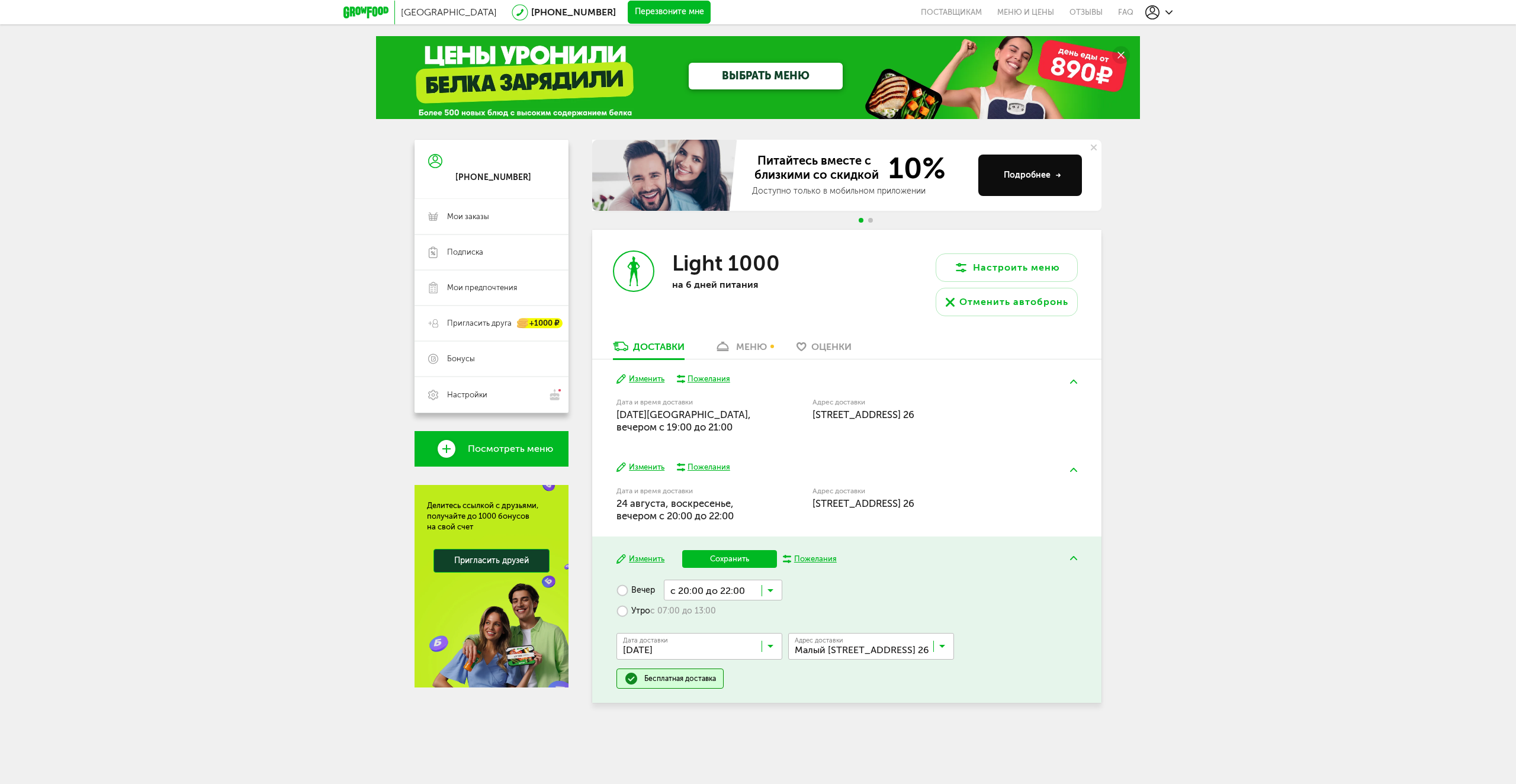
click at [744, 557] on button "Сохранить" at bounding box center [729, 559] width 94 height 18
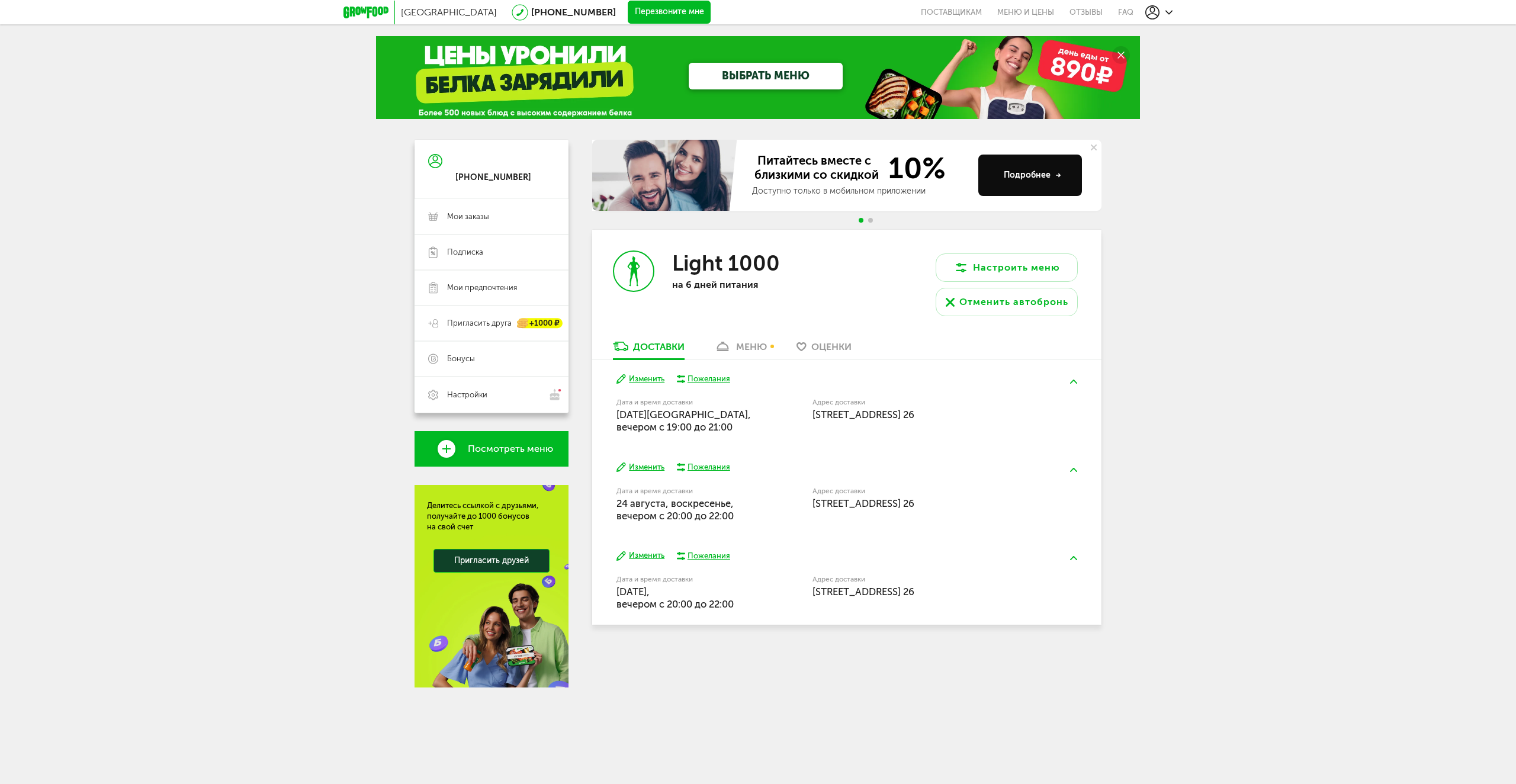
click at [754, 350] on div "меню" at bounding box center [751, 346] width 30 height 11
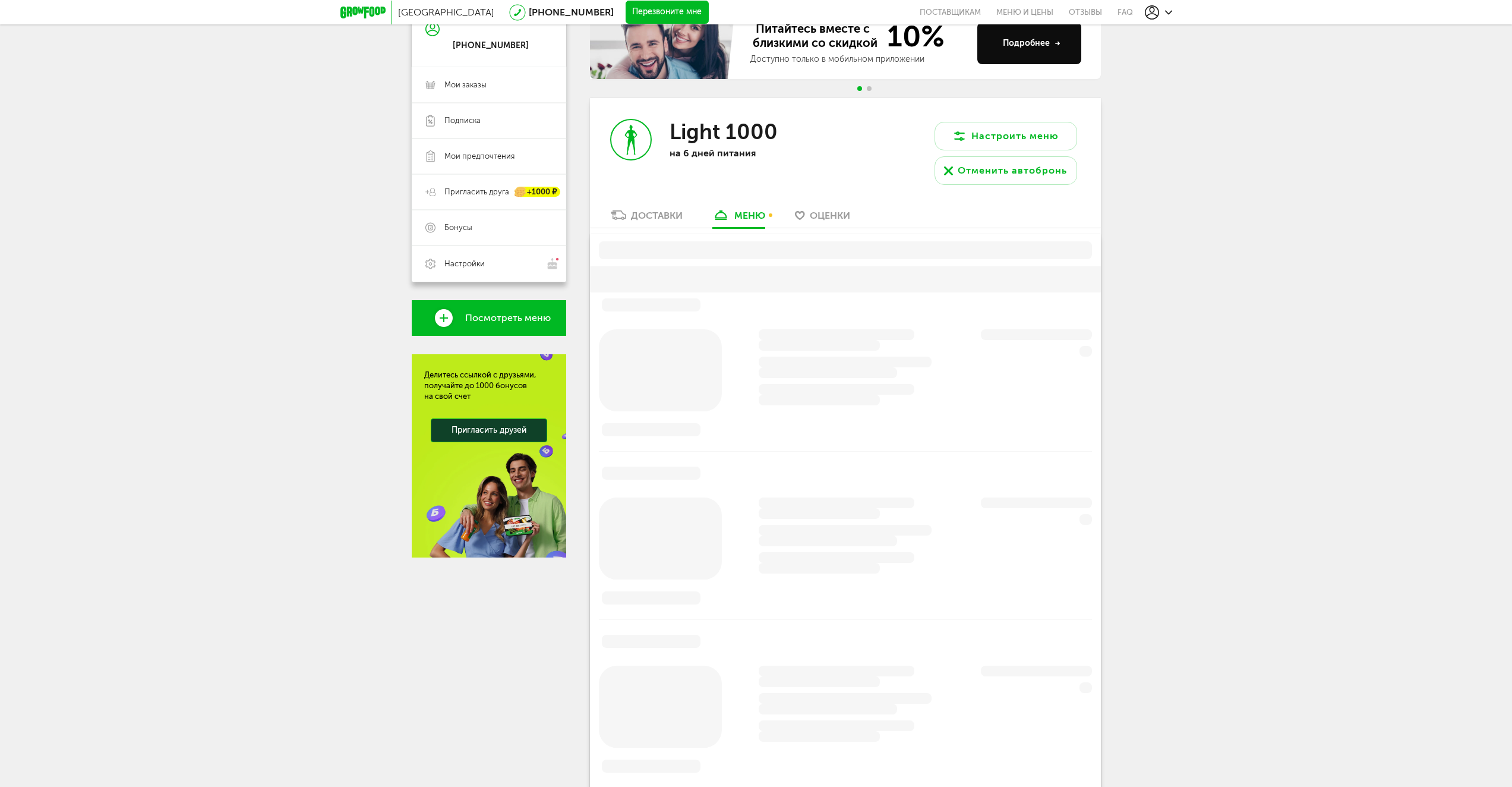
scroll to position [201, 0]
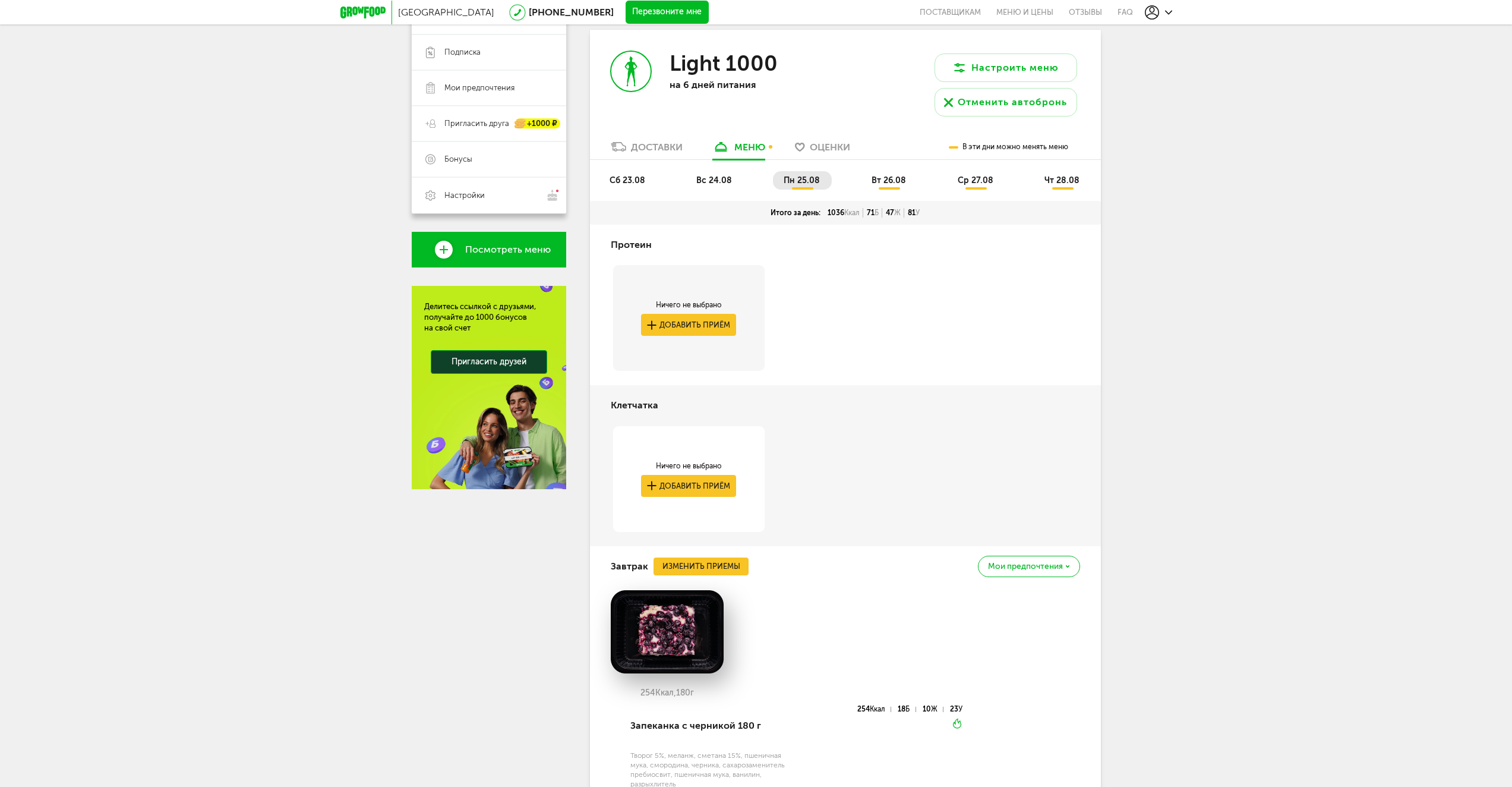
click at [639, 182] on span "сб 23.08" at bounding box center [628, 180] width 36 height 10
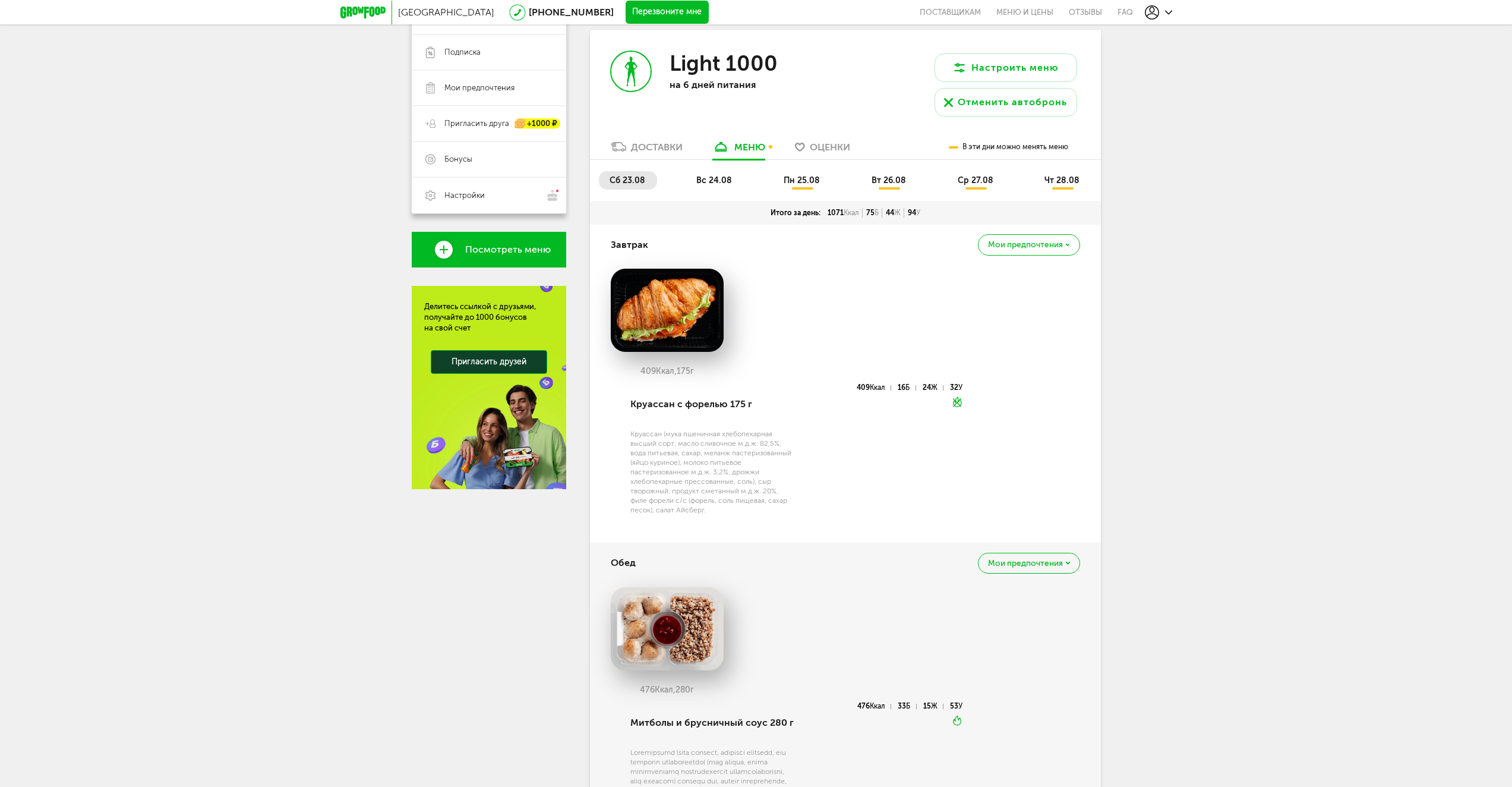
click at [1068, 240] on div "Мои предпочтения" at bounding box center [1028, 244] width 102 height 21
click at [1048, 298] on p "Это блюдо будет заменено во всех будущих доставках" at bounding box center [994, 296] width 131 height 19
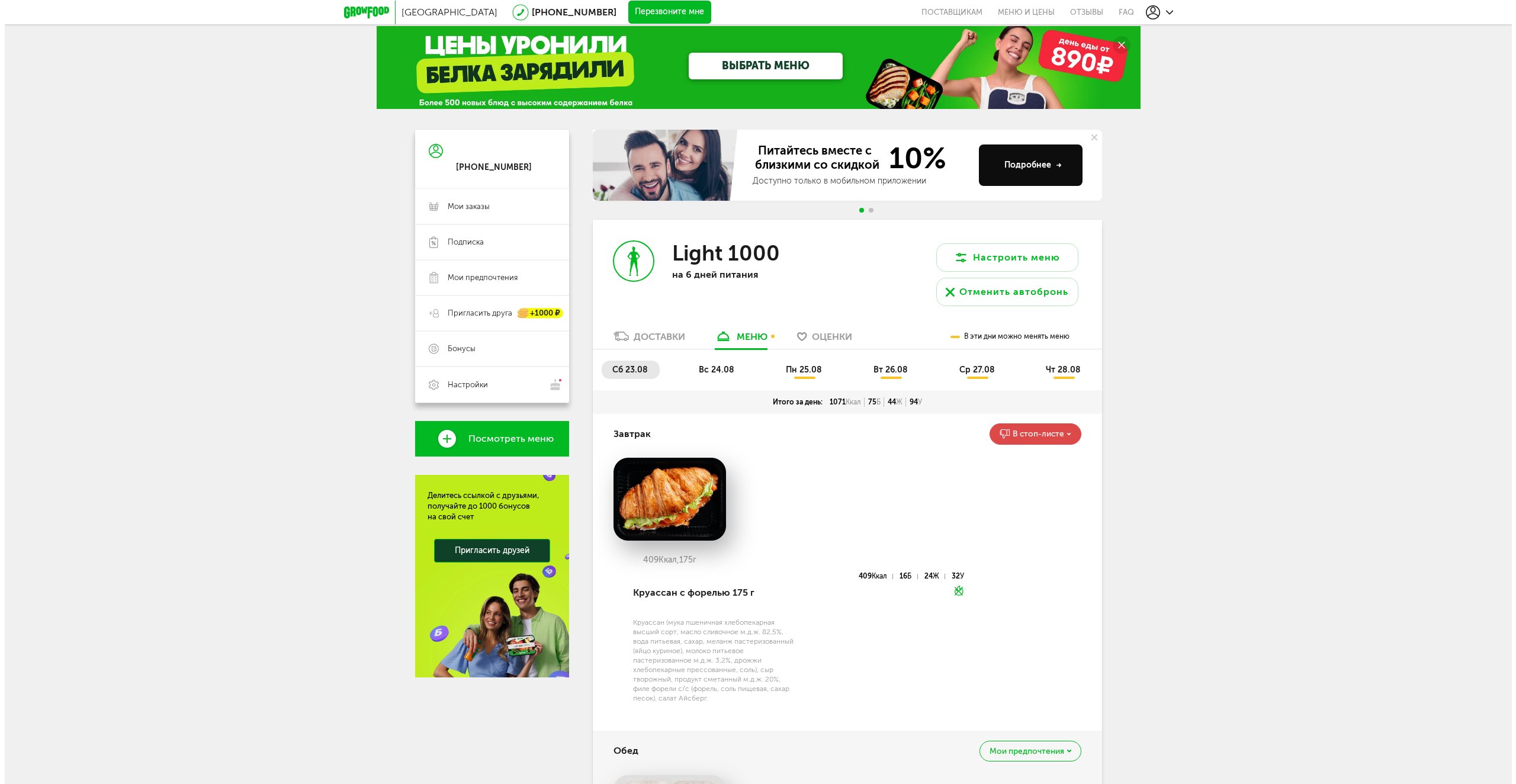
scroll to position [0, 0]
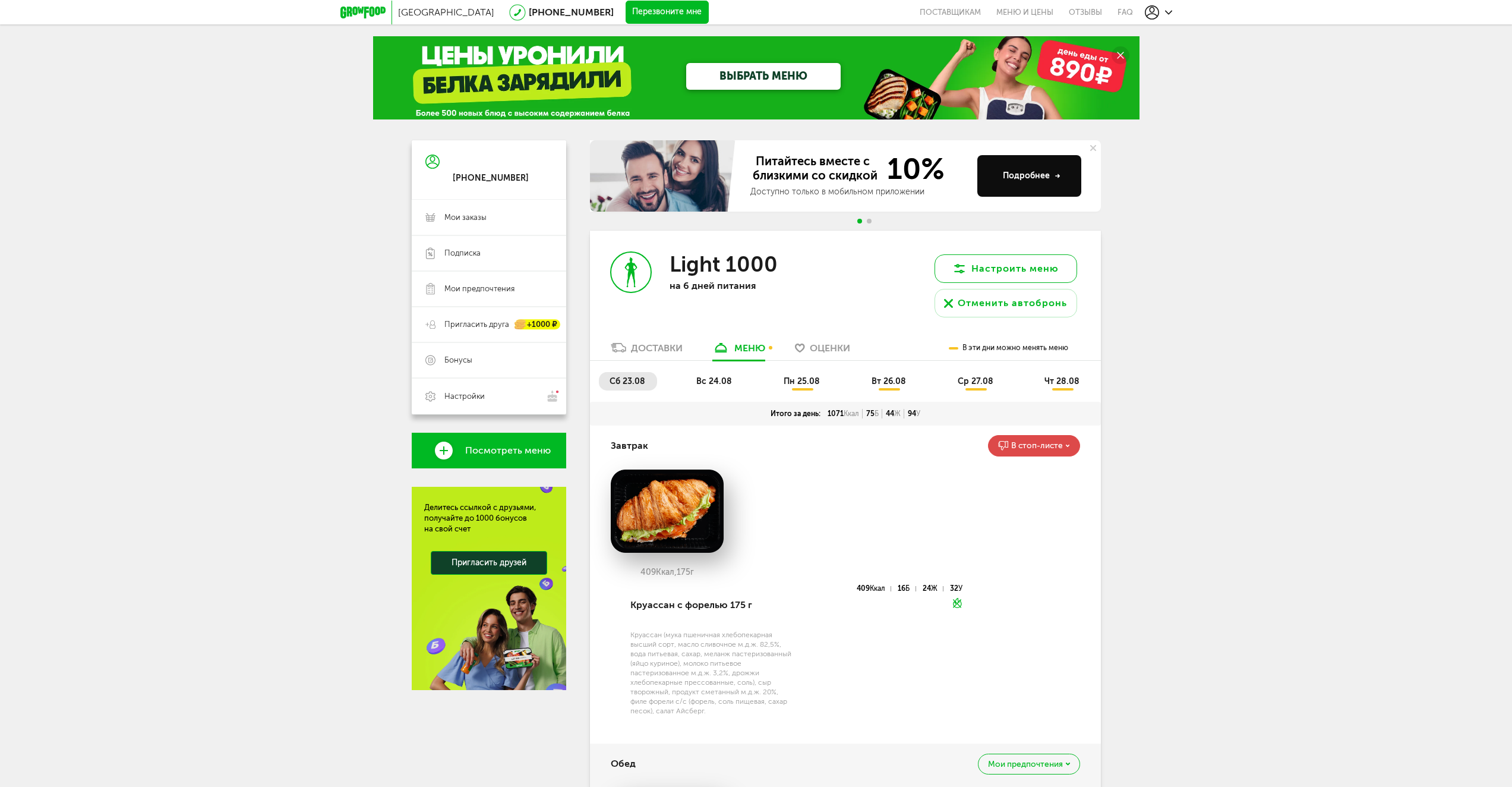
click at [1018, 268] on button "Настроить меню" at bounding box center [1006, 269] width 142 height 28
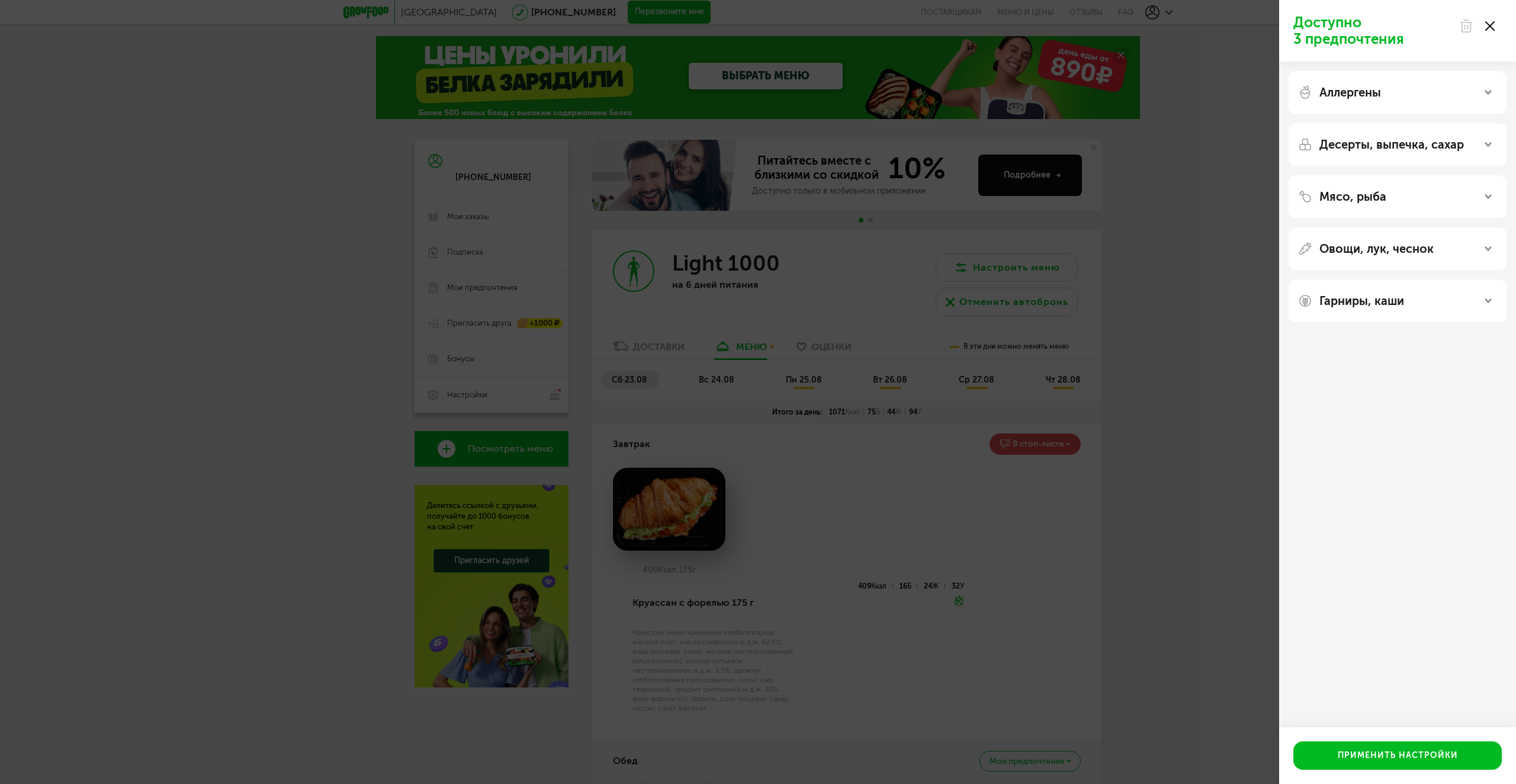
click at [1493, 87] on div "Аллергены" at bounding box center [1397, 92] width 199 height 14
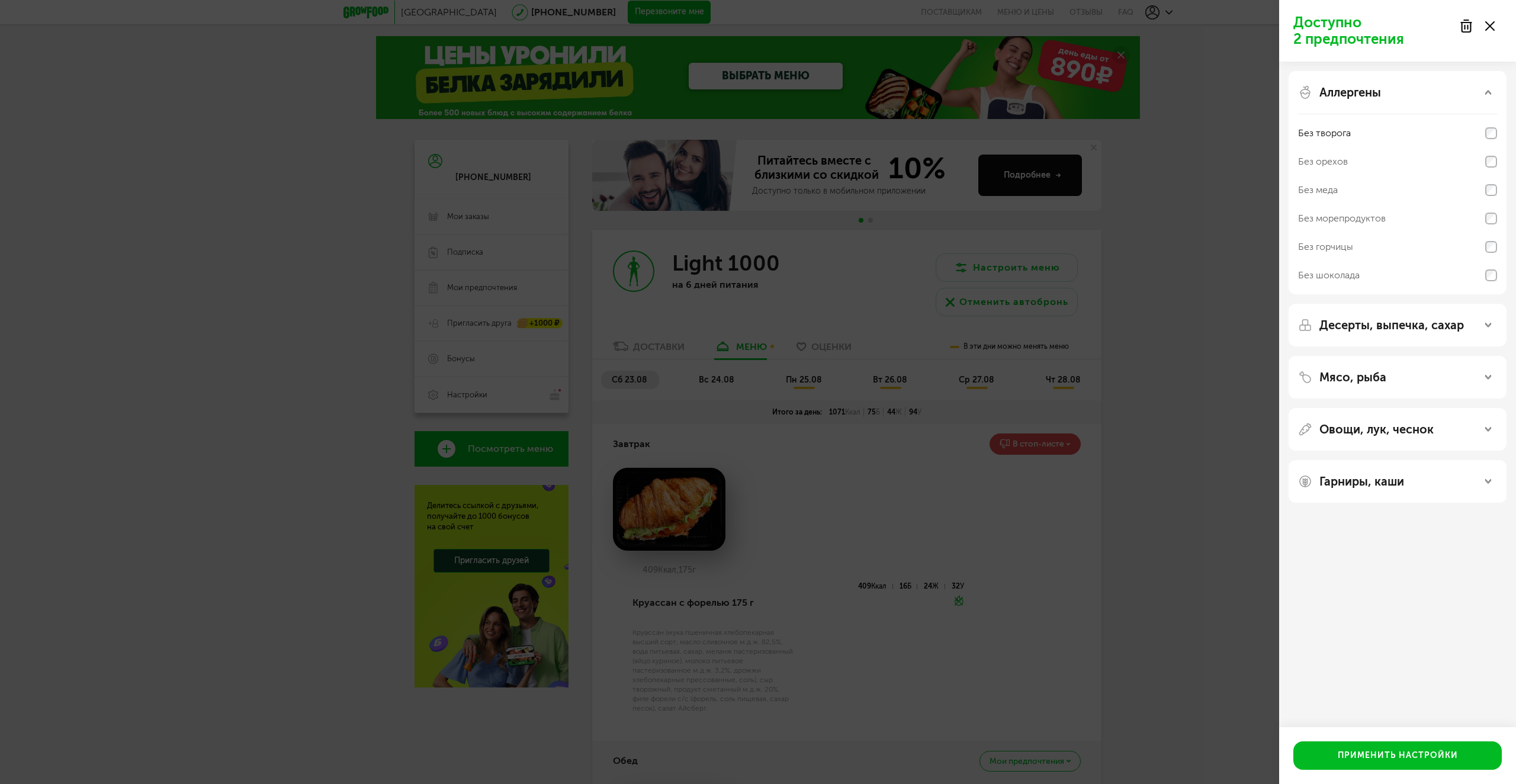
click at [1493, 323] on div "Десерты, выпечка, сахар" at bounding box center [1397, 325] width 199 height 14
click at [1489, 322] on icon at bounding box center [1489, 325] width 6 height 6
click at [1471, 495] on div "Мясо, рыба" at bounding box center [1397, 501] width 199 height 14
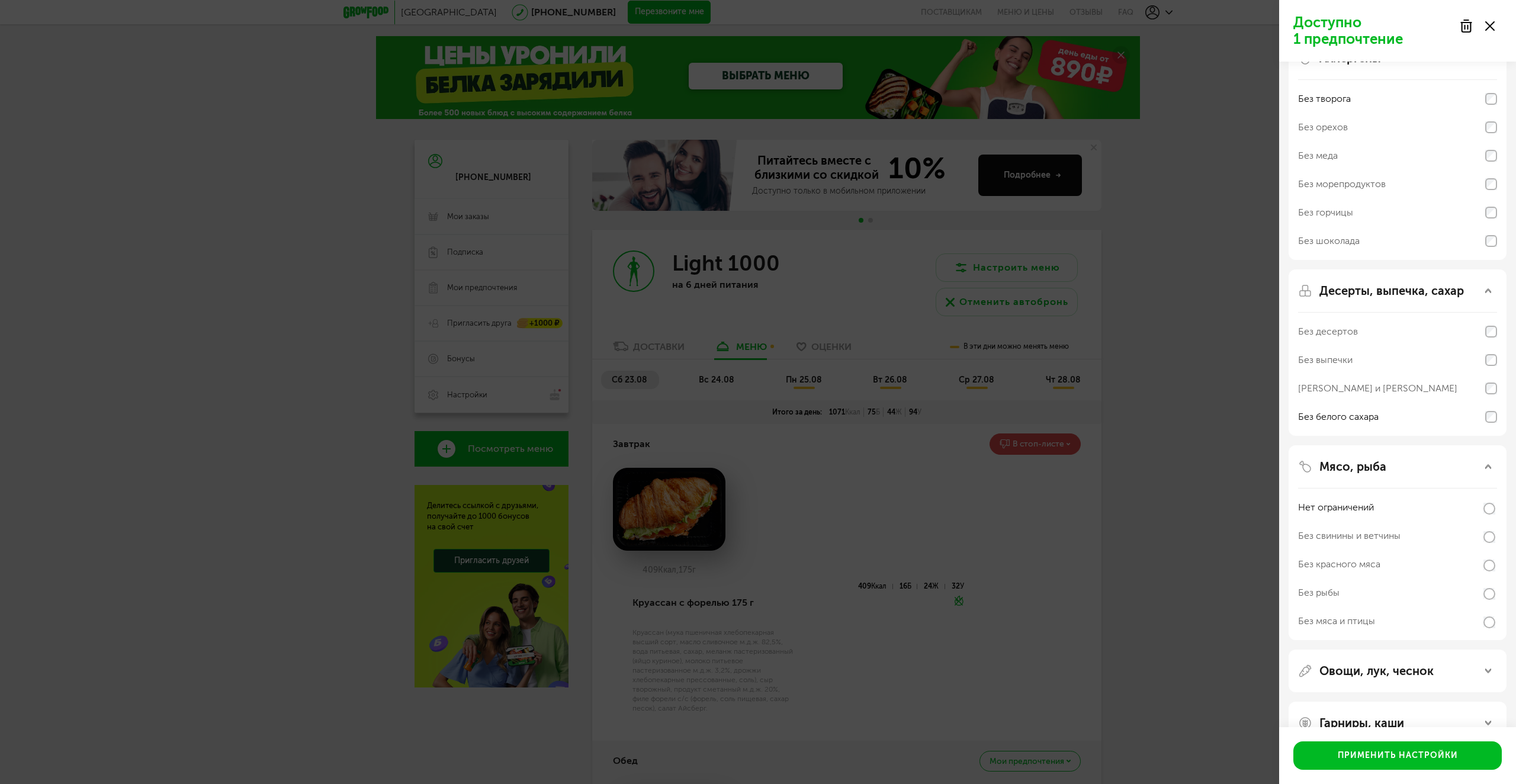
scroll to position [63, 0]
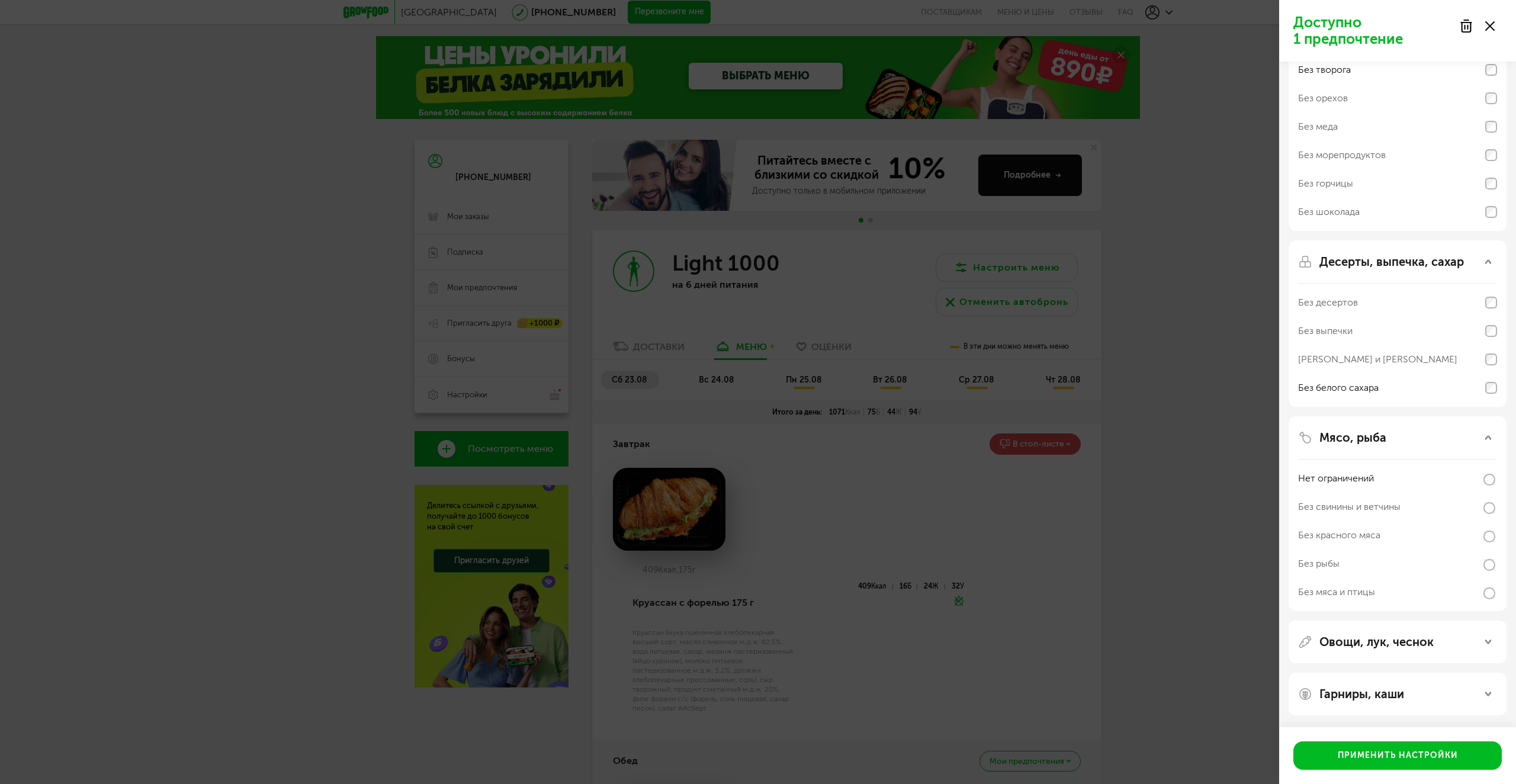
click at [1484, 639] on div "Овощи, лук, чеснок" at bounding box center [1397, 642] width 199 height 14
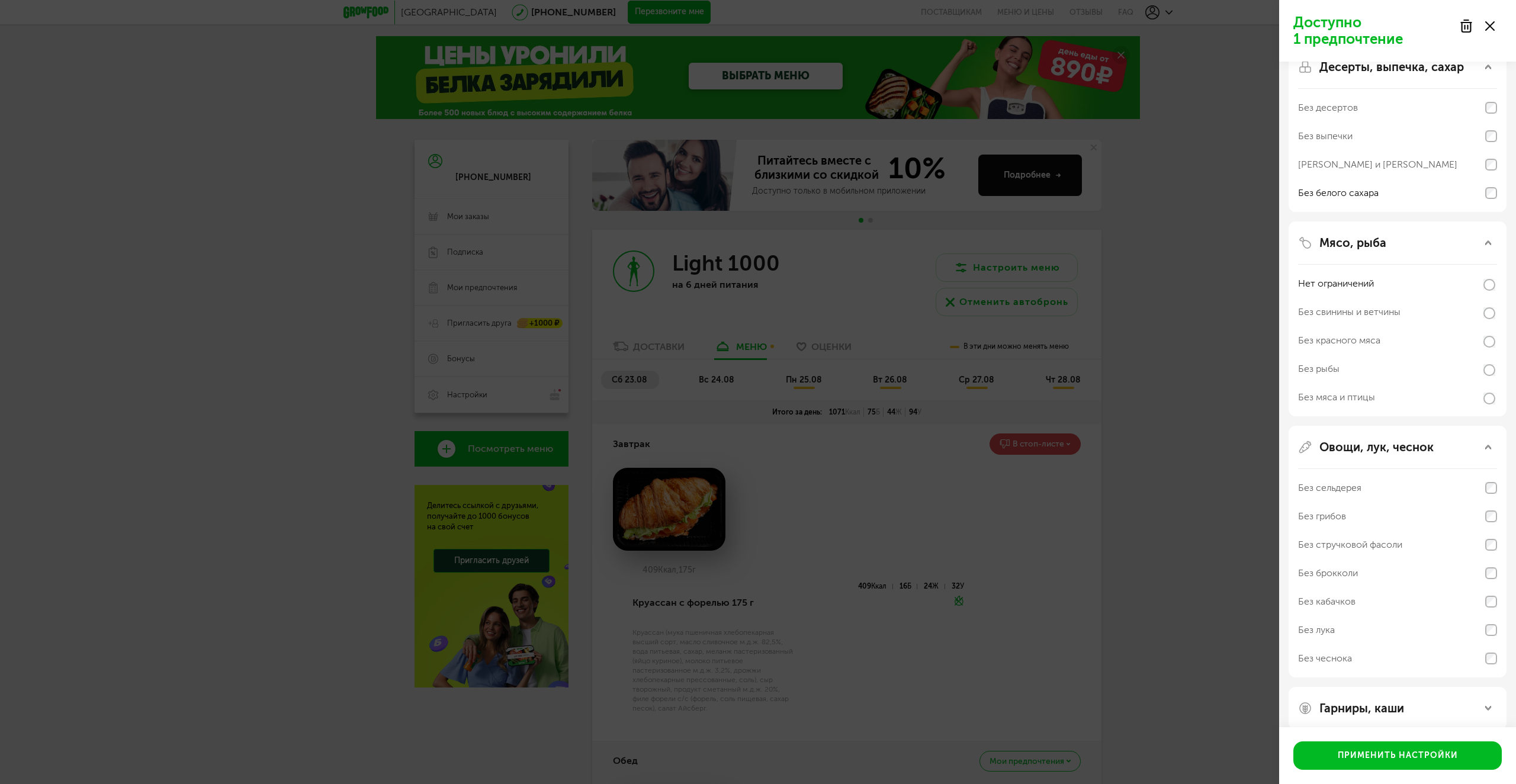
scroll to position [272, 0]
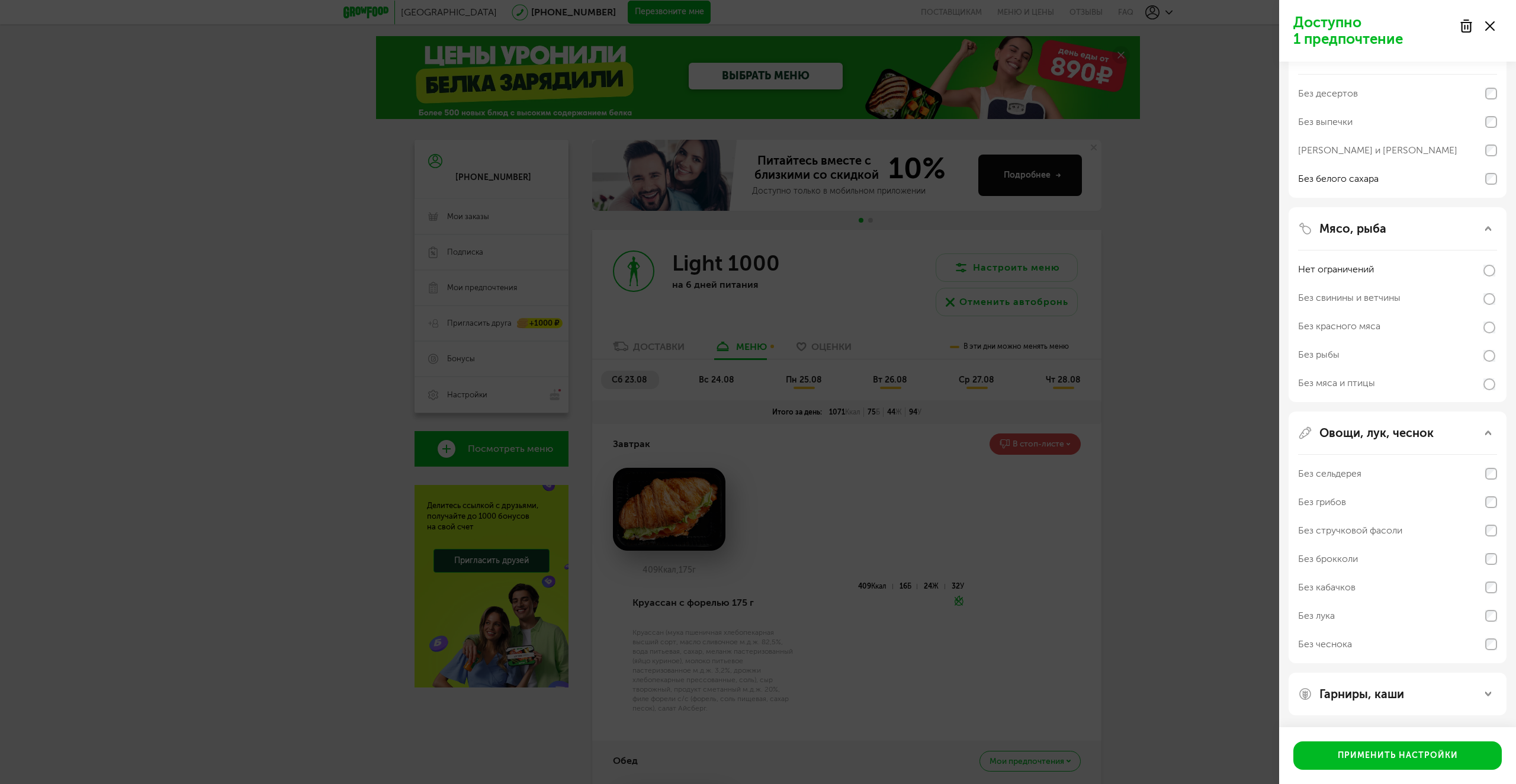
click at [1486, 691] on icon at bounding box center [1489, 694] width 6 height 6
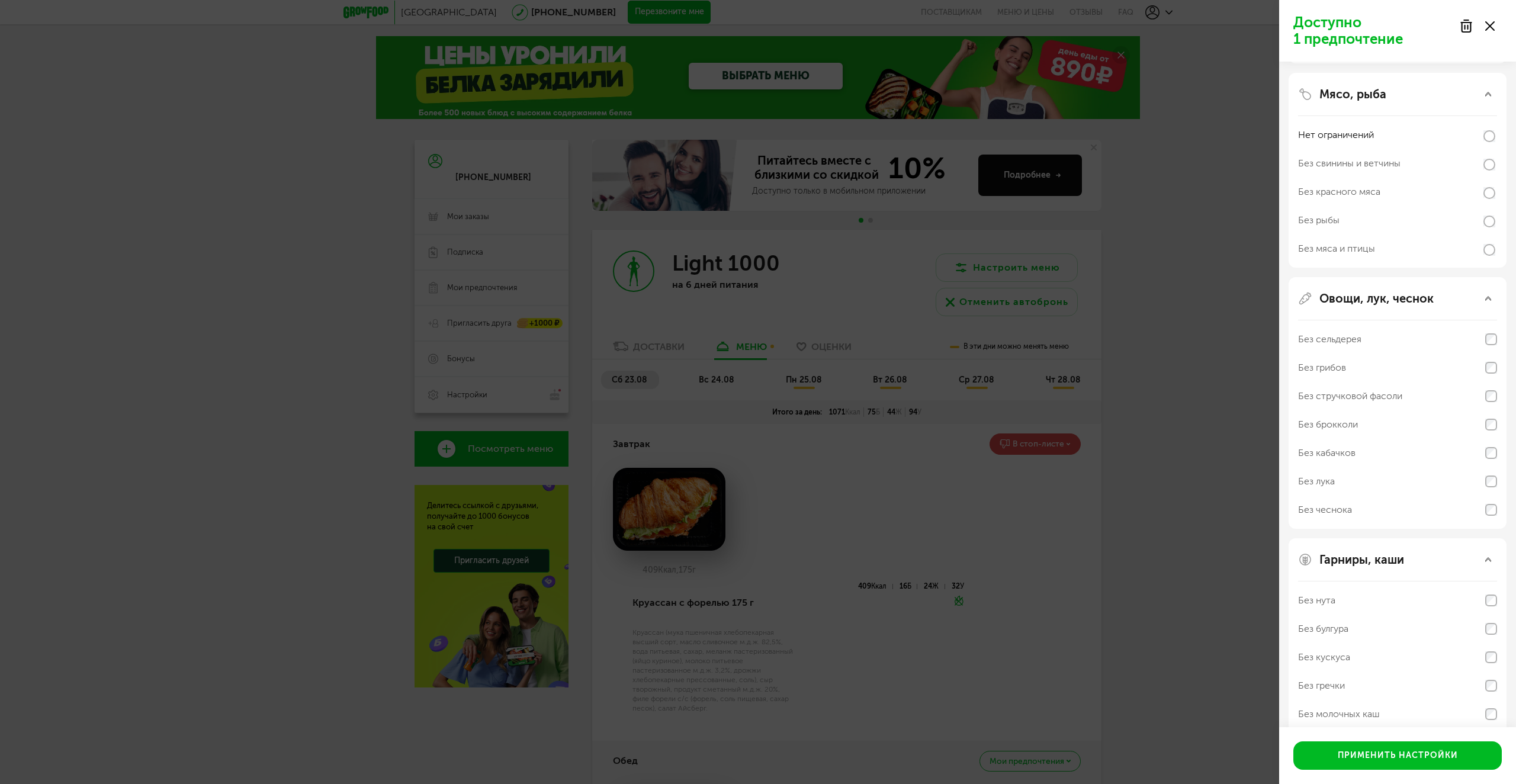
scroll to position [424, 0]
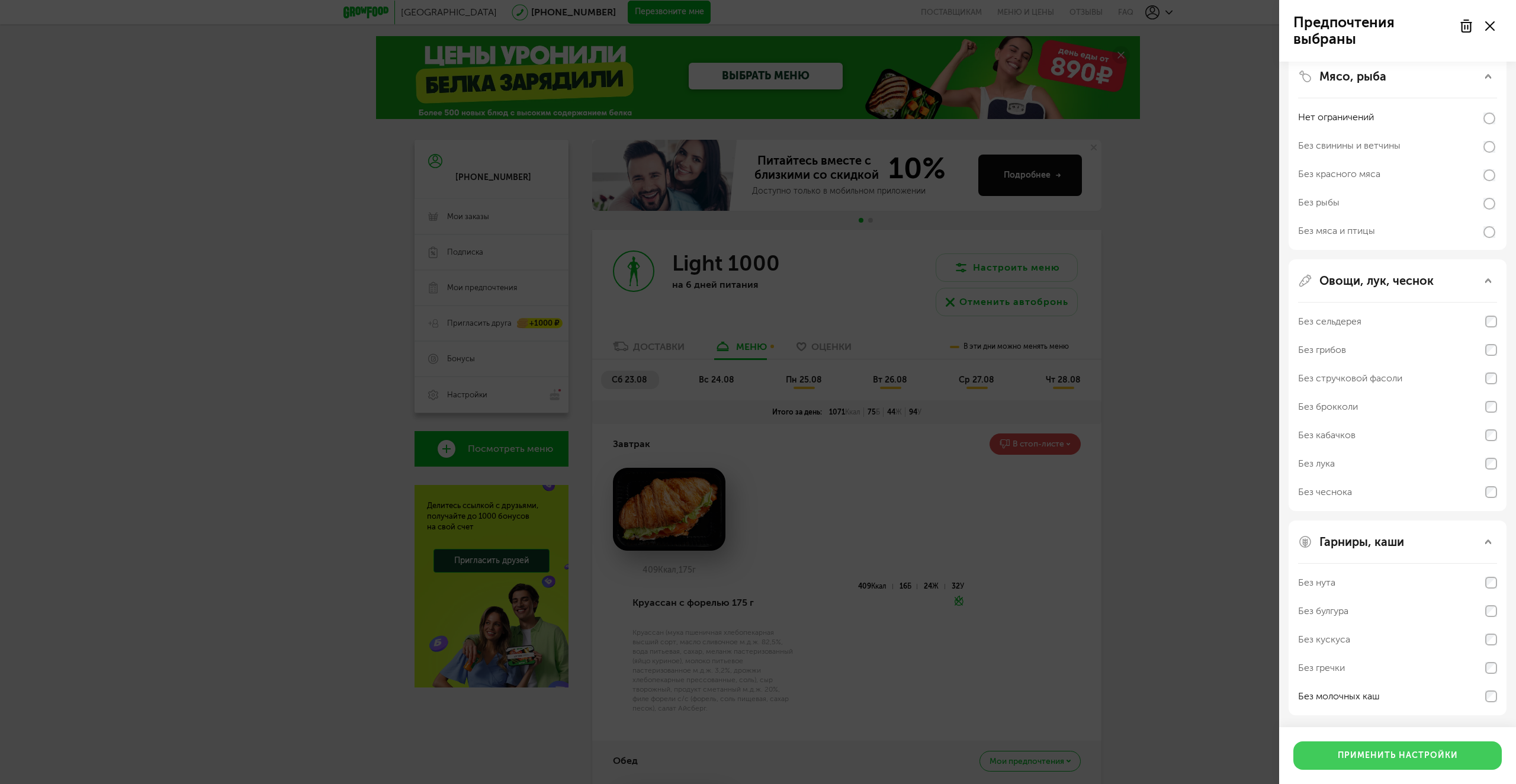
click at [1432, 753] on button "Применить настройки" at bounding box center [1397, 755] width 208 height 28
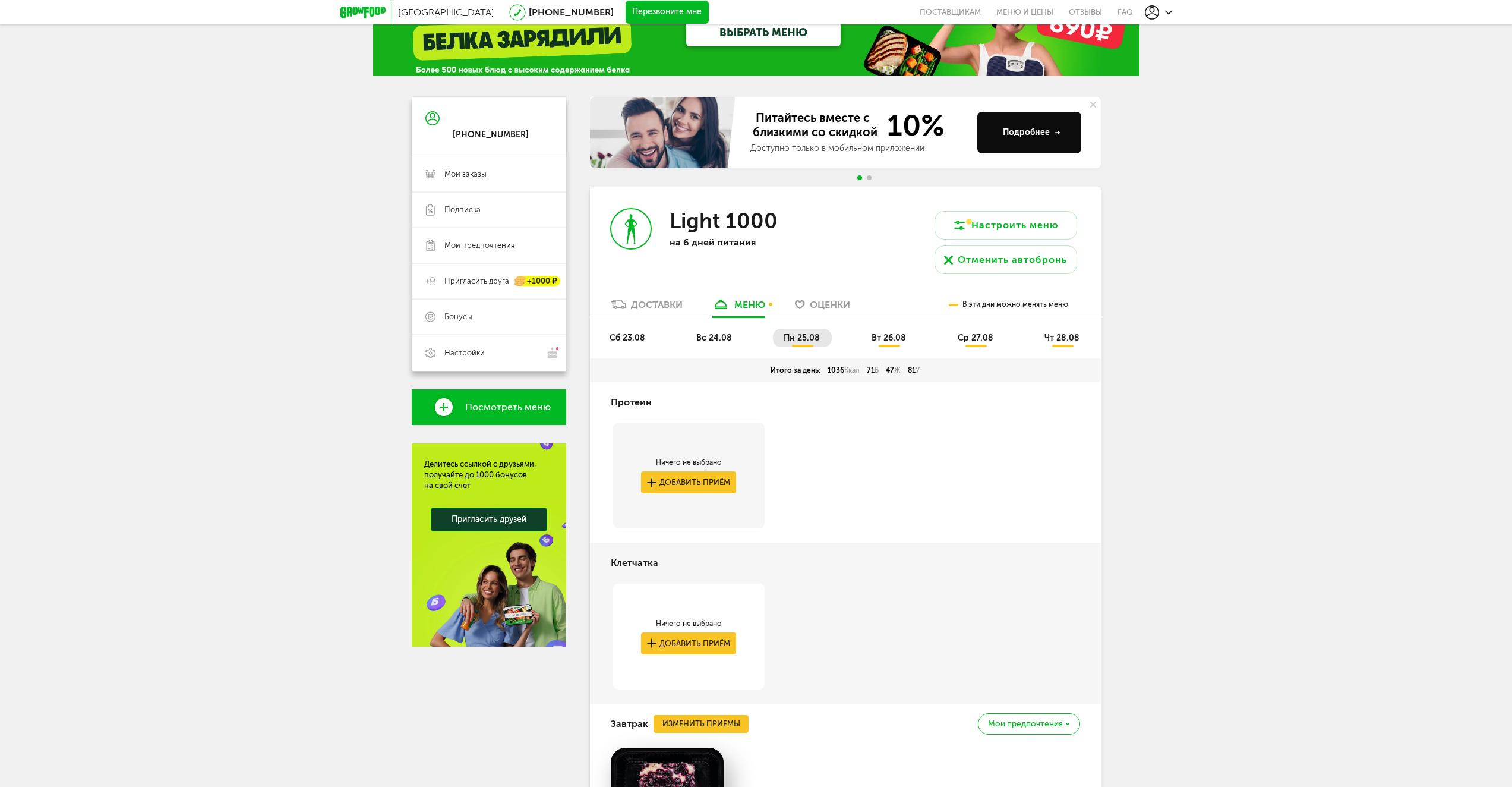
scroll to position [0, 0]
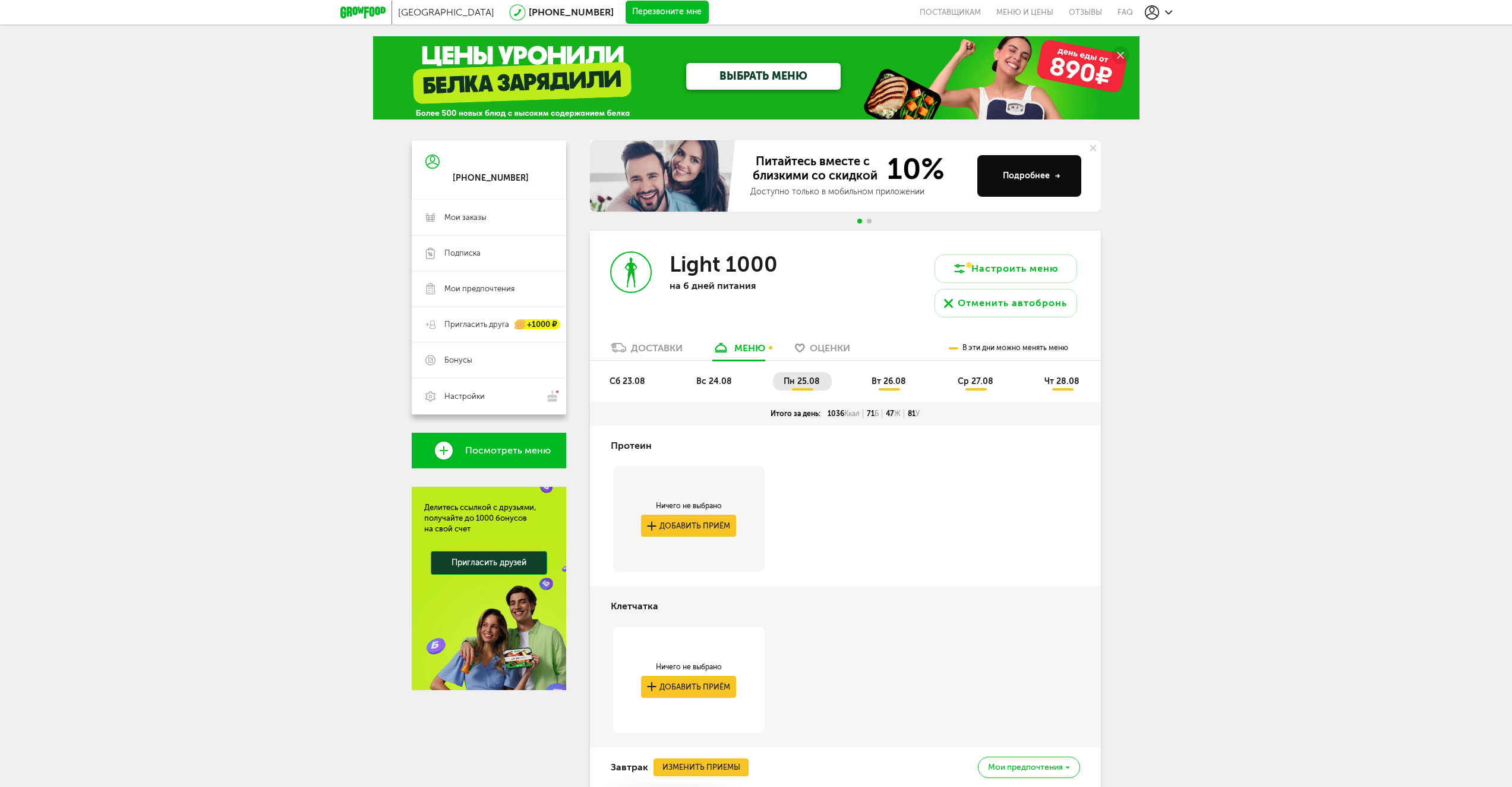
click at [625, 376] on span "сб 23.08" at bounding box center [628, 381] width 36 height 10
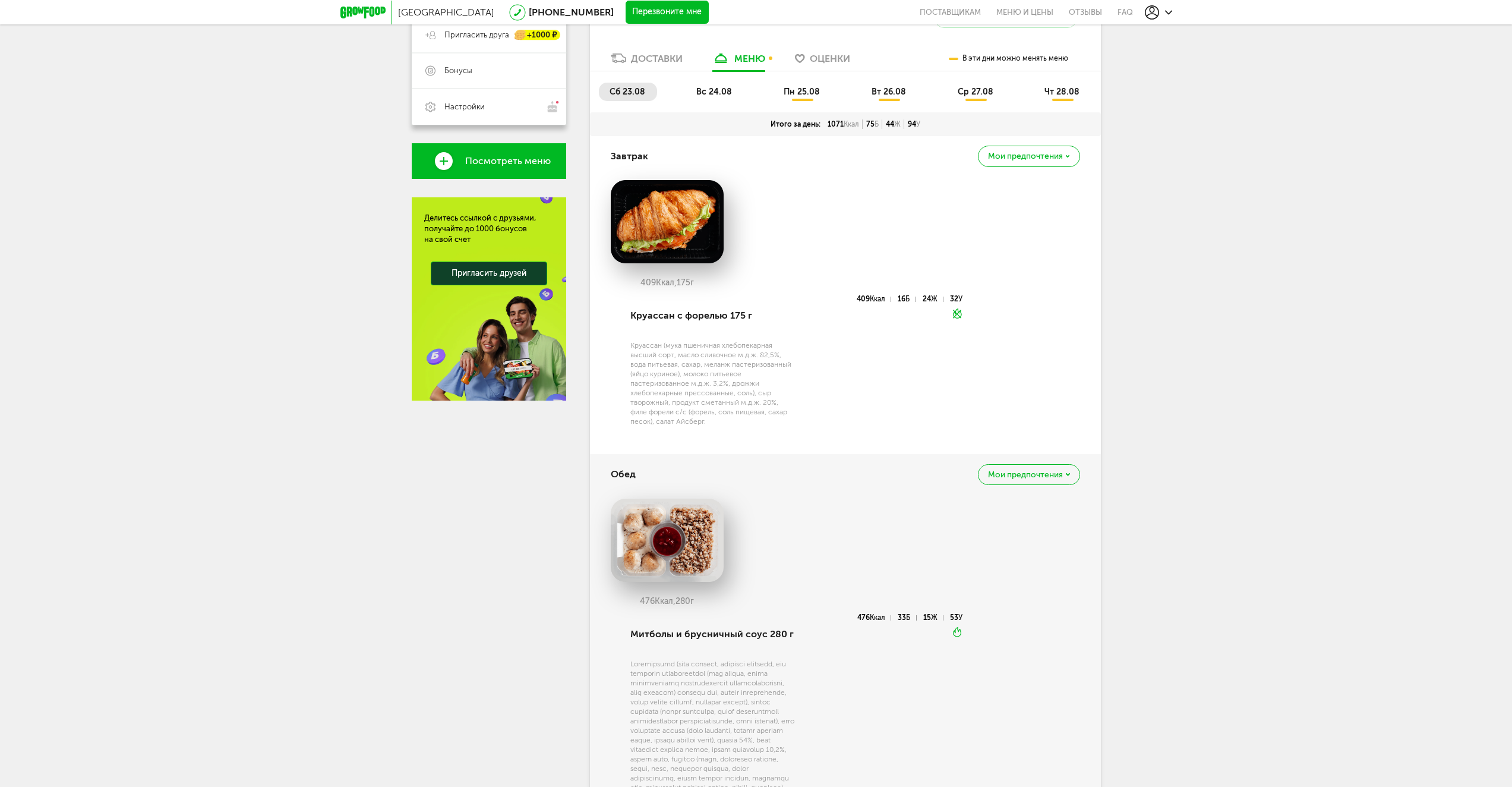
scroll to position [45, 0]
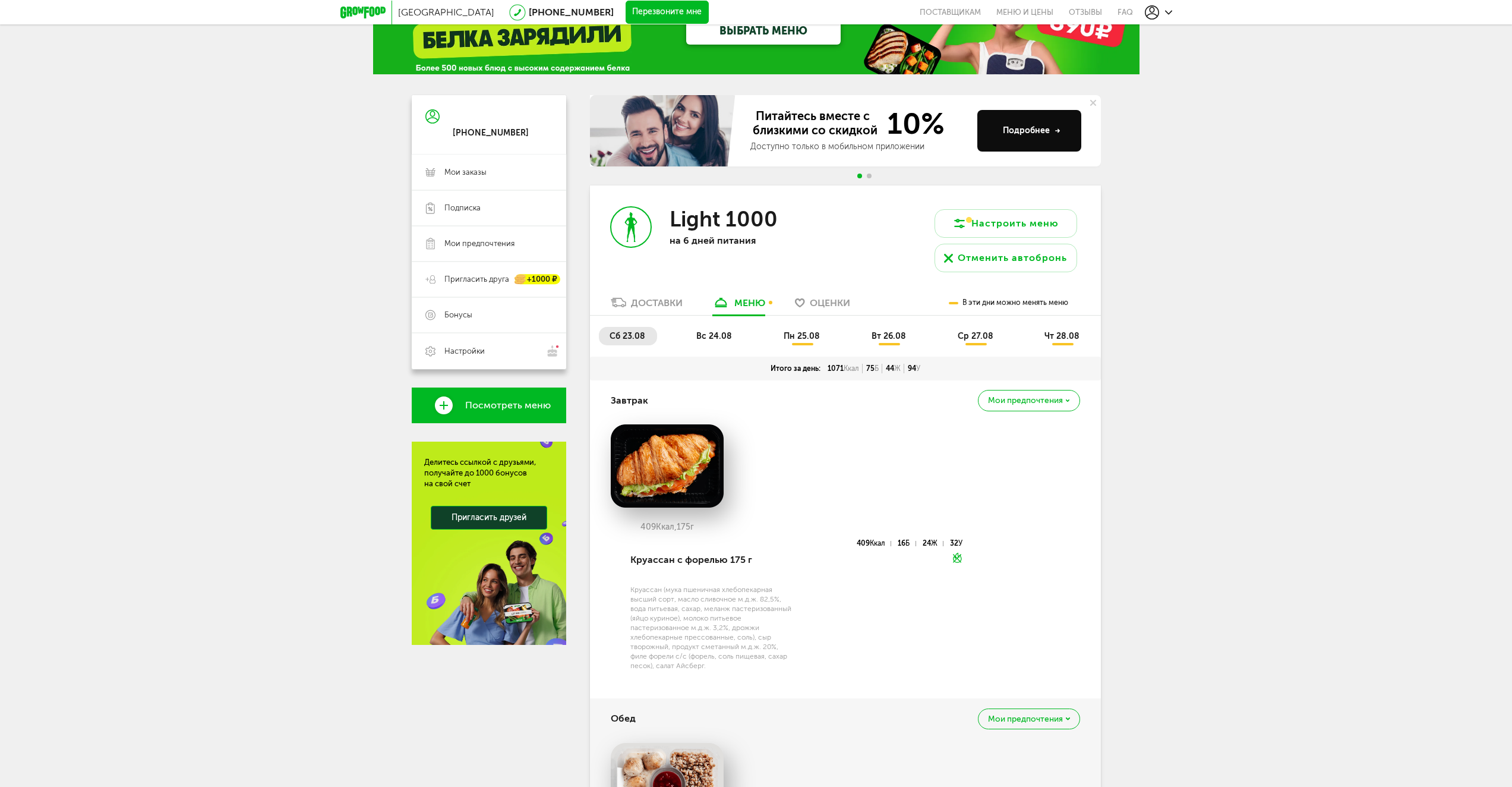
click at [731, 332] on span "вс 24.08" at bounding box center [715, 336] width 36 height 10
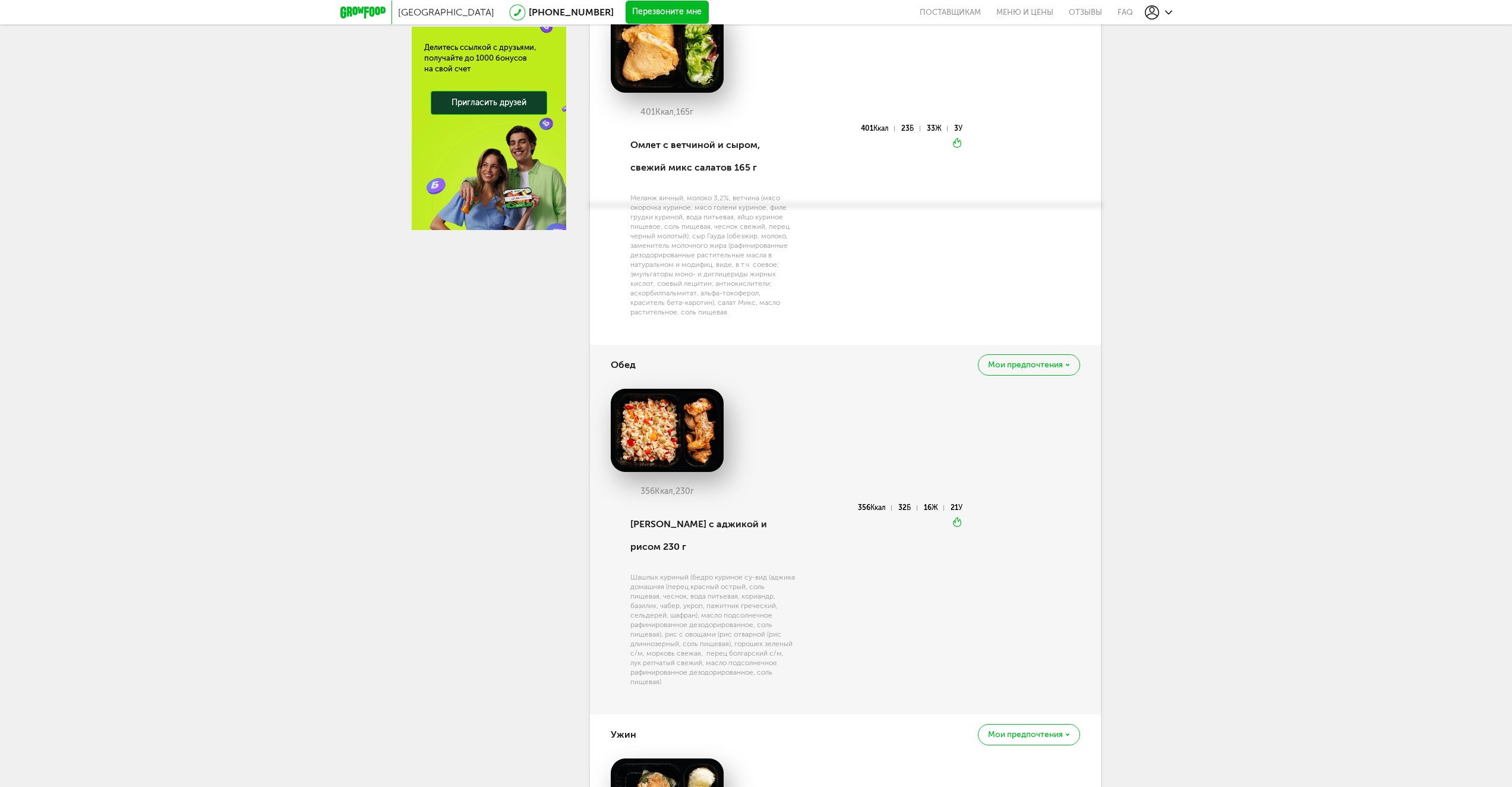
scroll to position [223, 0]
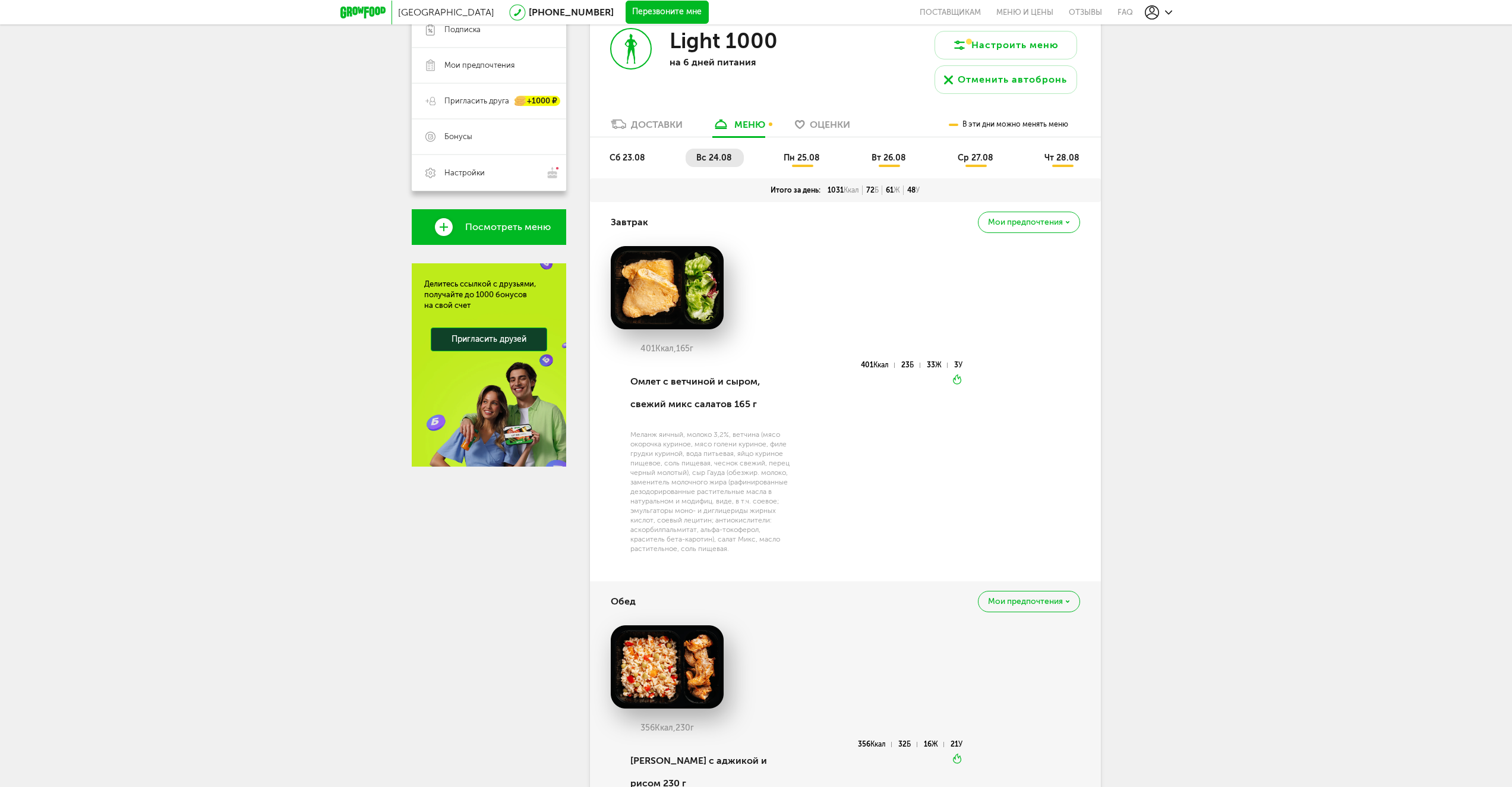
click at [797, 153] on span "пн 25.08" at bounding box center [801, 157] width 36 height 10
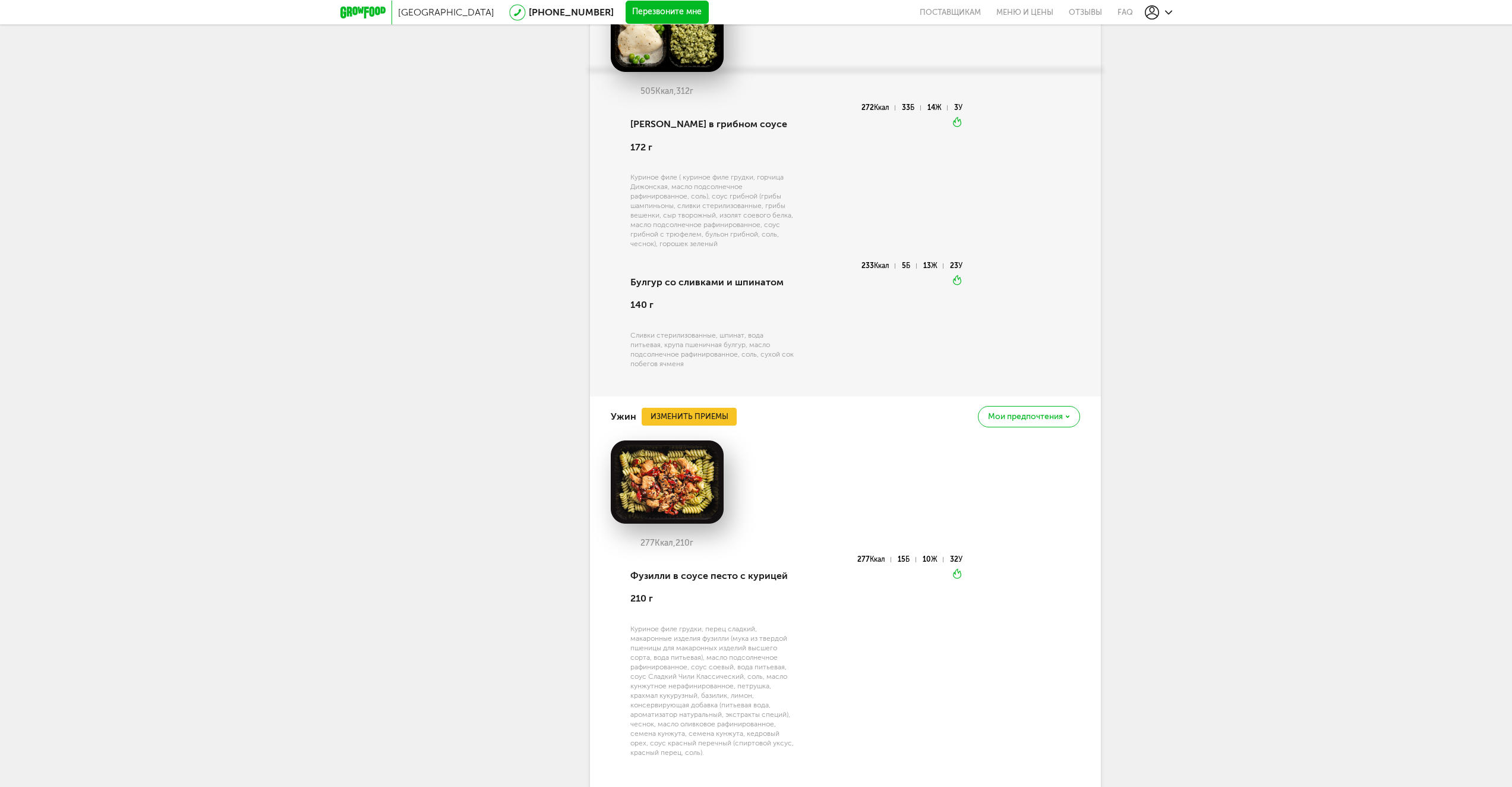
scroll to position [1121, 0]
